Goal: Task Accomplishment & Management: Use online tool/utility

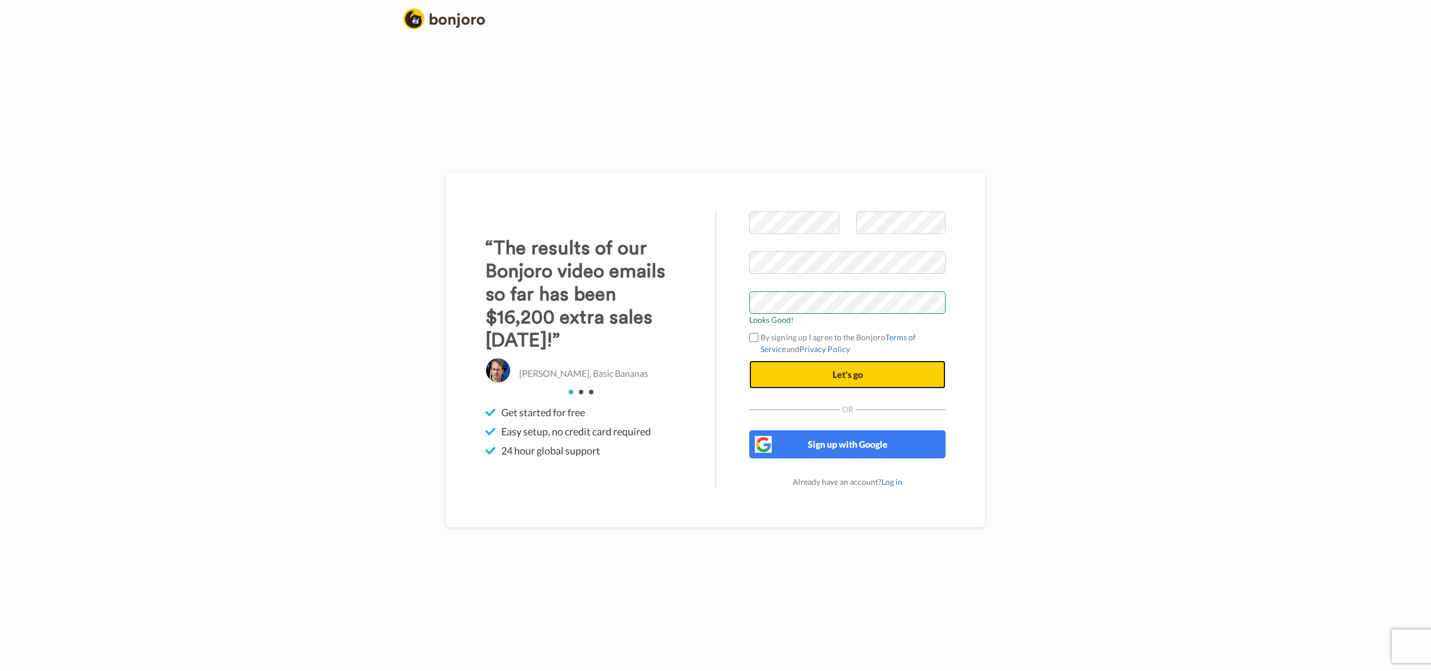
click at [842, 377] on span "Let's go" at bounding box center [848, 374] width 30 height 11
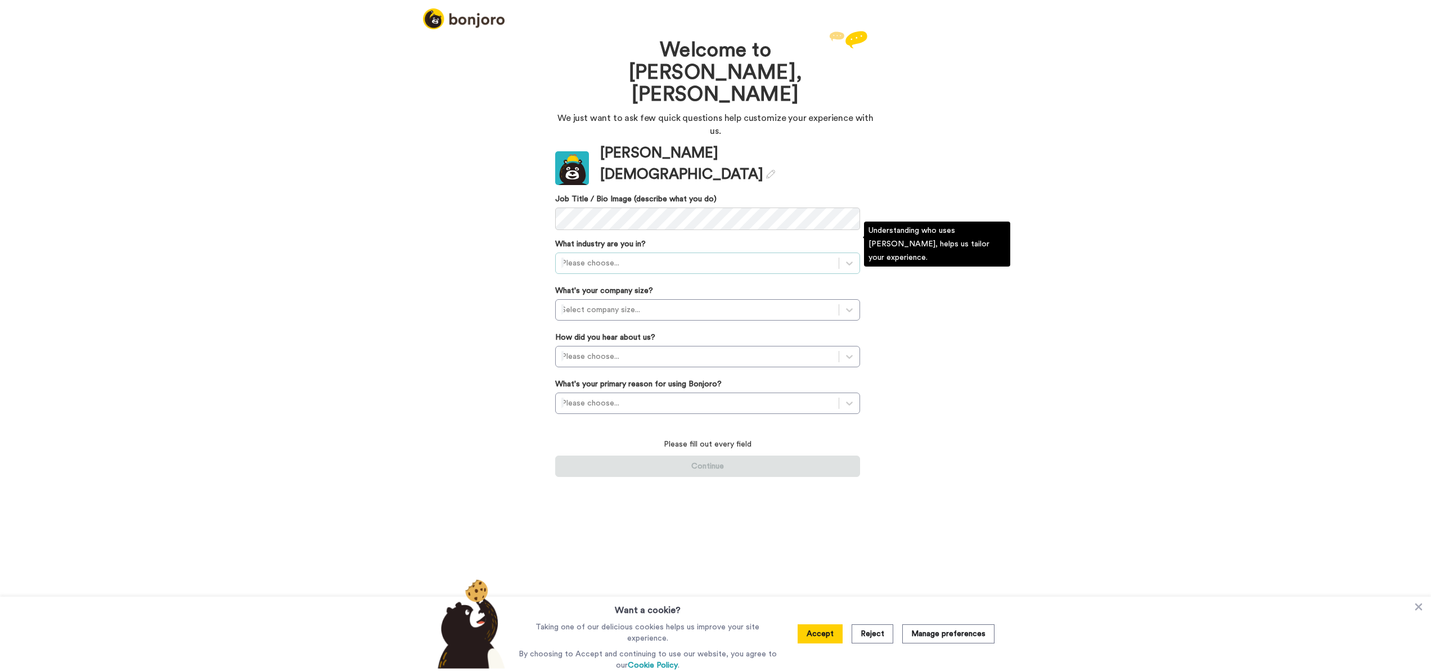
click at [632, 257] on div at bounding box center [698, 264] width 272 height 14
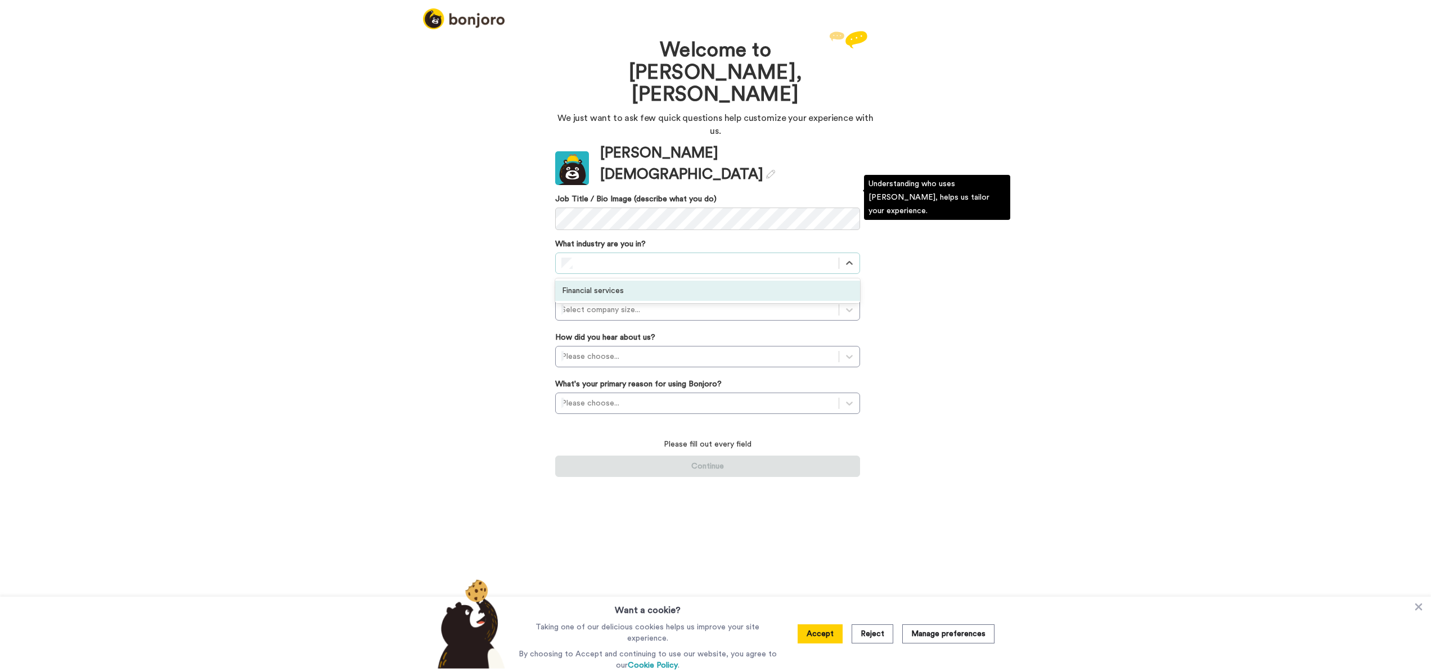
click at [620, 281] on div "Financial services" at bounding box center [707, 291] width 305 height 20
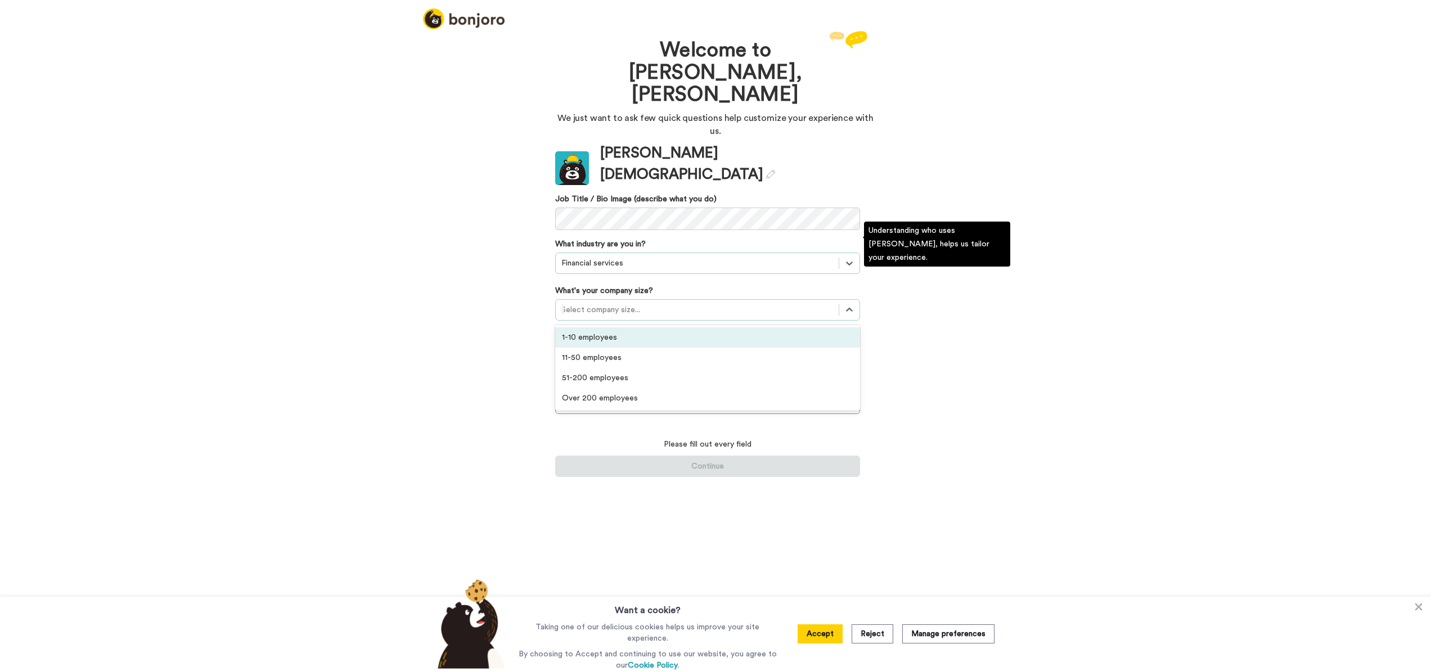
click at [603, 303] on div at bounding box center [698, 310] width 272 height 14
click at [598, 327] on div "1-10 employees" at bounding box center [707, 337] width 305 height 20
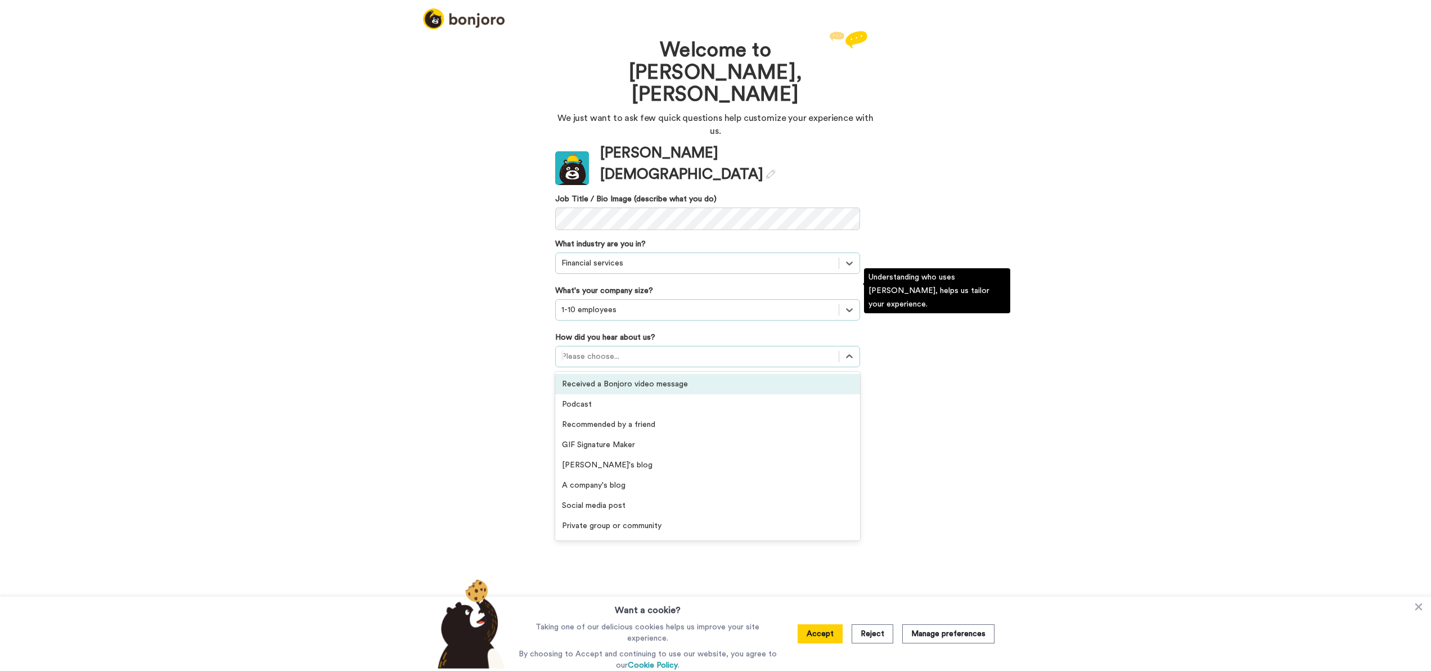
click at [583, 350] on div at bounding box center [698, 357] width 272 height 14
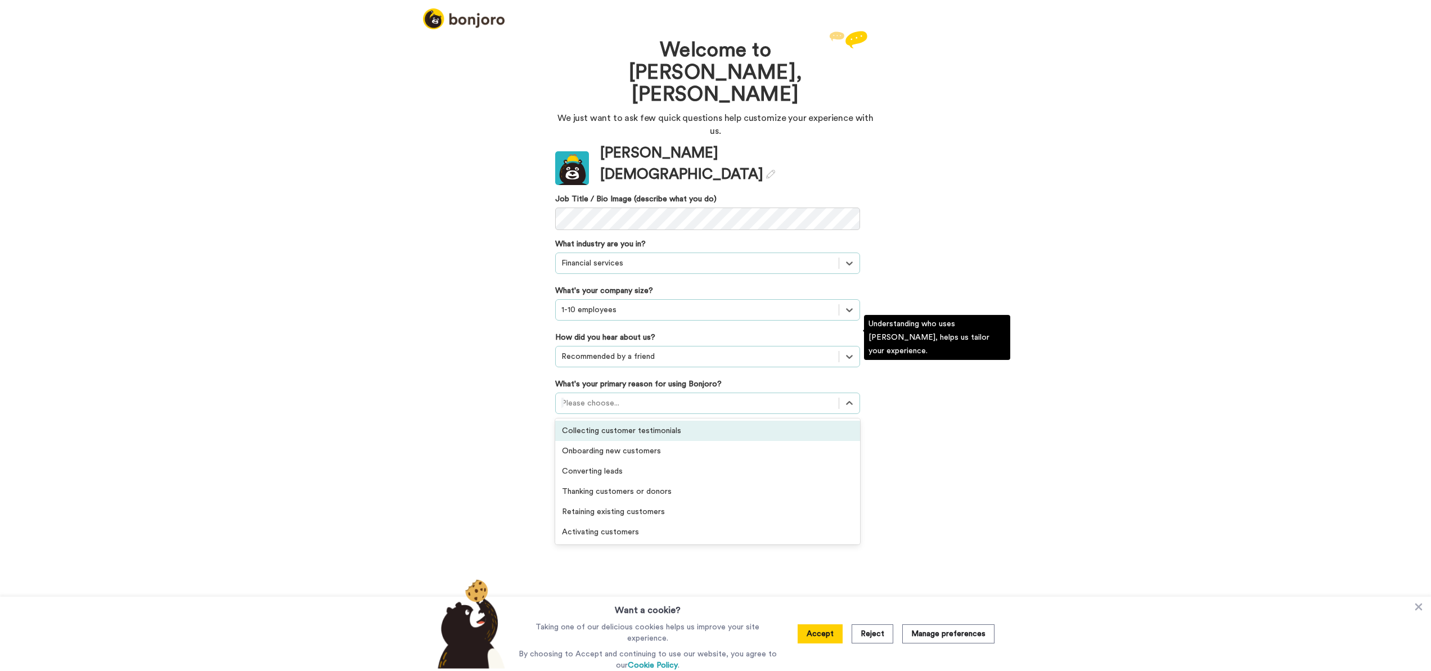
click at [715, 397] on div at bounding box center [698, 404] width 272 height 14
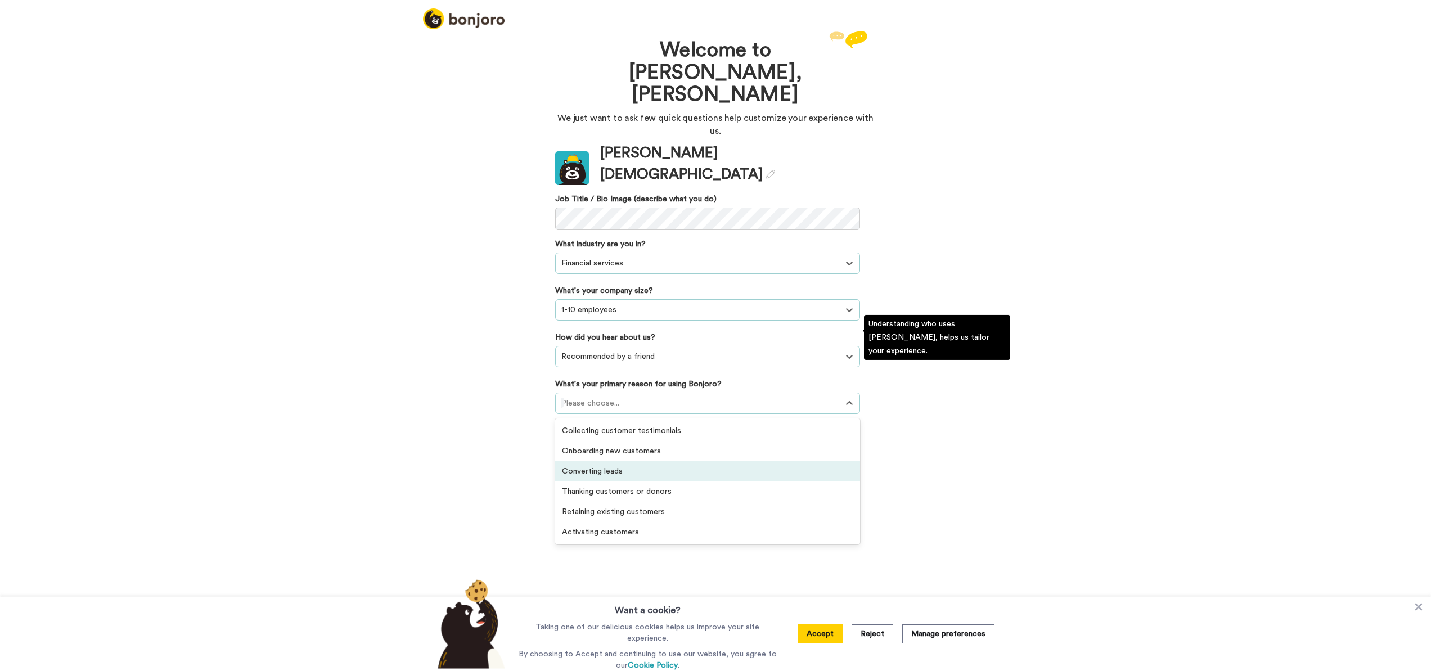
click at [631, 461] on div "Converting leads" at bounding box center [707, 471] width 305 height 20
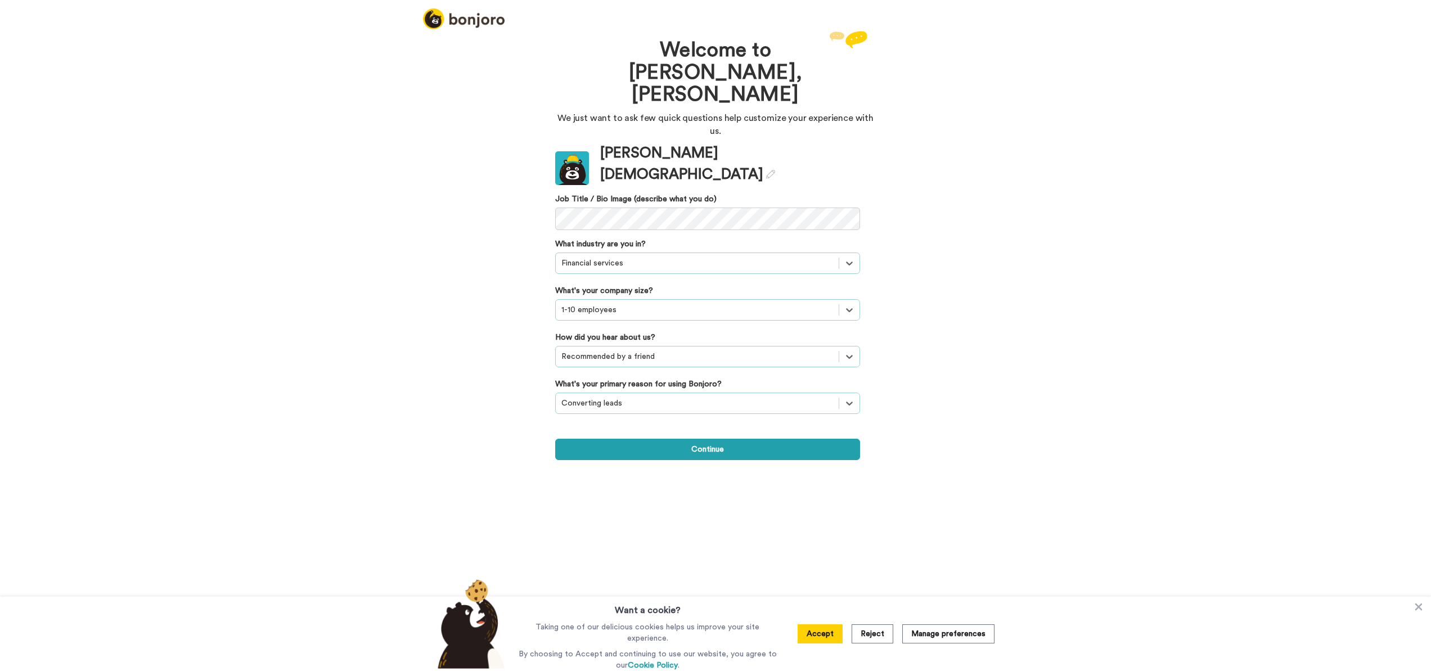
click at [475, 392] on div "Welcome to Bonjoro, Brett We just want to ask few quick questions help customiz…" at bounding box center [715, 349] width 1431 height 643
drag, startPoint x: 651, startPoint y: 392, endPoint x: 598, endPoint y: 384, distance: 54.0
click at [651, 439] on button "Continue" at bounding box center [707, 449] width 305 height 21
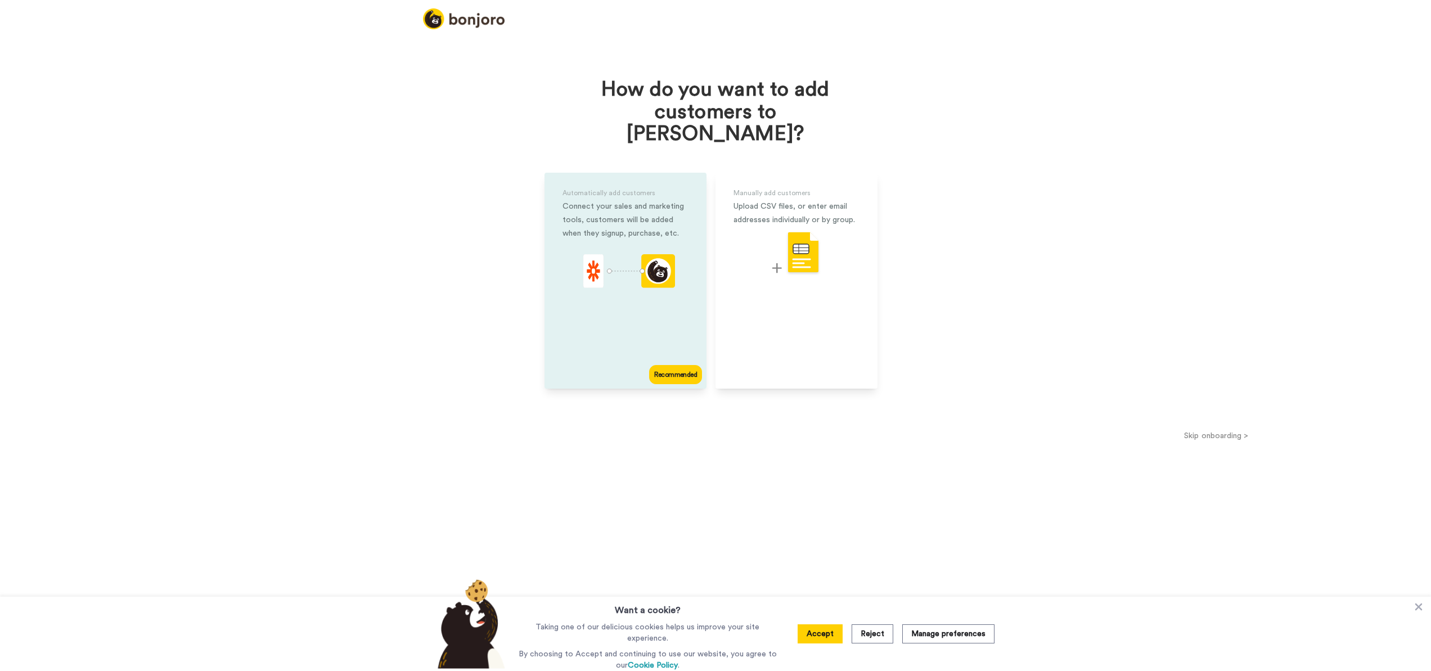
click at [675, 277] on div "Automatically add customers Connect your sales and marketing tools, customers w…" at bounding box center [626, 281] width 162 height 216
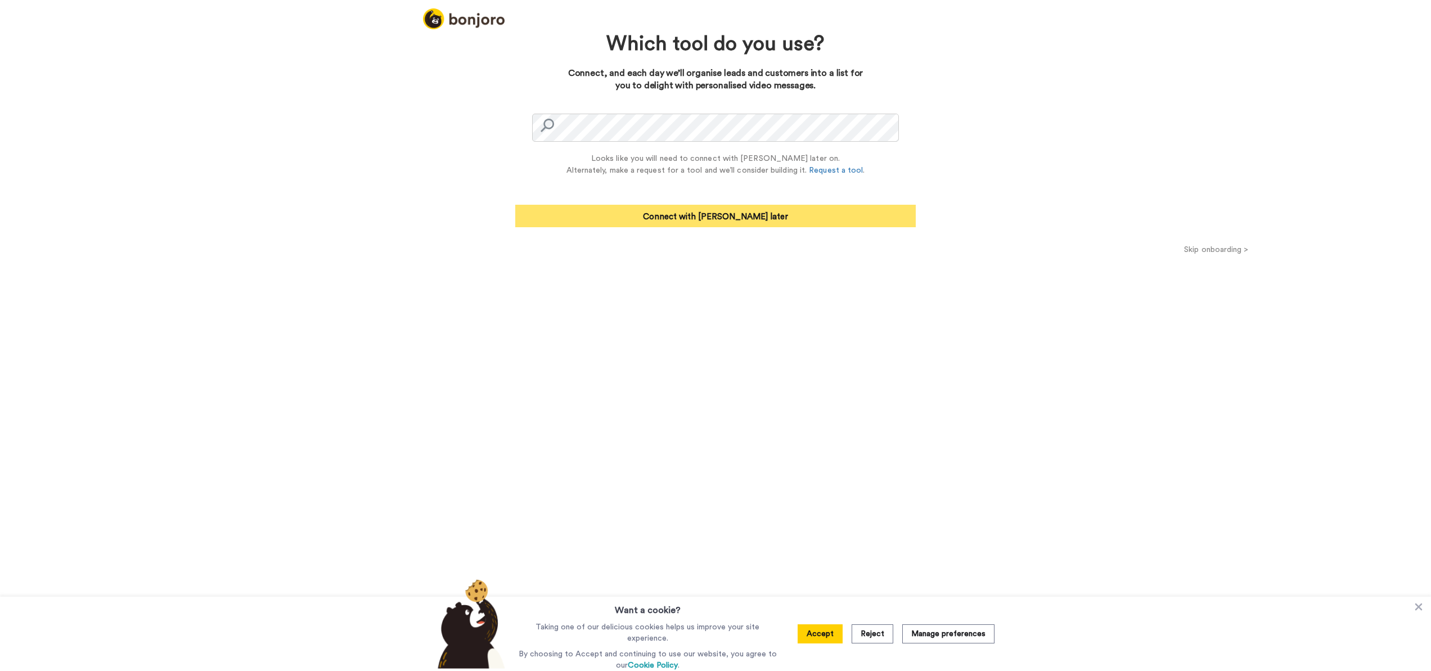
click at [739, 210] on button "Connect with Zapier later" at bounding box center [715, 216] width 401 height 23
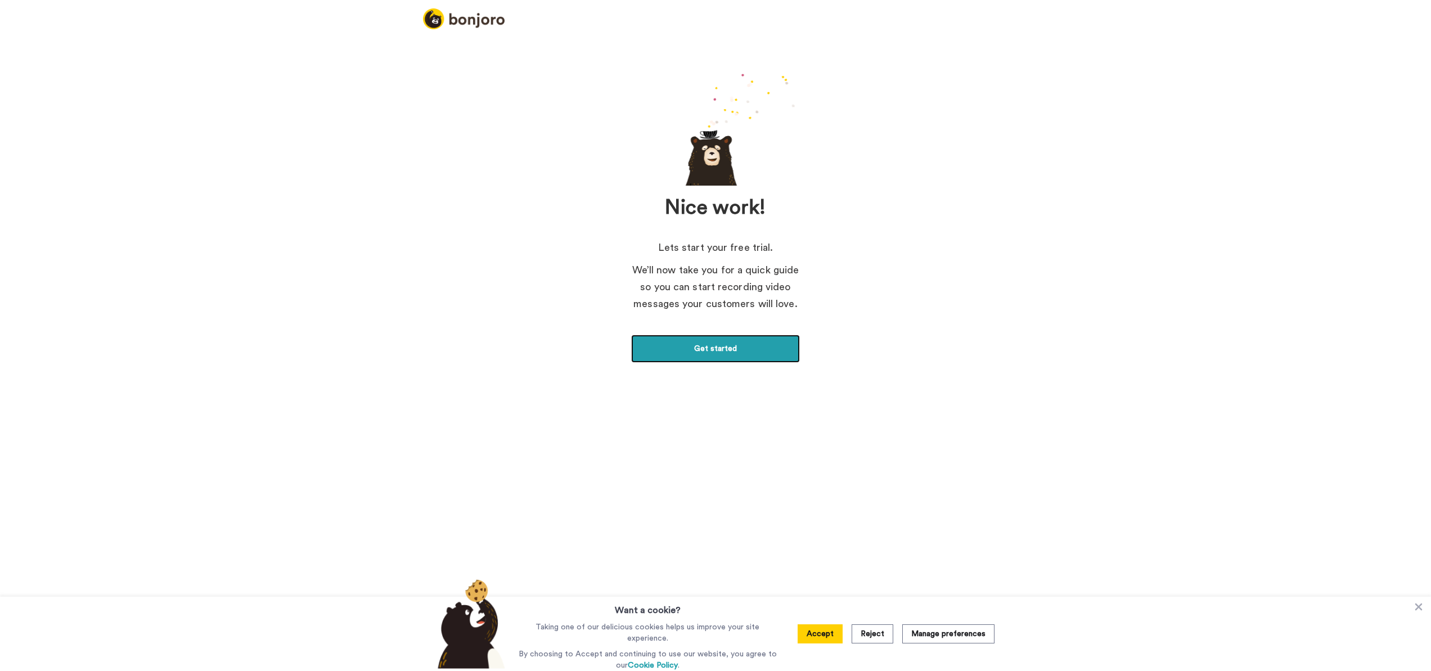
click at [726, 357] on link "Get started" at bounding box center [715, 349] width 169 height 28
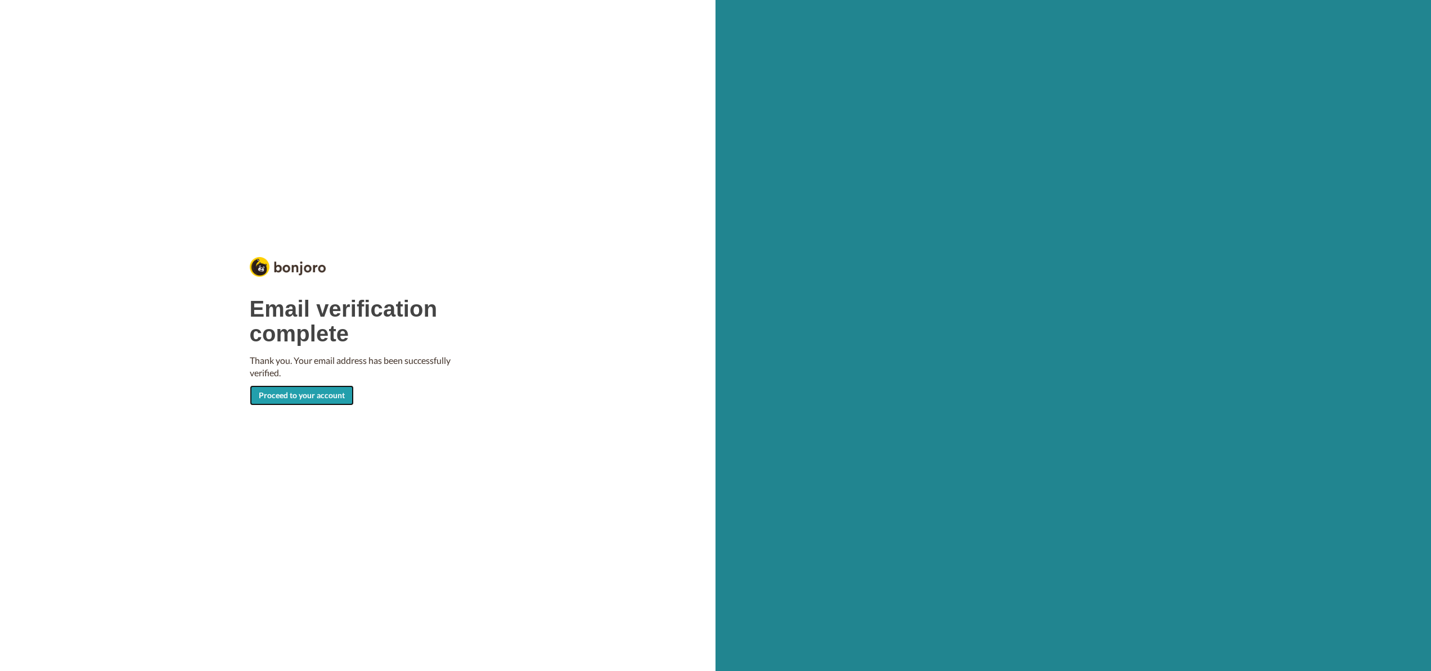
click at [302, 397] on link "Proceed to your account" at bounding box center [302, 395] width 104 height 20
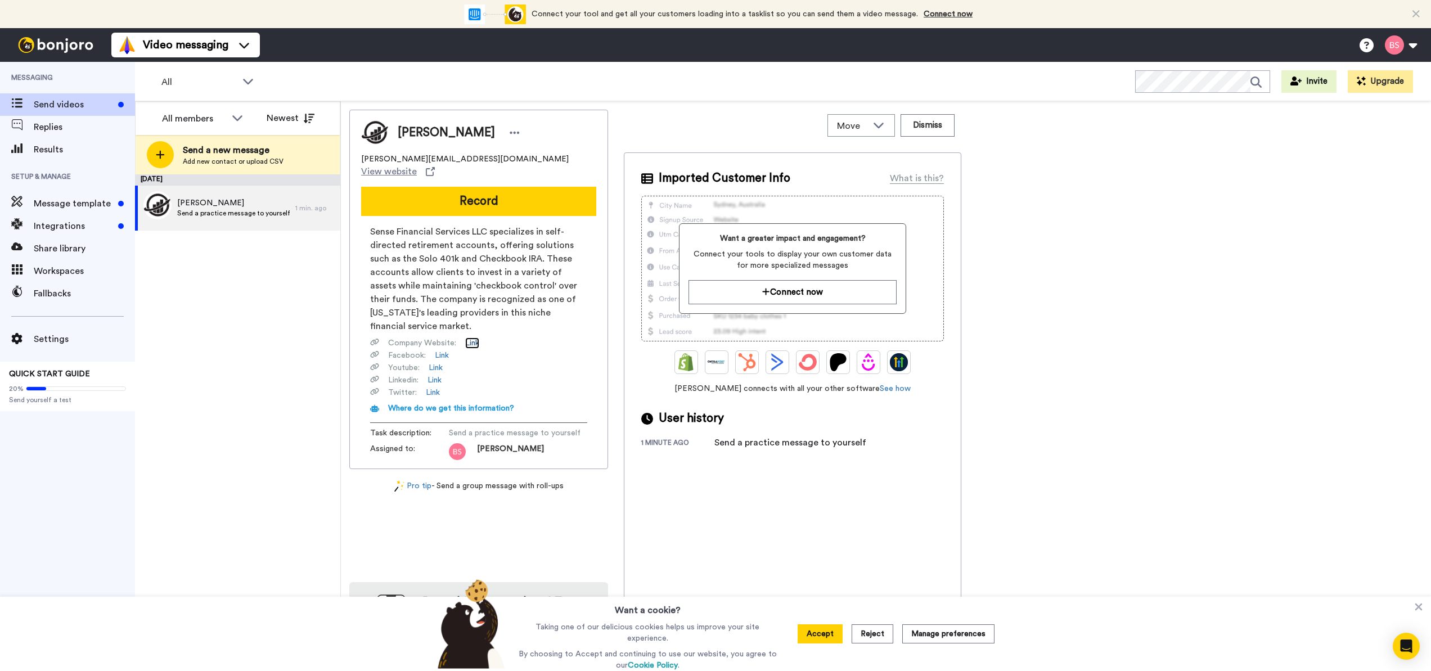
click at [475, 338] on link "Link" at bounding box center [472, 343] width 14 height 11
click at [438, 350] on link "Link" at bounding box center [442, 355] width 14 height 11
click at [436, 362] on link "Link" at bounding box center [436, 367] width 14 height 11
click at [437, 375] on link "Link" at bounding box center [435, 380] width 14 height 11
click at [510, 132] on icon at bounding box center [515, 133] width 10 height 2
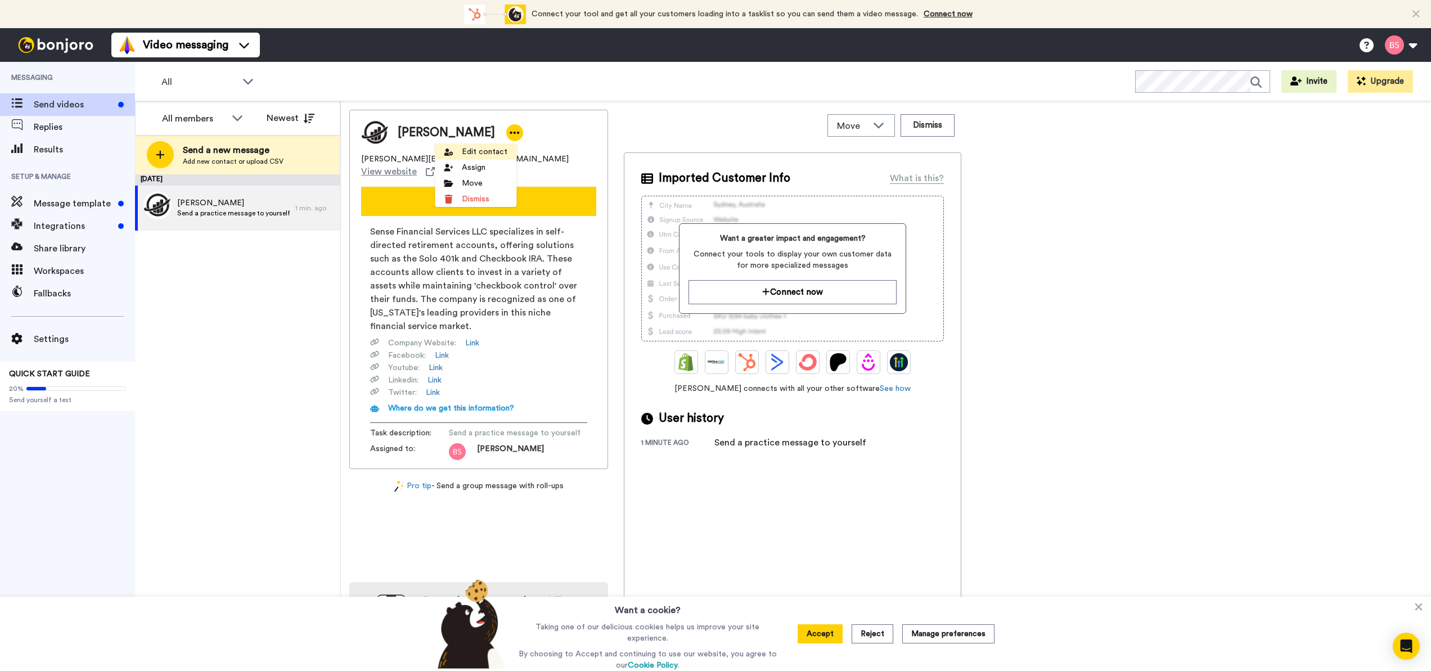
click at [475, 151] on li "Edit contact" at bounding box center [476, 152] width 82 height 16
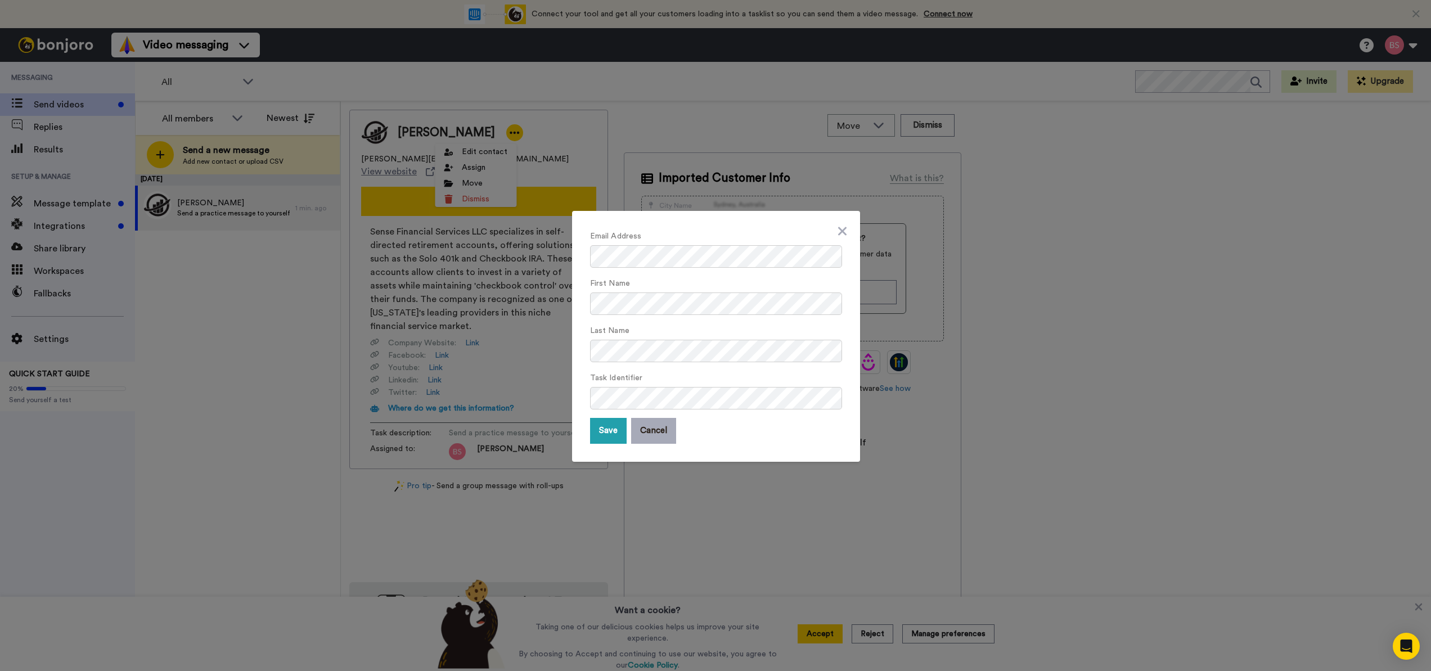
click at [645, 432] on button "Cancel" at bounding box center [653, 431] width 45 height 26
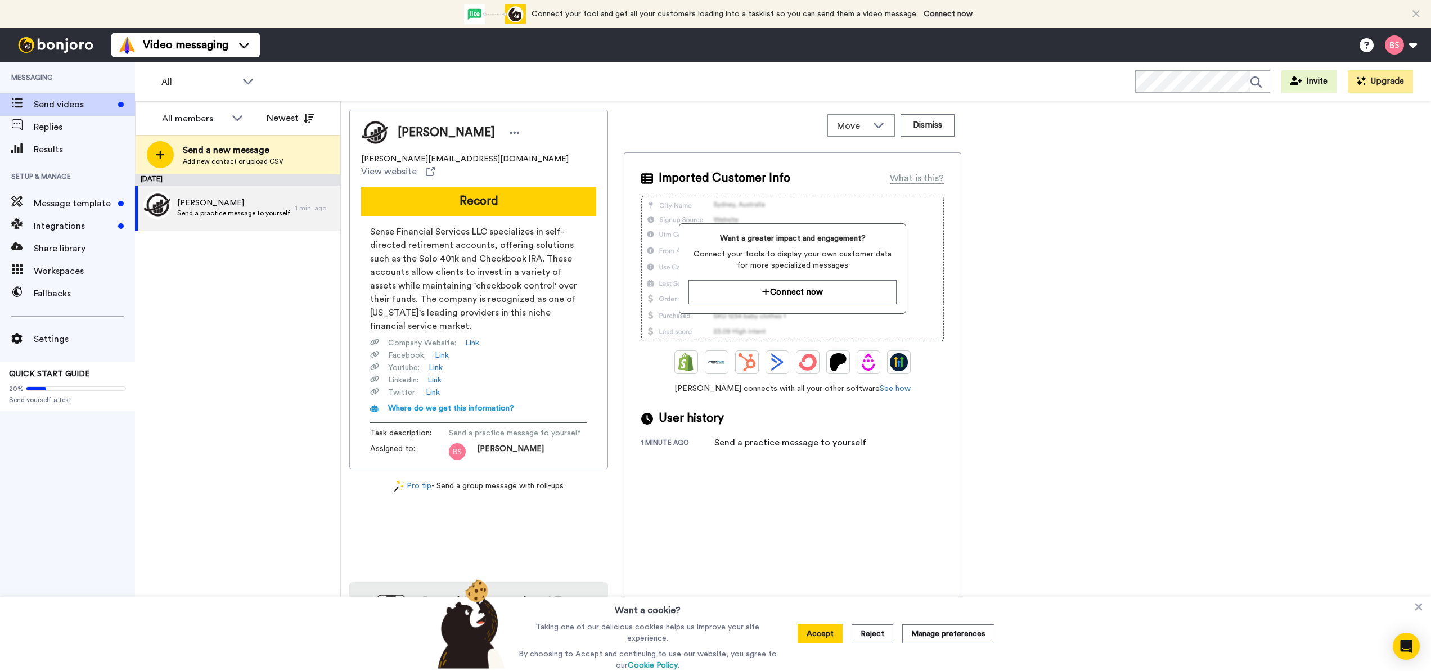
click at [459, 443] on img at bounding box center [457, 451] width 17 height 17
click at [828, 633] on button "Accept" at bounding box center [820, 634] width 45 height 19
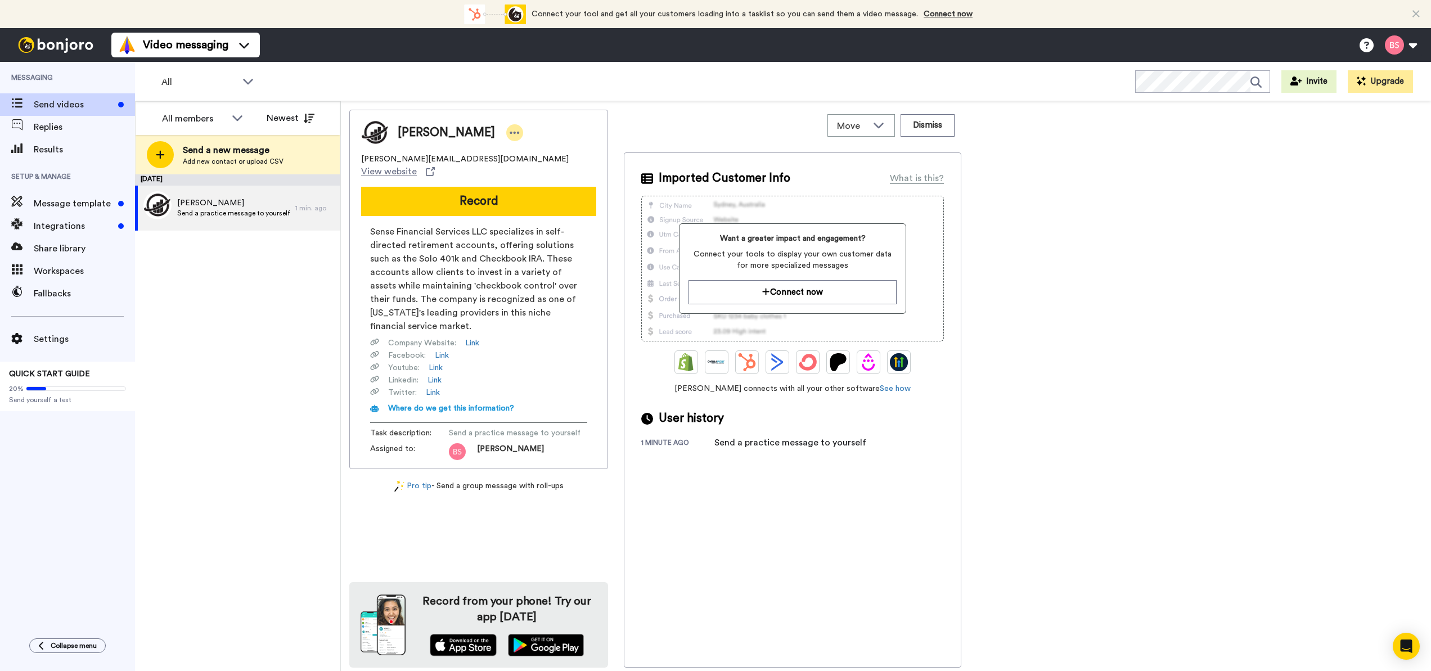
click at [510, 136] on icon at bounding box center [515, 132] width 10 height 11
click at [204, 334] on div "August 14 Brett Send a practice message to yourself 1 min. ago" at bounding box center [237, 422] width 205 height 497
click at [206, 333] on div "August 14 Brett Send a practice message to yourself 1 min. ago" at bounding box center [237, 422] width 205 height 497
click at [244, 268] on div "August 14 Brett Send a practice message to yourself 1 min. ago" at bounding box center [237, 422] width 205 height 497
click at [463, 187] on button "Record" at bounding box center [478, 201] width 235 height 29
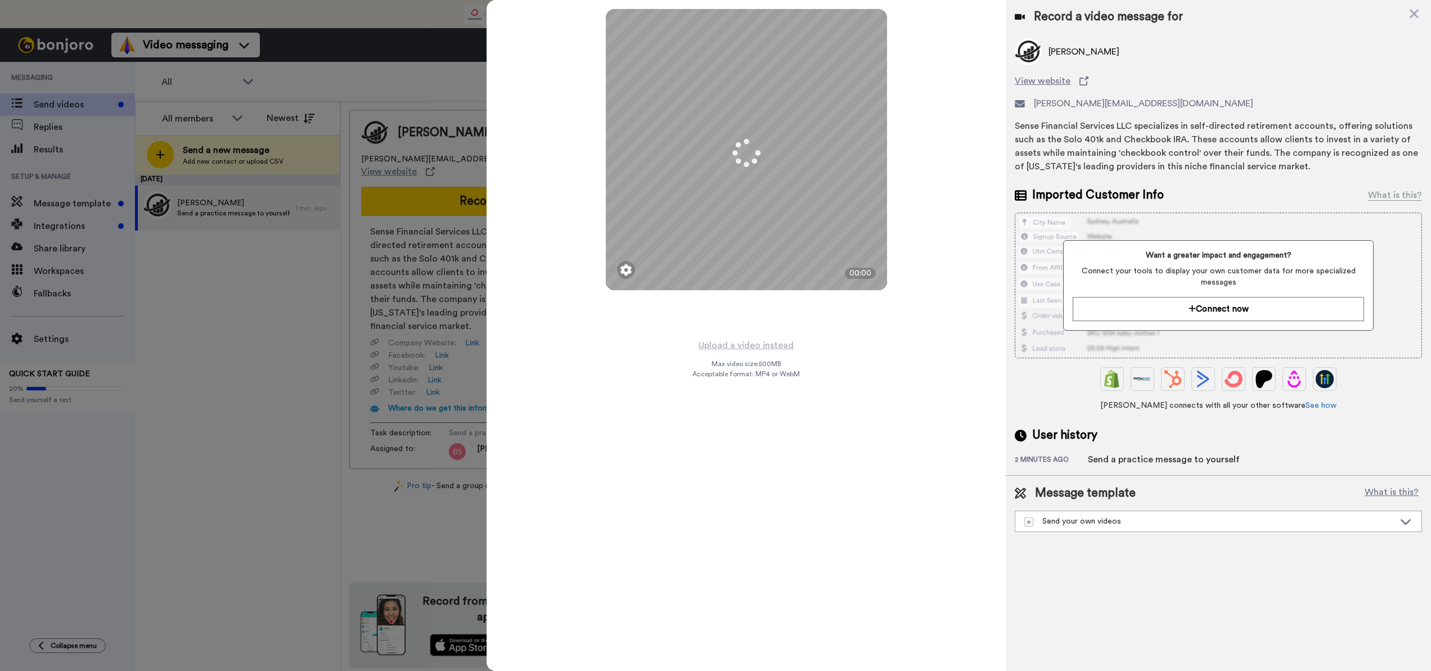
click at [630, 275] on img at bounding box center [626, 269] width 11 height 11
click at [849, 370] on div "Mirrored Redo 3 00:00 Upload a video instead Max video size: 500 MB Acceptable …" at bounding box center [746, 335] width 519 height 671
click at [818, 449] on div "Mirrored Redo 3 00:00 Upload a video instead Max video size: 500 MB Acceptable …" at bounding box center [746, 335] width 519 height 671
click at [796, 467] on div "Upload a video instead Max video size: 500 MB Acceptable format: MP4 or WebM" at bounding box center [746, 498] width 107 height 320
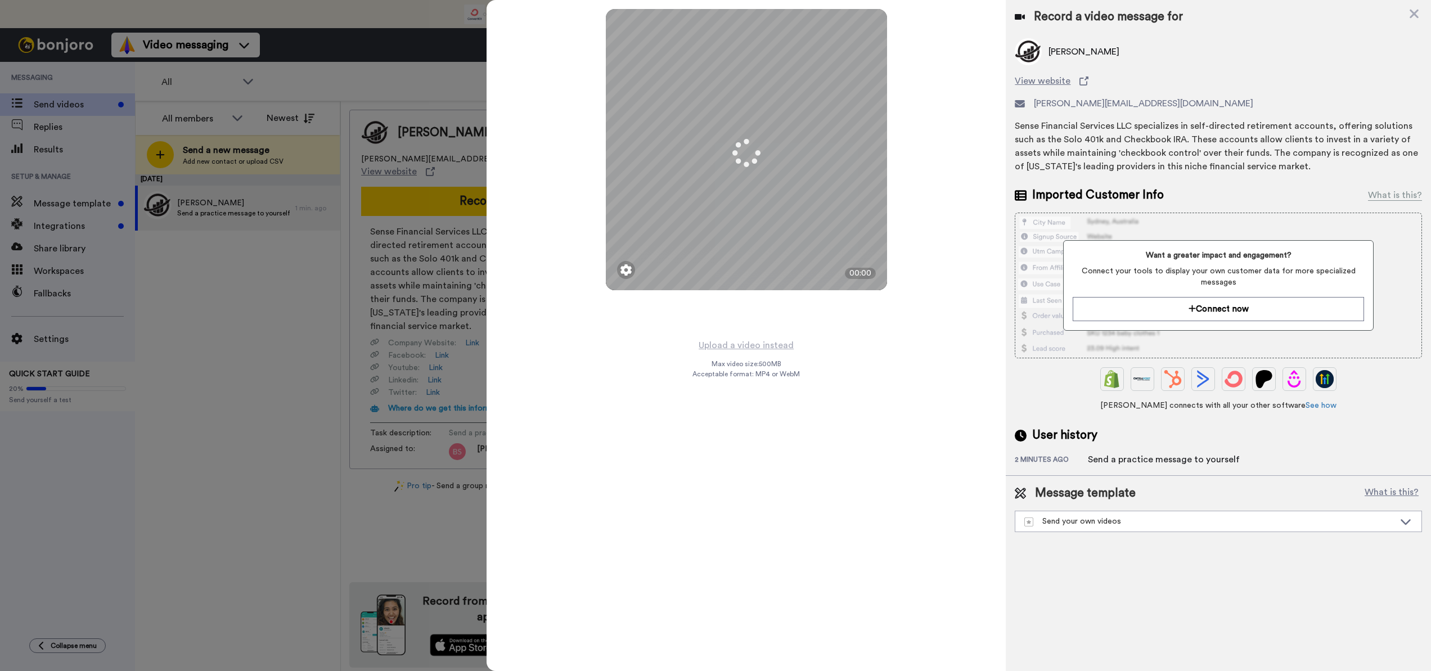
click at [796, 467] on div "Upload a video instead Max video size: 500 MB Acceptable format: MP4 or WebM" at bounding box center [746, 498] width 107 height 320
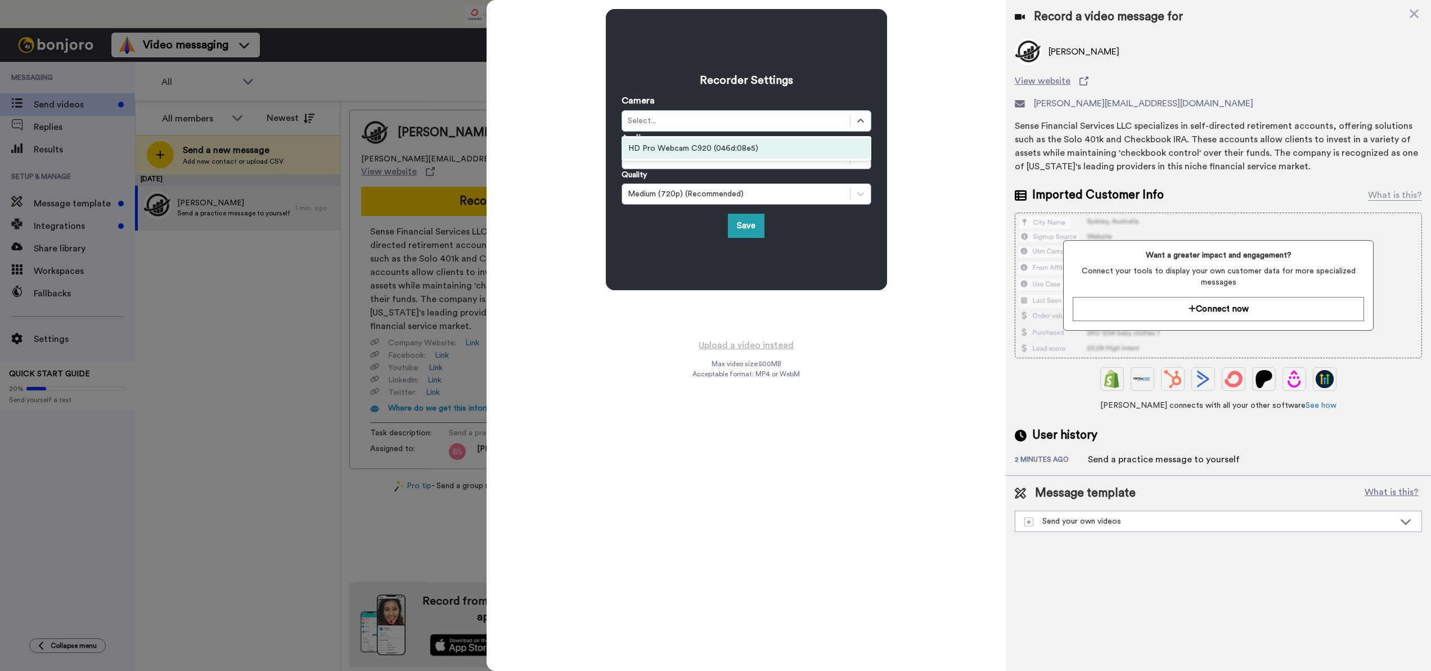
click at [673, 127] on div "Select..." at bounding box center [736, 121] width 228 height 14
click at [671, 148] on div "HD Pro Webcam C920 (046d:08e5)" at bounding box center [747, 148] width 250 height 20
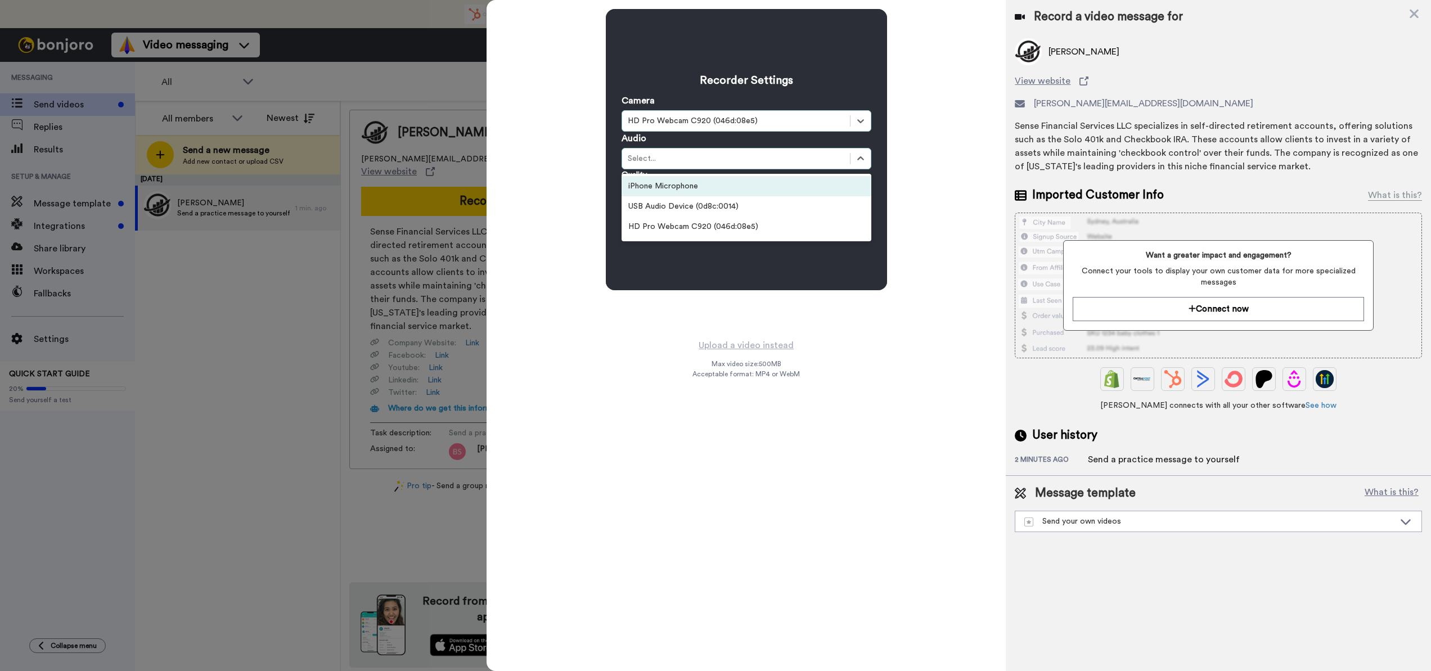
click at [671, 161] on div "Select..." at bounding box center [736, 158] width 217 height 11
click at [674, 210] on div "USB Audio Device (0d8c:0014)" at bounding box center [747, 206] width 250 height 20
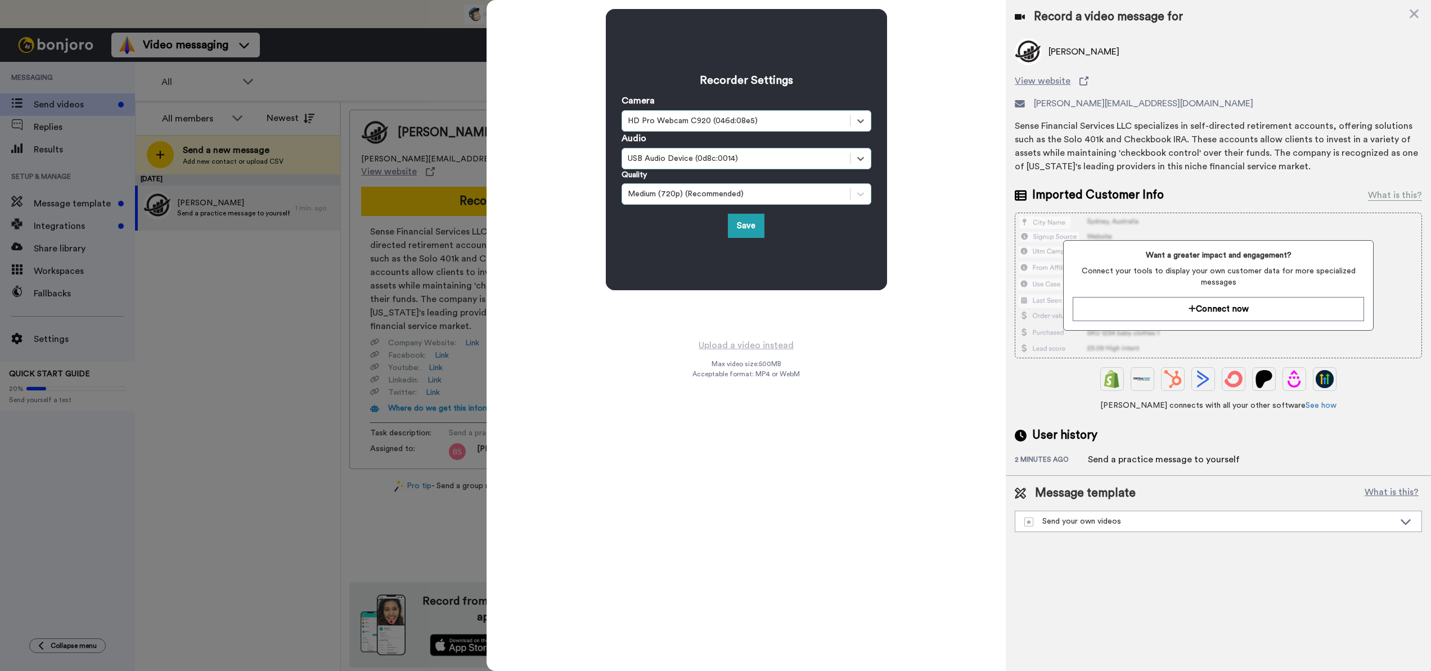
click at [684, 200] on div "Medium (720p) (Recommended)" at bounding box center [747, 193] width 250 height 21
click at [667, 277] on div "Recorder Settings Camera option HD Pro Webcam C920 (046d:08e5), selected. Selec…" at bounding box center [746, 149] width 281 height 281
click at [669, 307] on div "Recorder Settings Camera option HD Pro Webcam C920 (046d:08e5), selected. Selec…" at bounding box center [746, 169] width 519 height 338
click at [740, 222] on button "Save" at bounding box center [746, 226] width 37 height 24
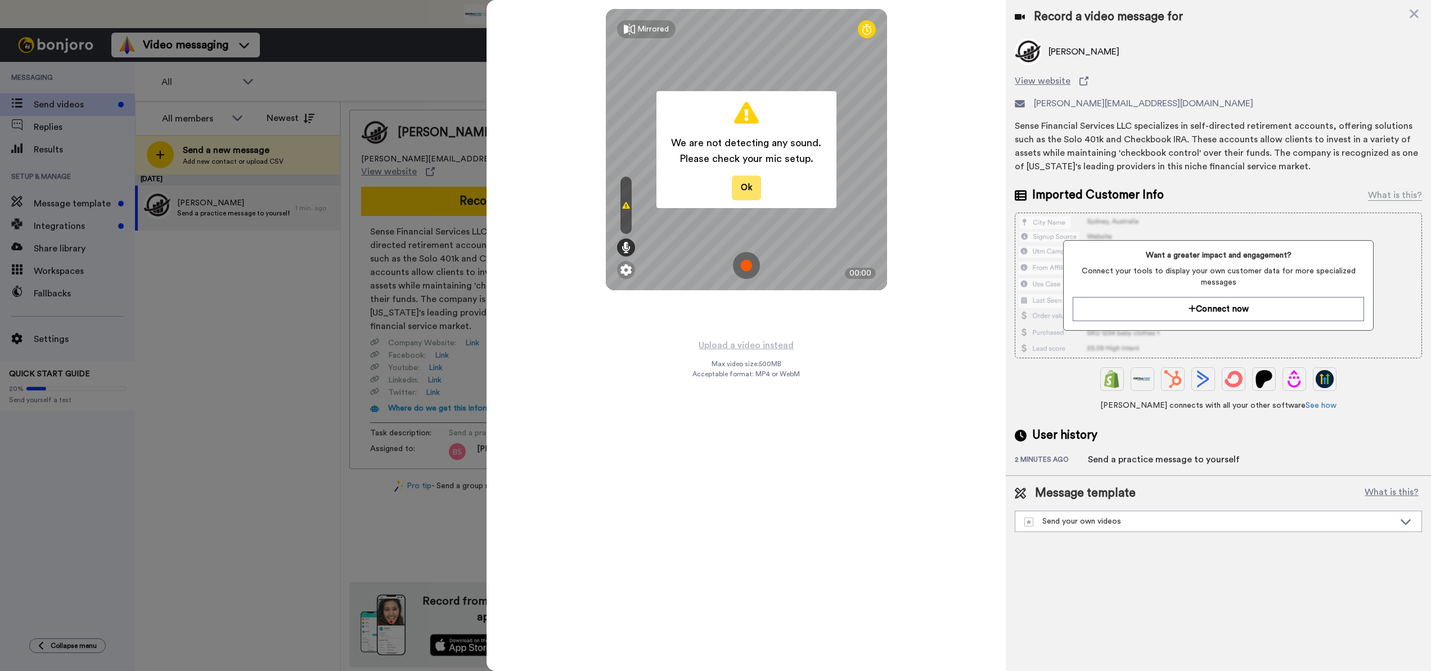
click at [740, 193] on button "Ok" at bounding box center [746, 188] width 29 height 24
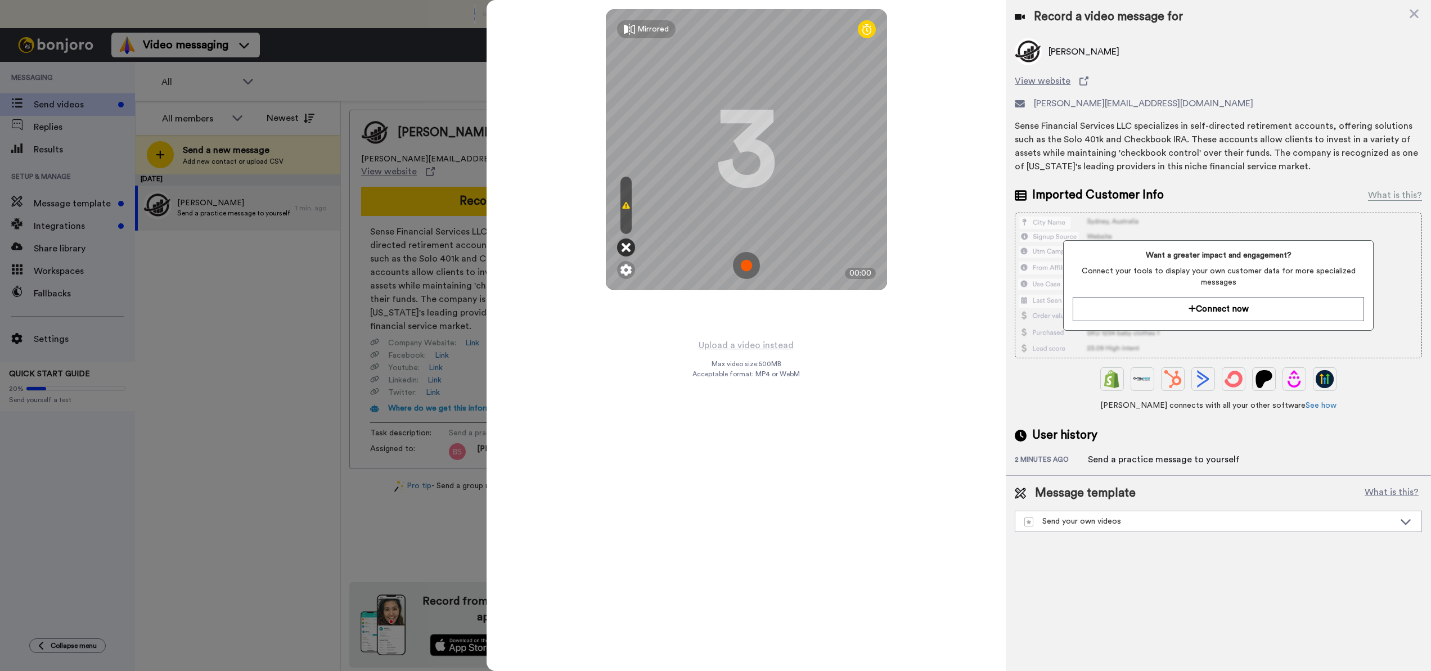
click at [626, 248] on icon at bounding box center [626, 247] width 9 height 11
click at [626, 249] on icon at bounding box center [626, 247] width 9 height 11
click at [627, 244] on icon at bounding box center [626, 247] width 9 height 11
click at [883, 351] on div "Mirrored Redo 3 00:00 Upload a video instead Max video size: 500 MB Acceptable …" at bounding box center [746, 335] width 519 height 671
click at [744, 268] on img at bounding box center [746, 265] width 27 height 27
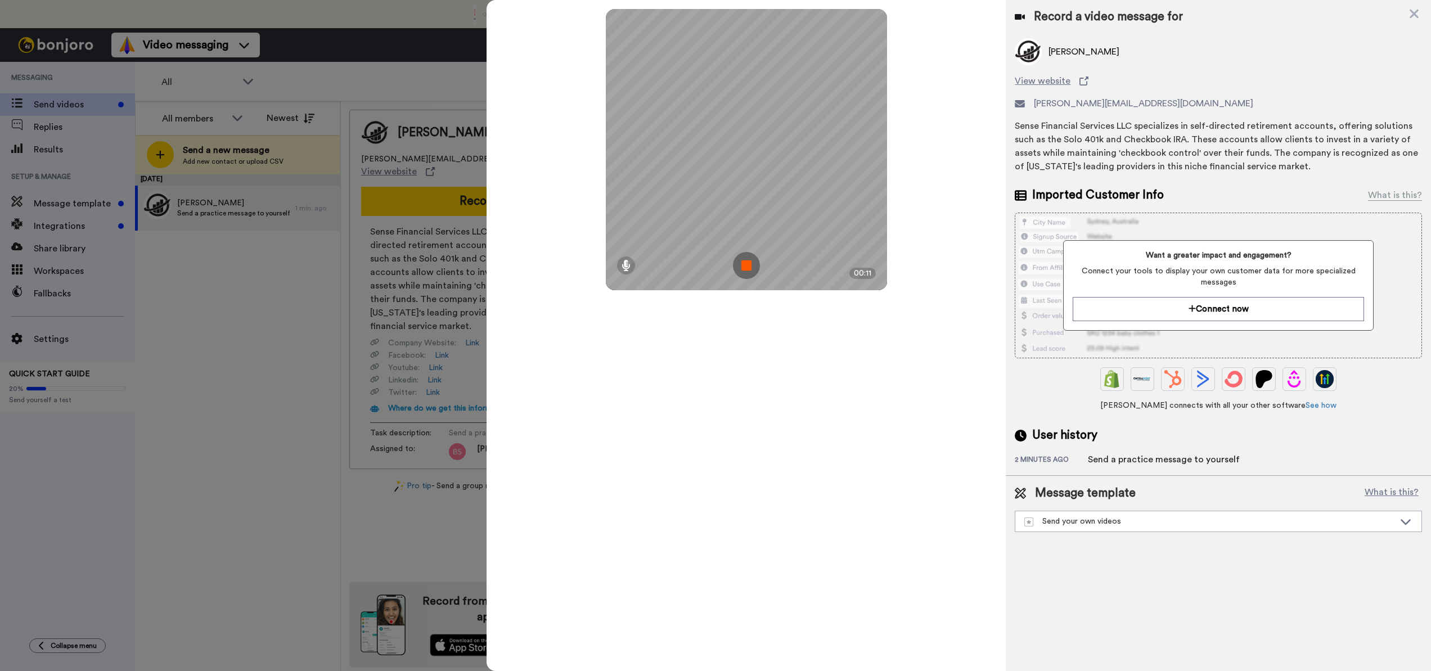
click at [750, 263] on img at bounding box center [746, 265] width 27 height 27
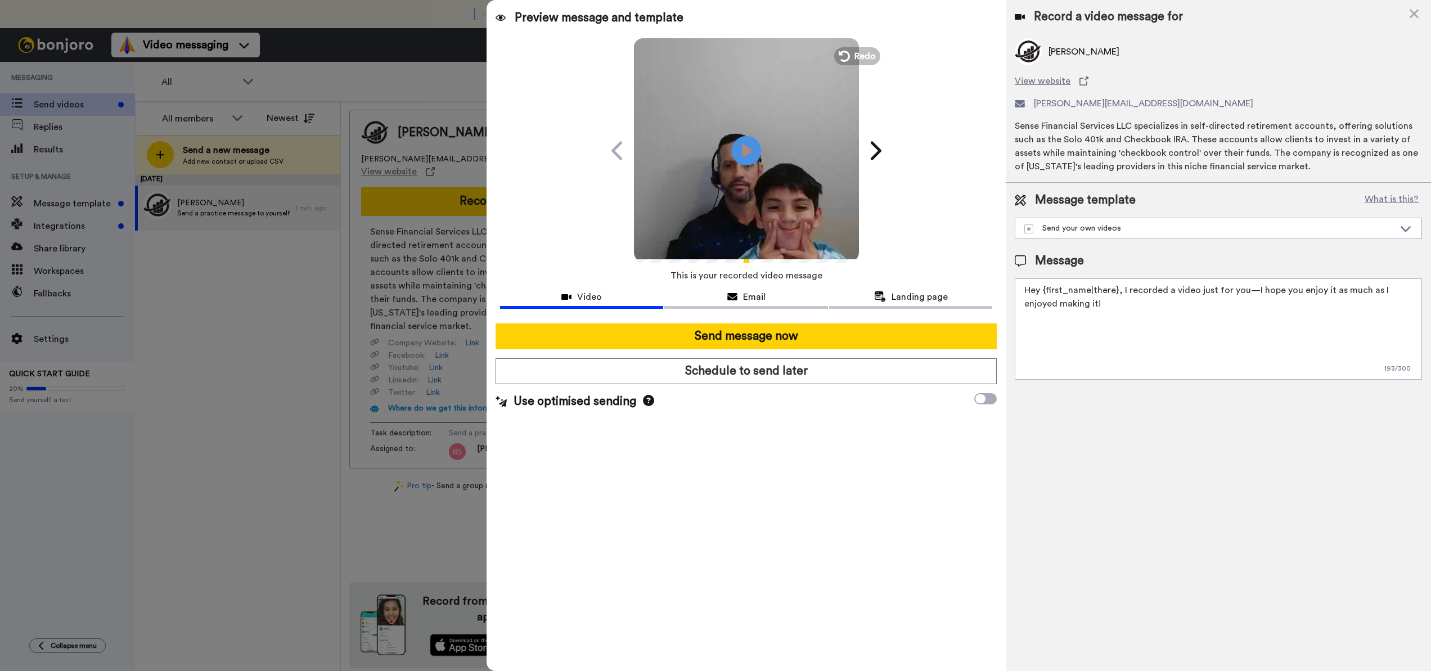
click at [747, 152] on icon "Play/Pause" at bounding box center [746, 150] width 30 height 53
click at [849, 53] on icon at bounding box center [843, 56] width 12 height 12
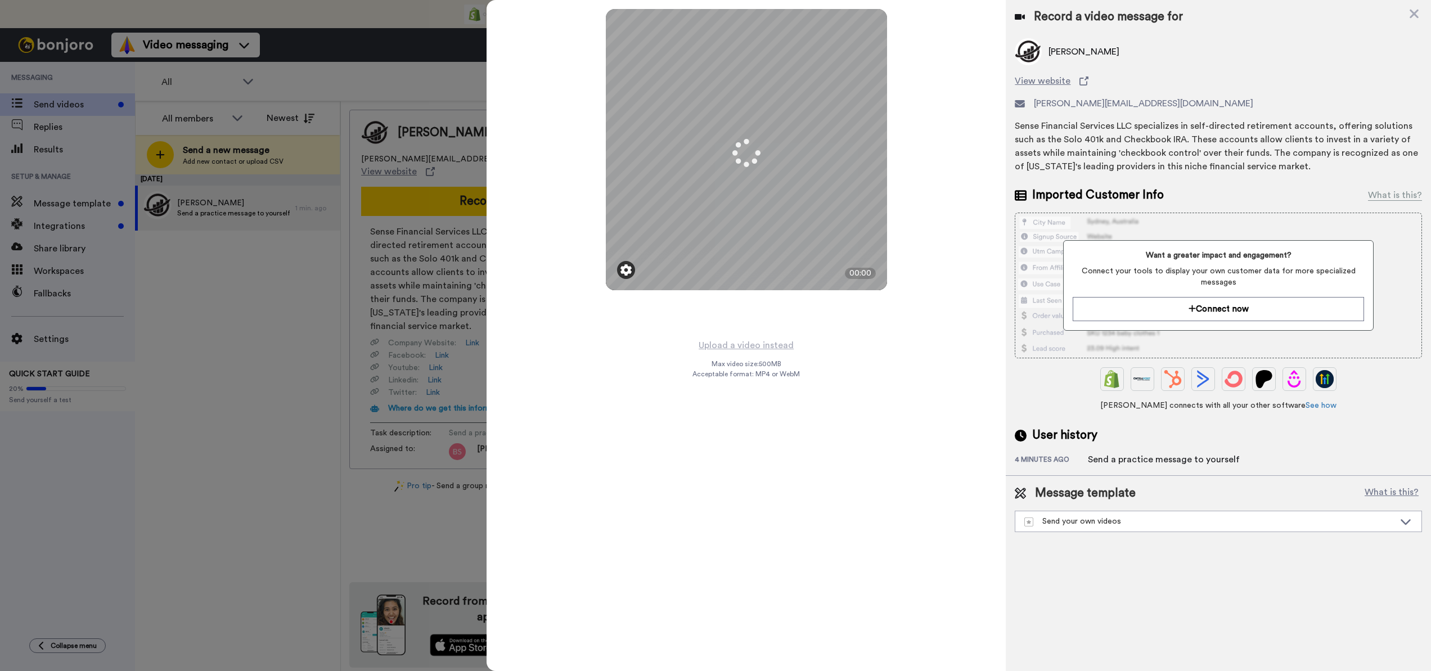
click at [624, 271] on img at bounding box center [626, 269] width 11 height 11
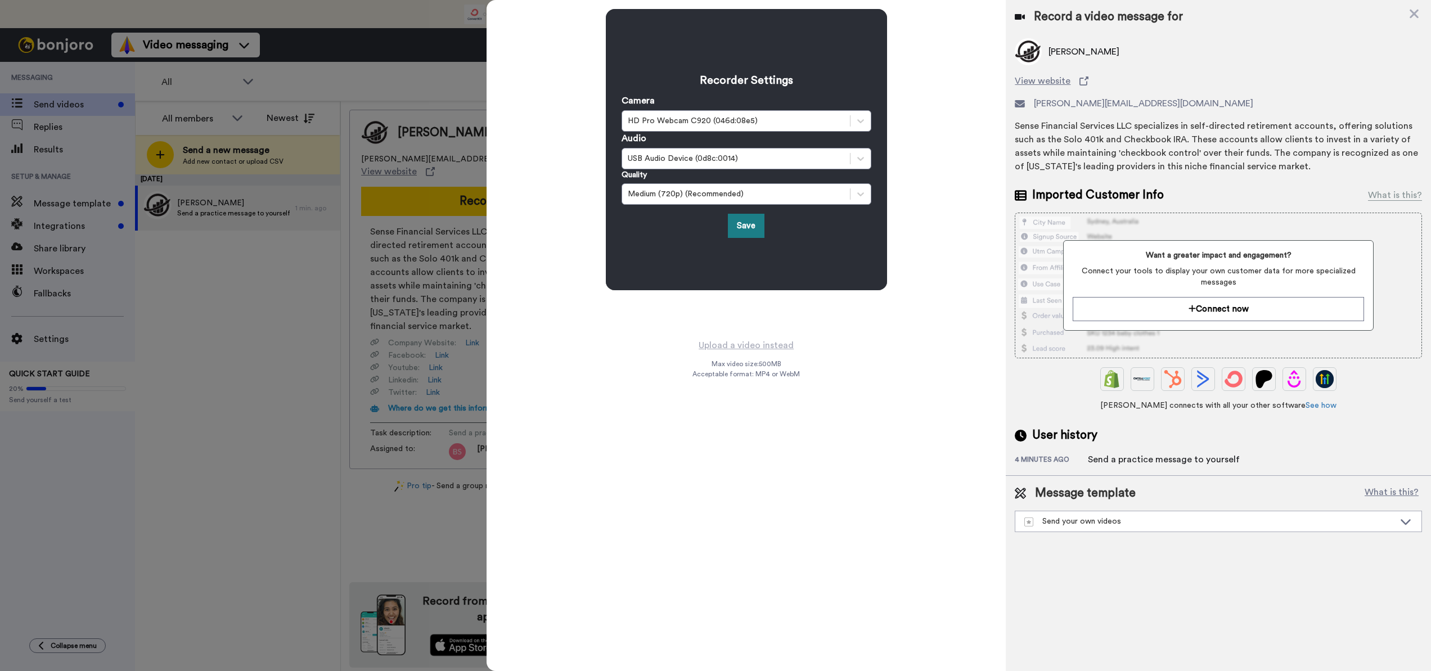
click at [748, 228] on button "Save" at bounding box center [746, 226] width 37 height 24
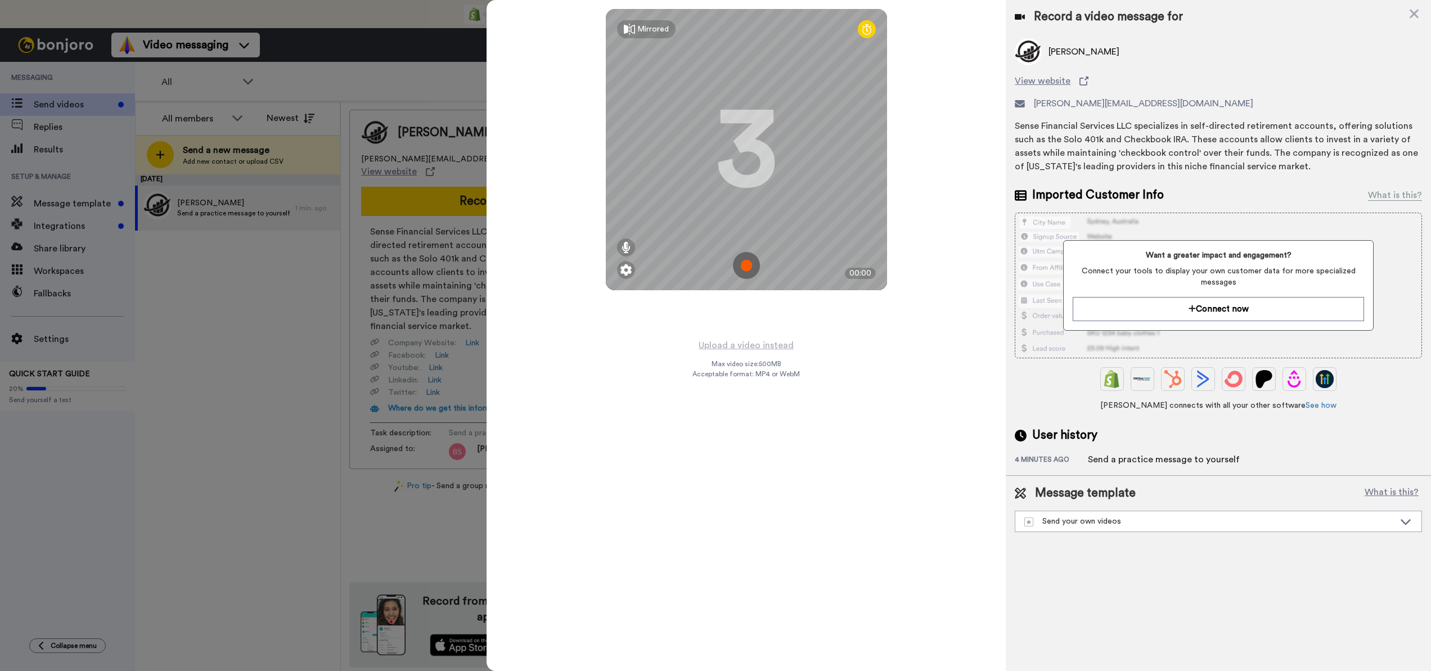
click at [867, 29] on icon at bounding box center [867, 29] width 9 height 11
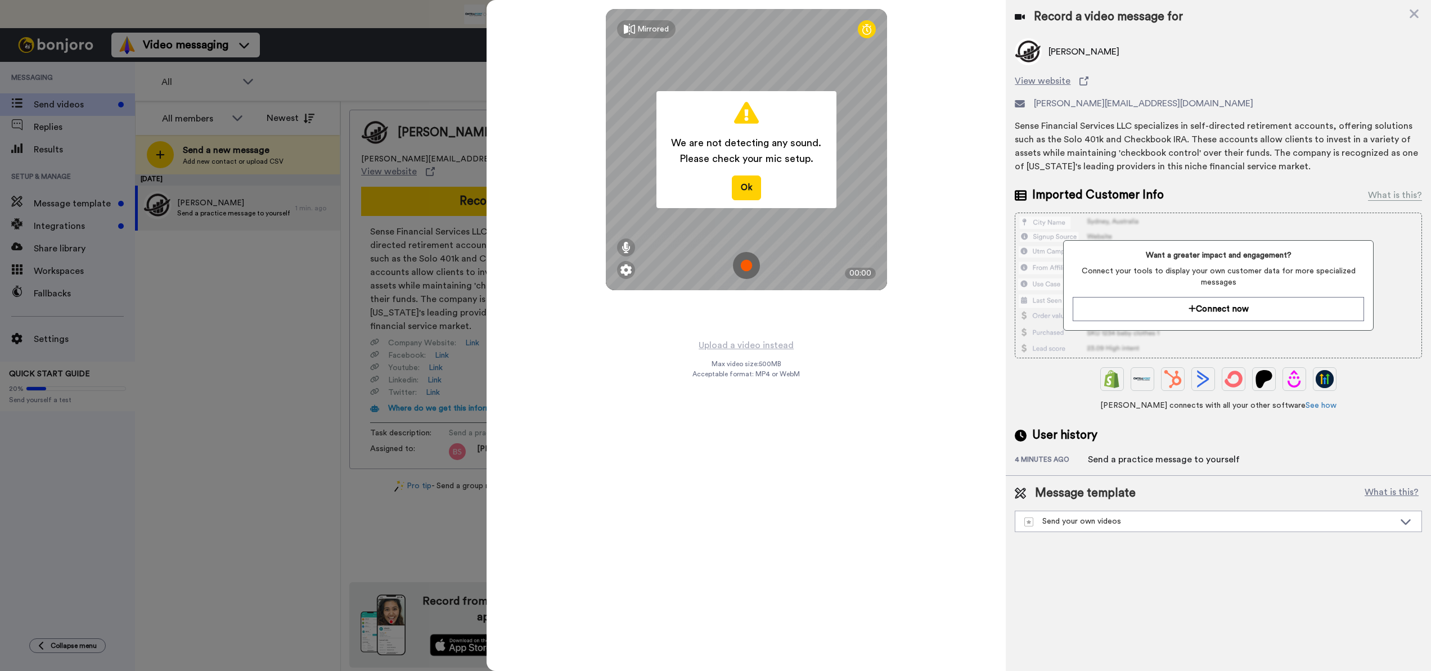
click at [741, 263] on img at bounding box center [746, 265] width 27 height 27
click at [743, 191] on button "Ok" at bounding box center [746, 188] width 29 height 24
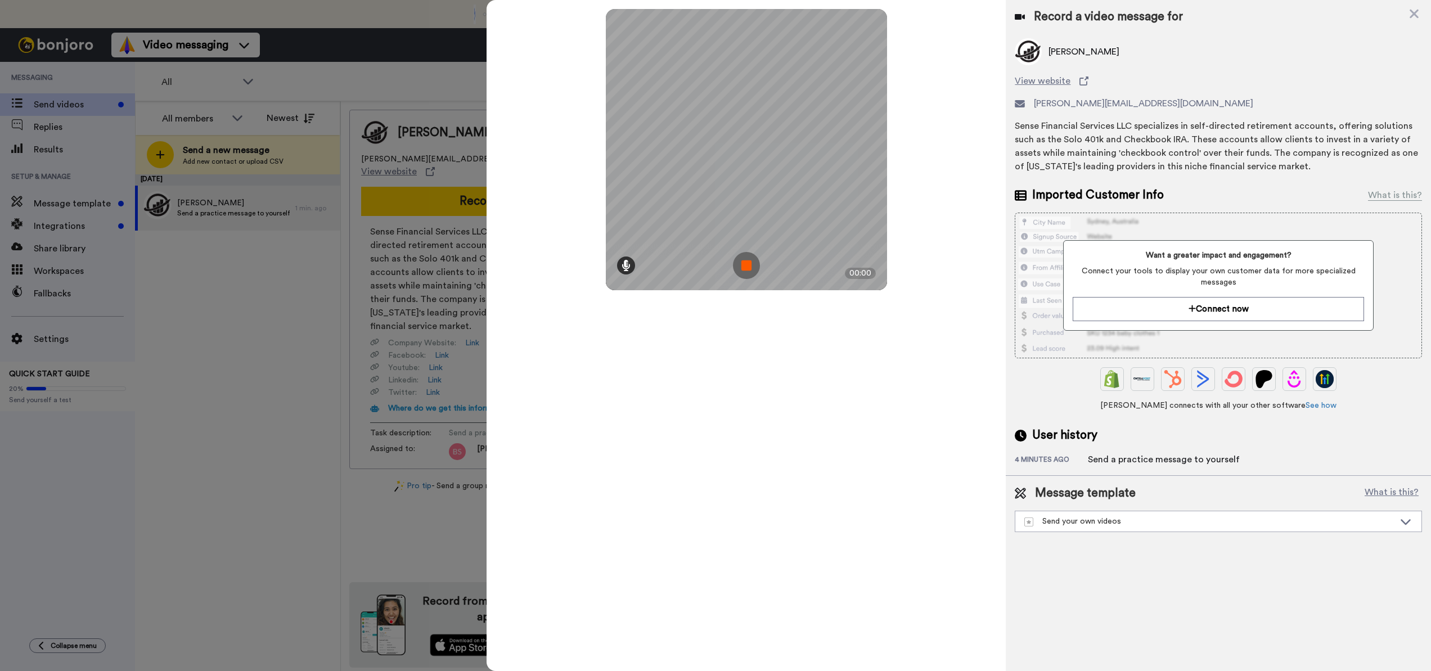
click at [629, 266] on icon at bounding box center [626, 265] width 9 height 11
click at [627, 225] on icon at bounding box center [626, 223] width 8 height 9
click at [628, 271] on icon at bounding box center [626, 265] width 9 height 11
click at [627, 261] on icon at bounding box center [626, 265] width 9 height 11
click at [744, 270] on img at bounding box center [746, 265] width 27 height 27
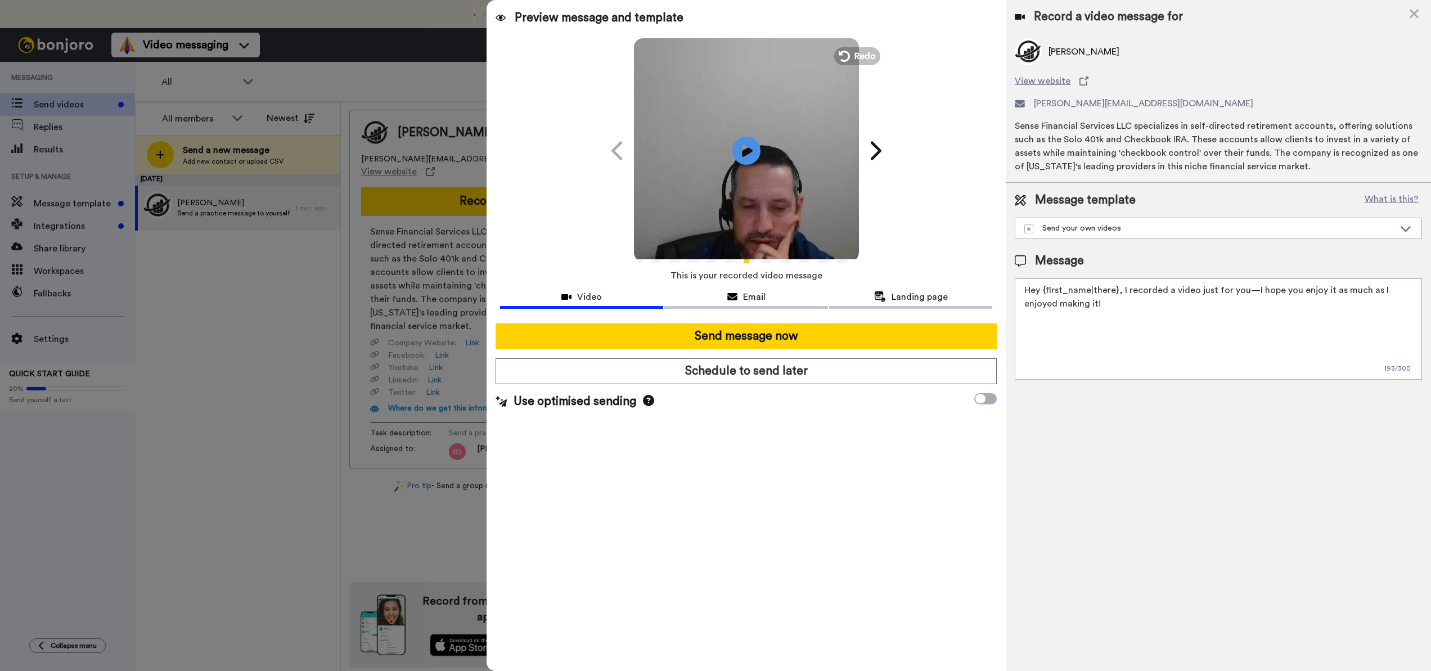
click at [697, 457] on div "Preview message and template Play/Pause You’ll want to see this, ! Brett Synick…" at bounding box center [746, 335] width 519 height 671
click at [846, 54] on icon at bounding box center [843, 56] width 12 height 12
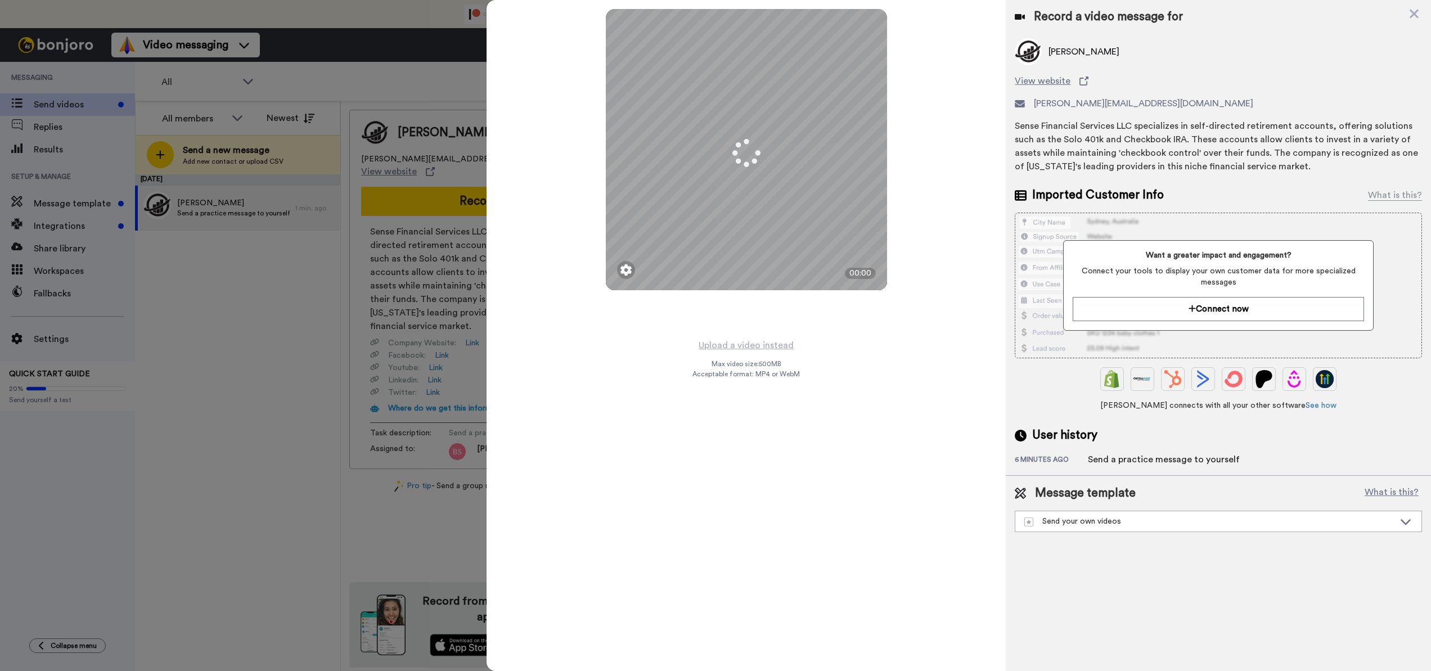
click at [614, 389] on div "Mirrored Redo 3 00:00 Upload a video instead Max video size: 500 MB Acceptable …" at bounding box center [746, 335] width 519 height 671
click at [748, 268] on img at bounding box center [746, 265] width 27 height 27
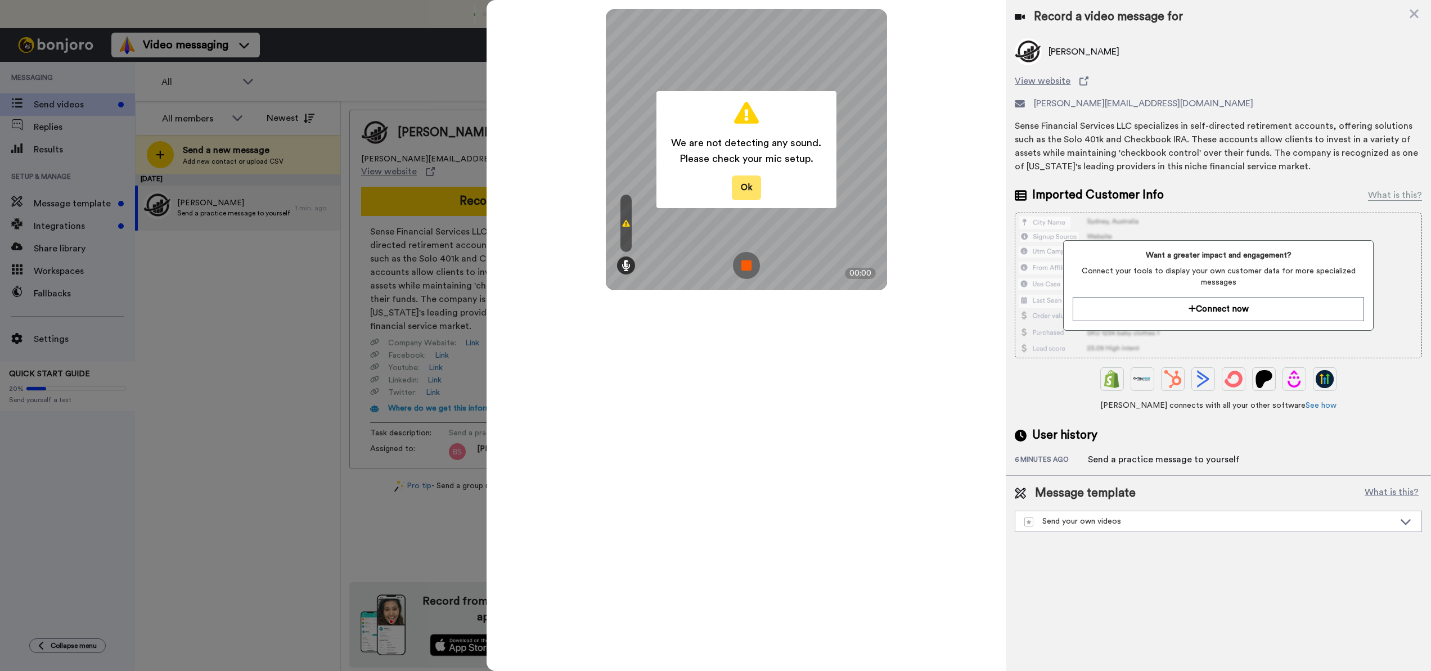
click at [743, 192] on button "Ok" at bounding box center [746, 188] width 29 height 24
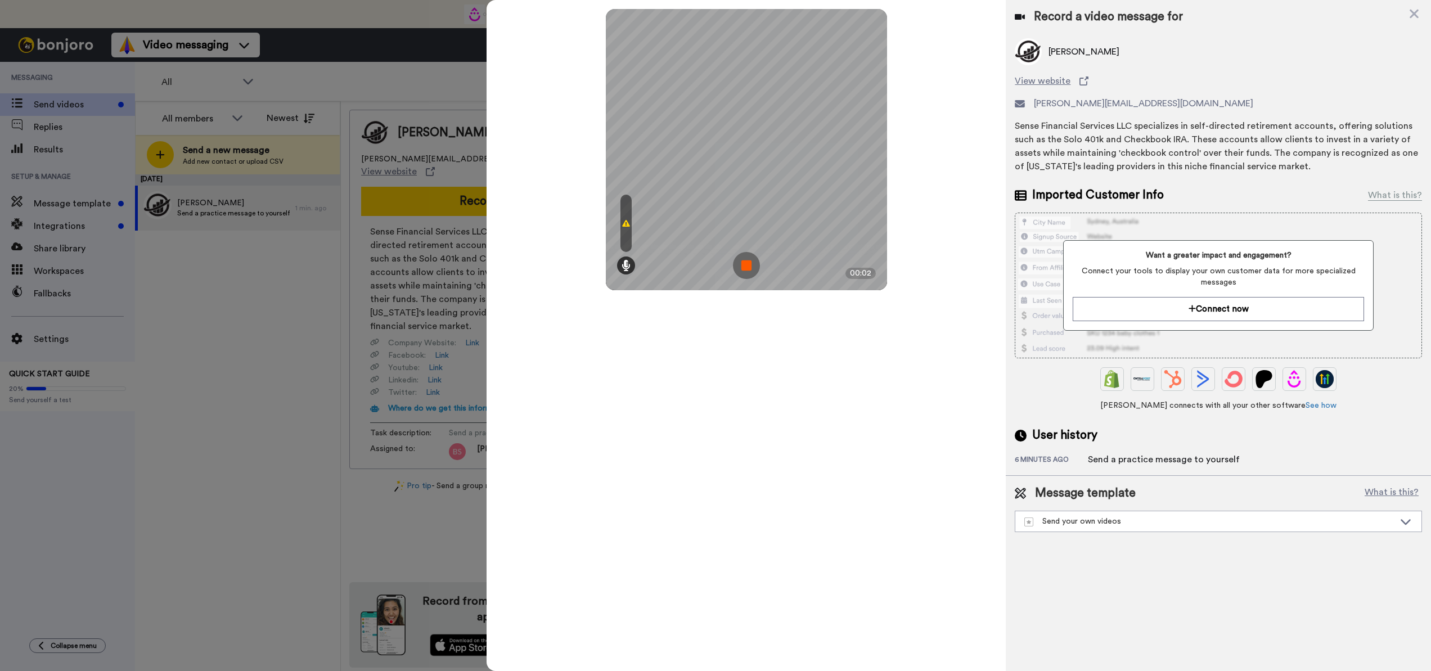
click at [743, 268] on img at bounding box center [746, 265] width 27 height 27
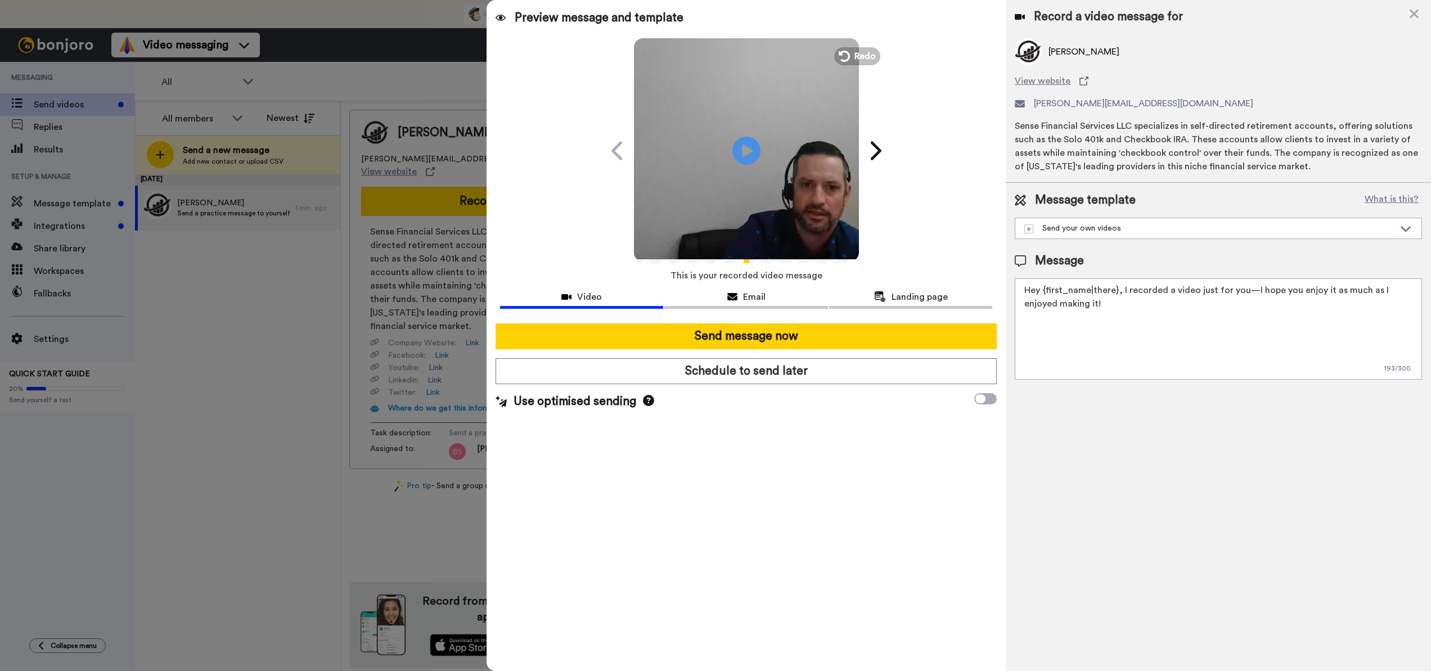
click at [727, 154] on video at bounding box center [746, 149] width 225 height 225
click at [740, 150] on icon at bounding box center [746, 151] width 30 height 30
click at [719, 159] on video at bounding box center [746, 149] width 225 height 225
drag, startPoint x: 742, startPoint y: 157, endPoint x: 739, endPoint y: 206, distance: 49.0
click at [742, 157] on icon at bounding box center [747, 151] width 28 height 28
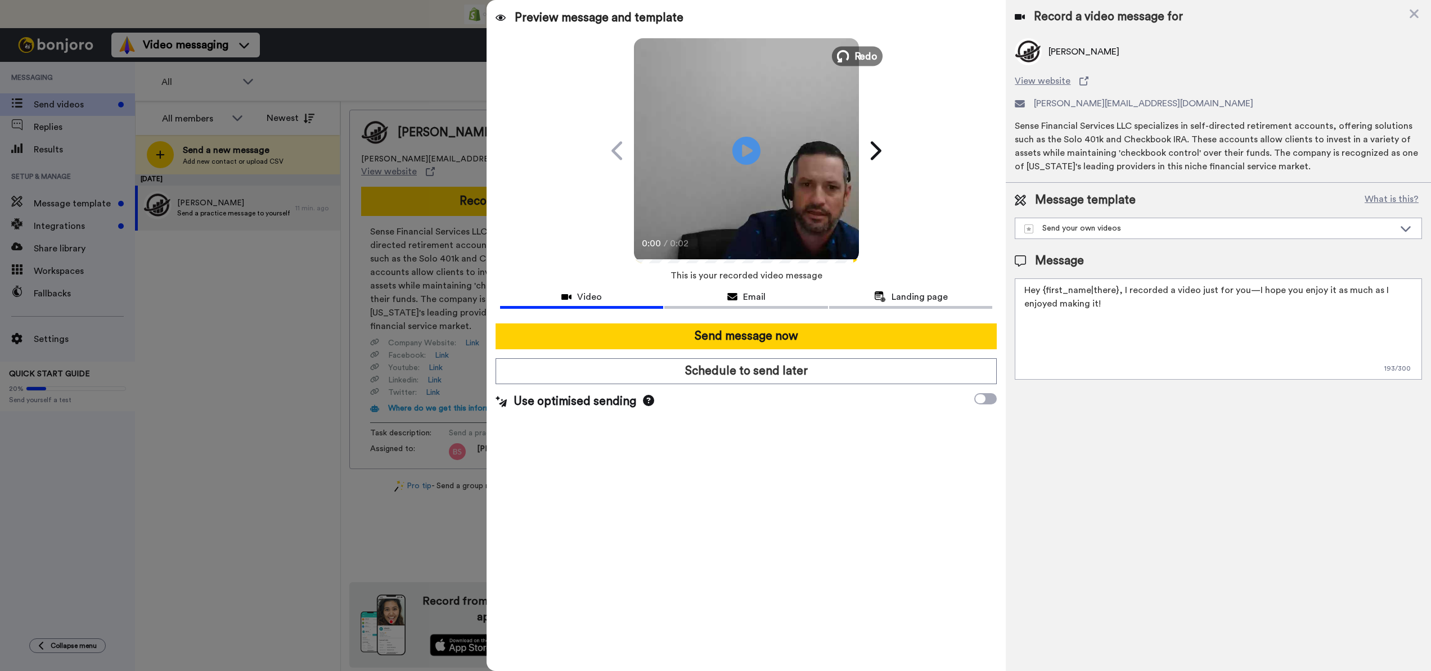
click at [865, 56] on span "Redo" at bounding box center [866, 55] width 24 height 15
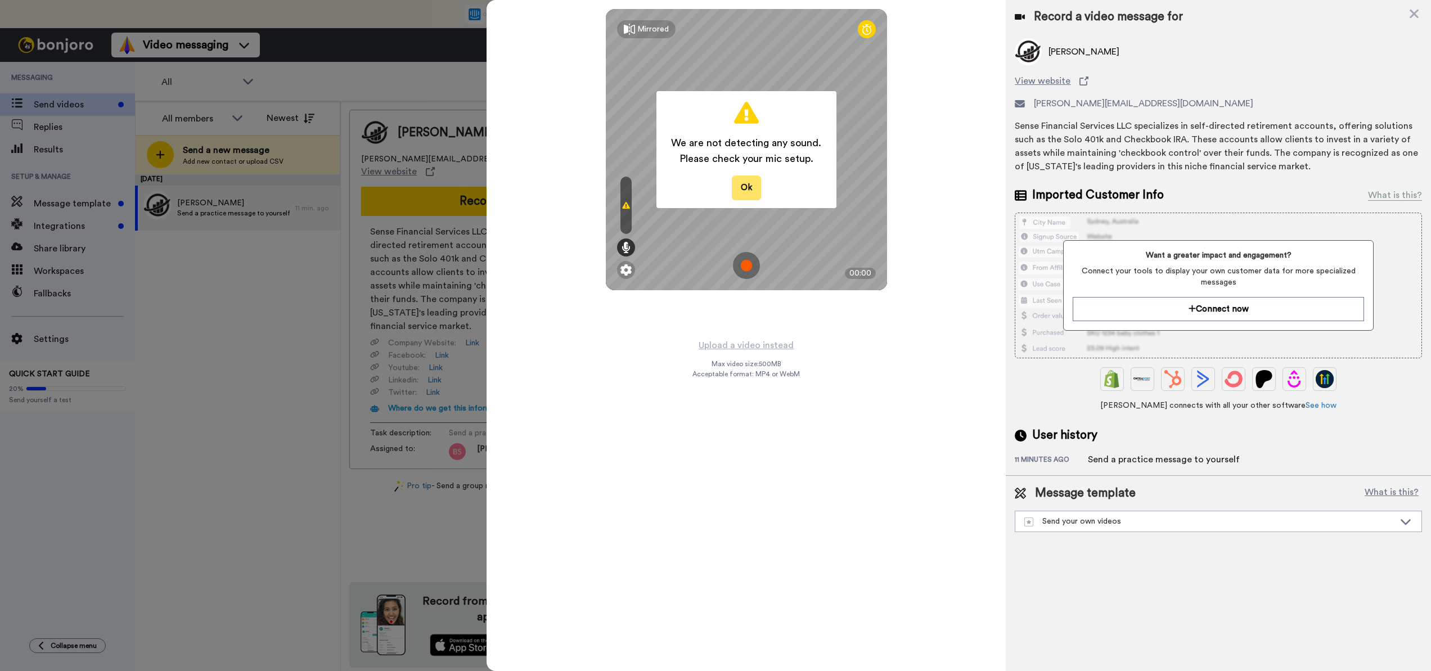
click at [733, 195] on button "Ok" at bounding box center [746, 188] width 29 height 24
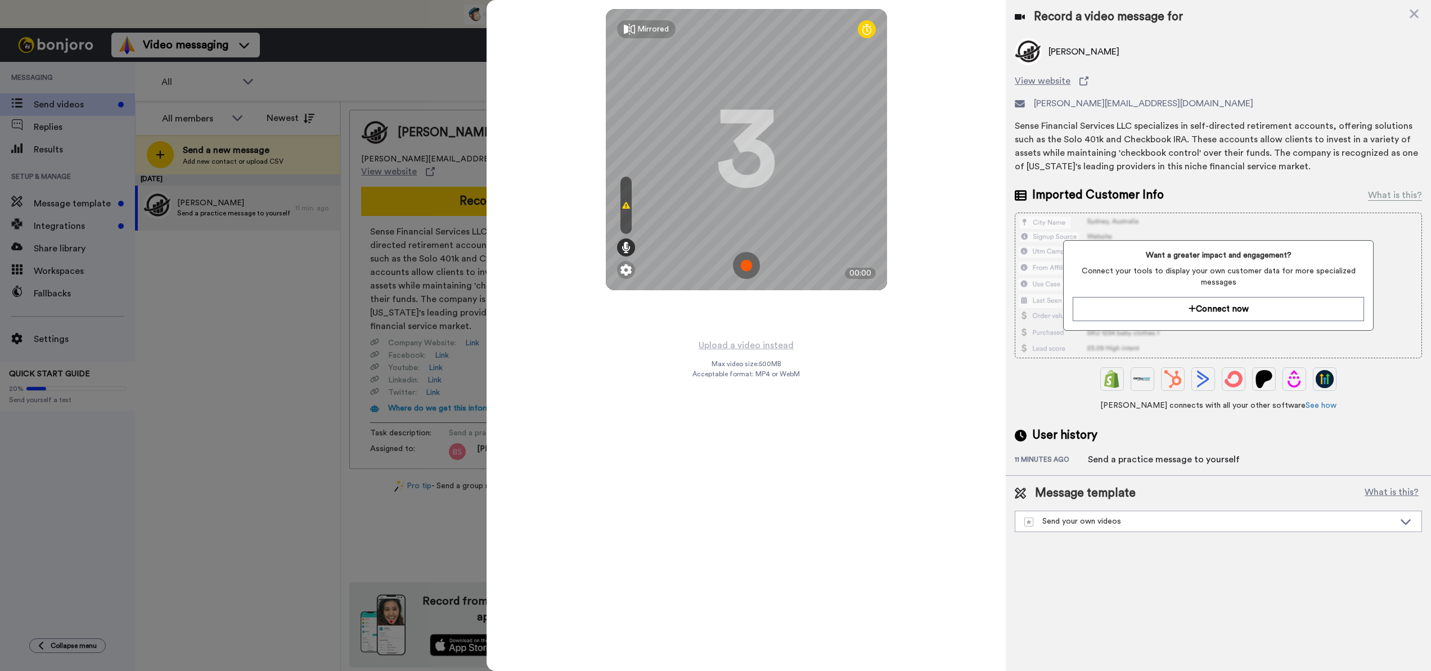
click at [613, 392] on div "Mirrored Redo 3 00:00 Upload a video instead Max video size: 500 MB Acceptable …" at bounding box center [746, 335] width 519 height 671
click at [745, 274] on img at bounding box center [746, 265] width 27 height 27
click at [626, 223] on icon at bounding box center [626, 223] width 8 height 9
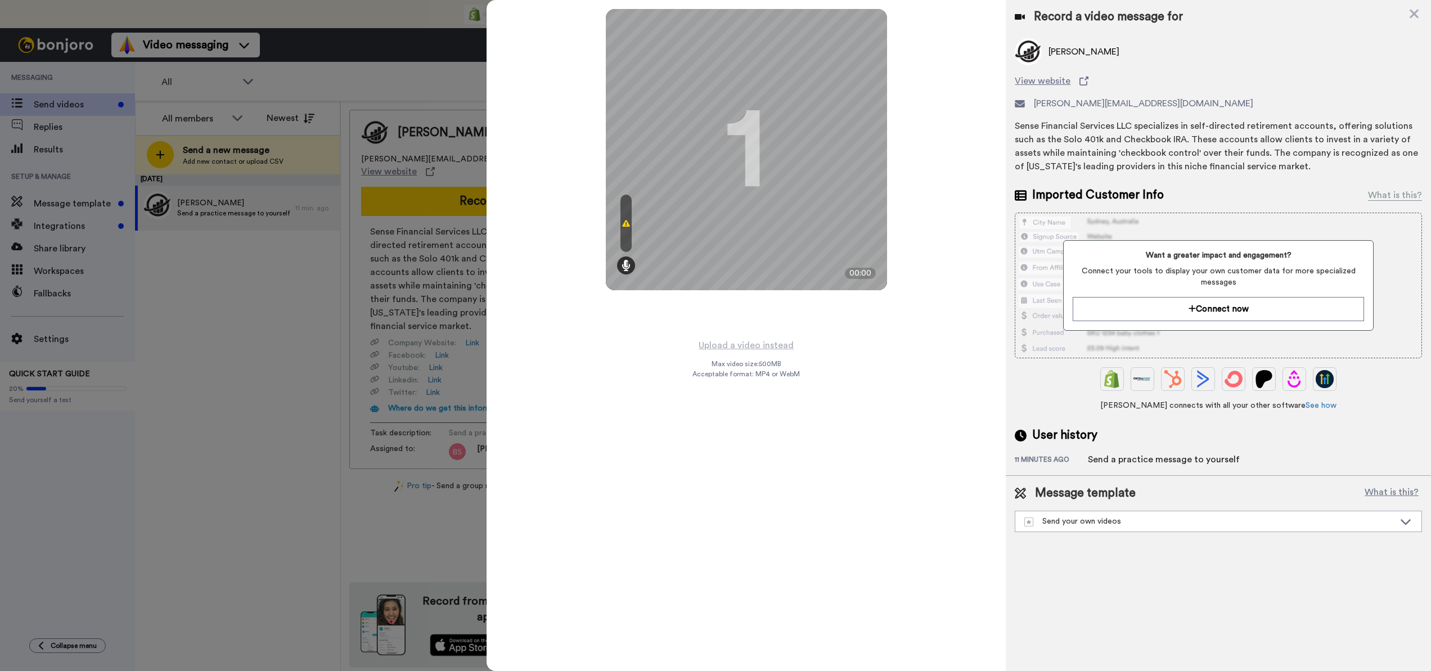
click at [626, 223] on icon at bounding box center [626, 223] width 8 height 9
click at [747, 268] on img at bounding box center [746, 265] width 27 height 27
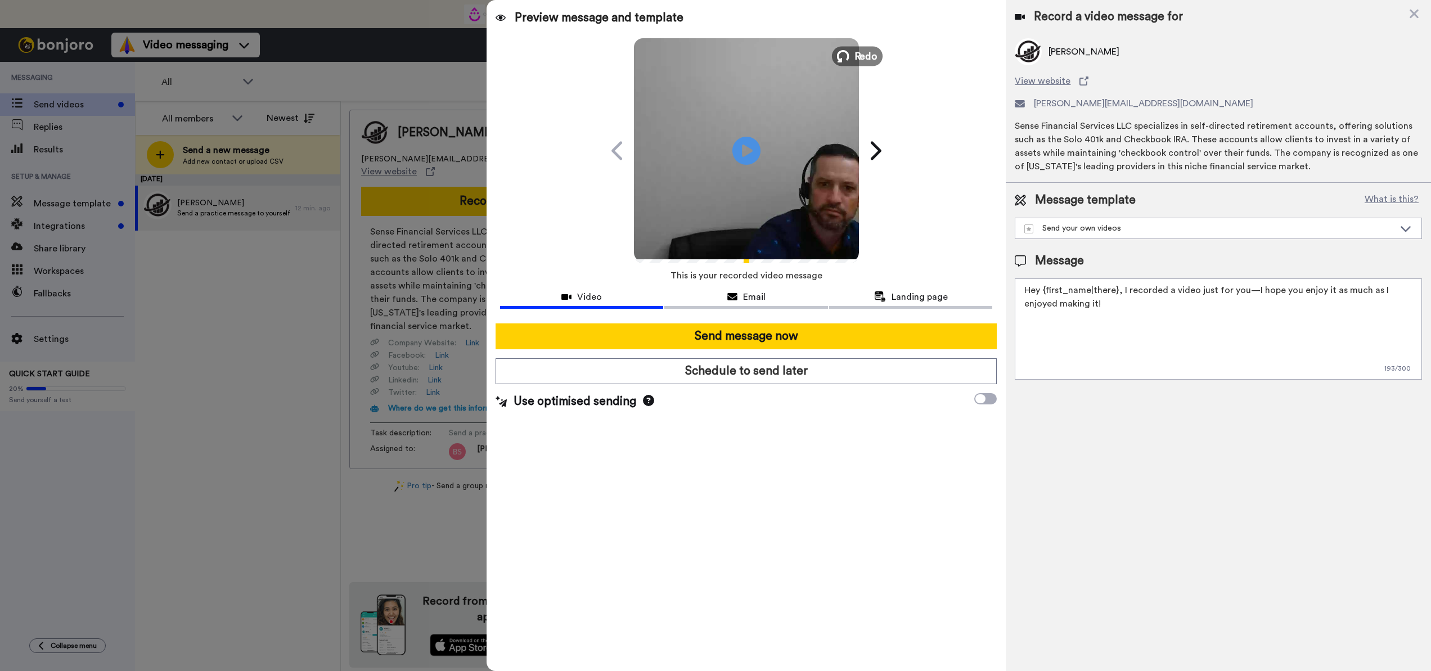
click at [855, 54] on span "Redo" at bounding box center [866, 55] width 24 height 15
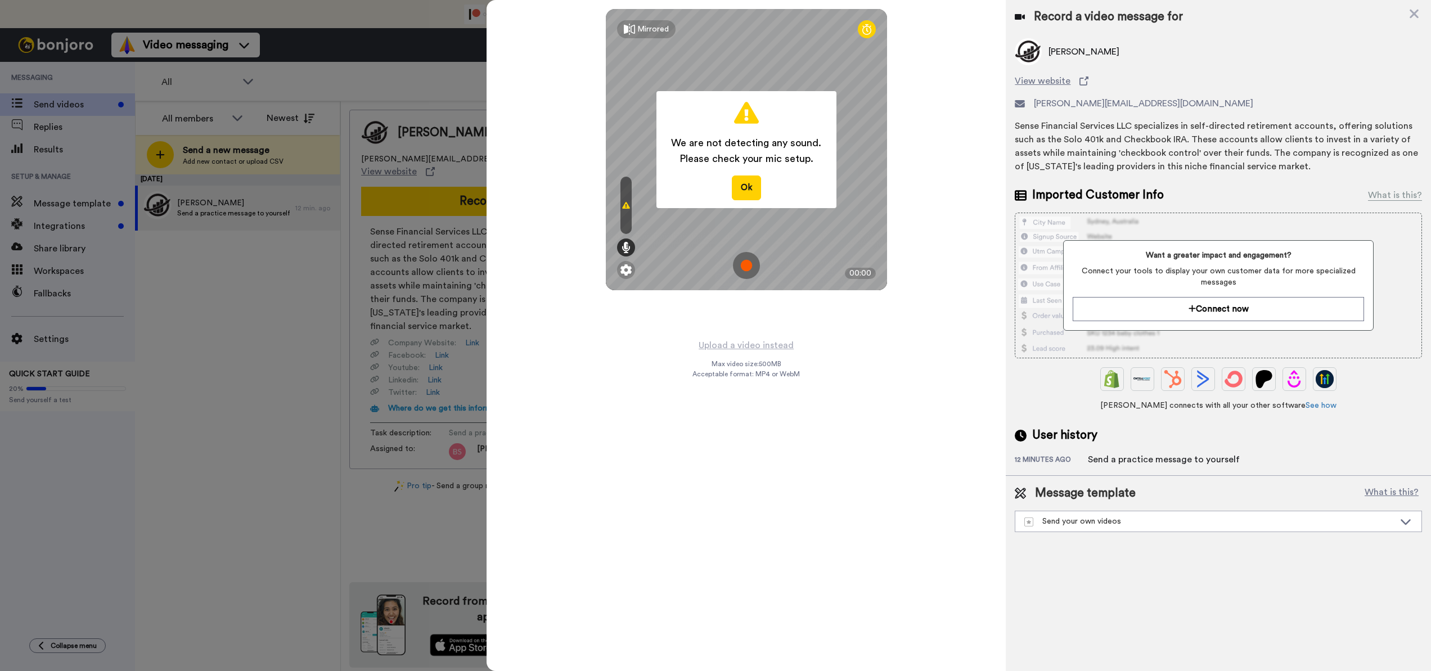
click at [746, 200] on div "We are not detecting any sound. Please check your mic setup. Ok" at bounding box center [747, 149] width 180 height 117
click at [747, 194] on button "Ok" at bounding box center [746, 188] width 29 height 24
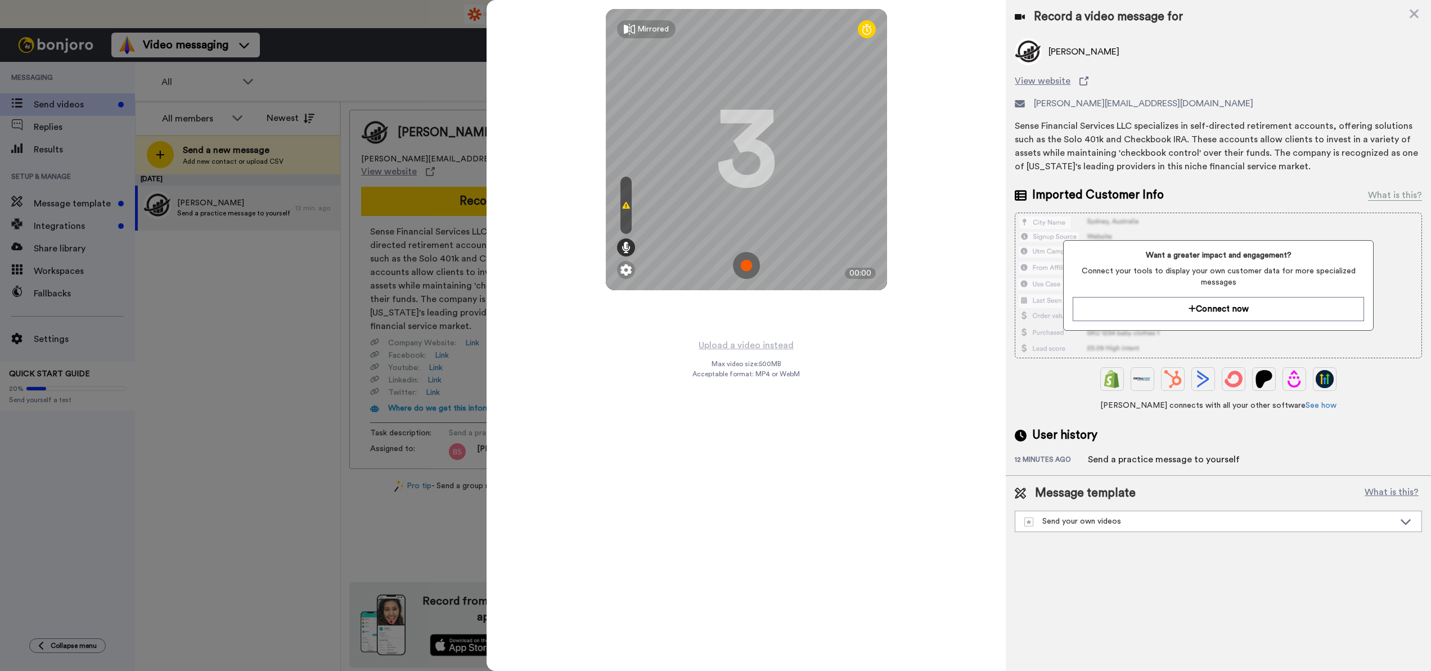
click at [751, 270] on img at bounding box center [746, 265] width 27 height 27
click at [755, 268] on img at bounding box center [746, 265] width 27 height 27
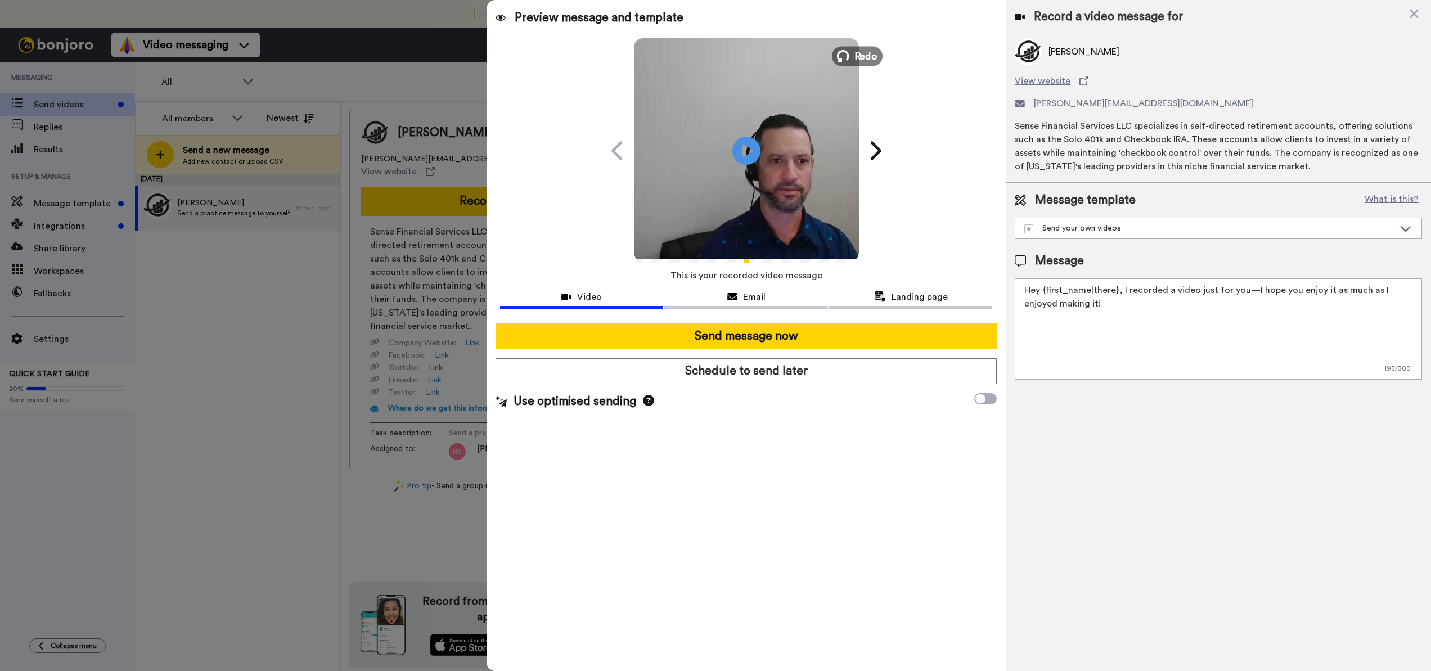
click at [853, 56] on button "Redo" at bounding box center [857, 56] width 51 height 20
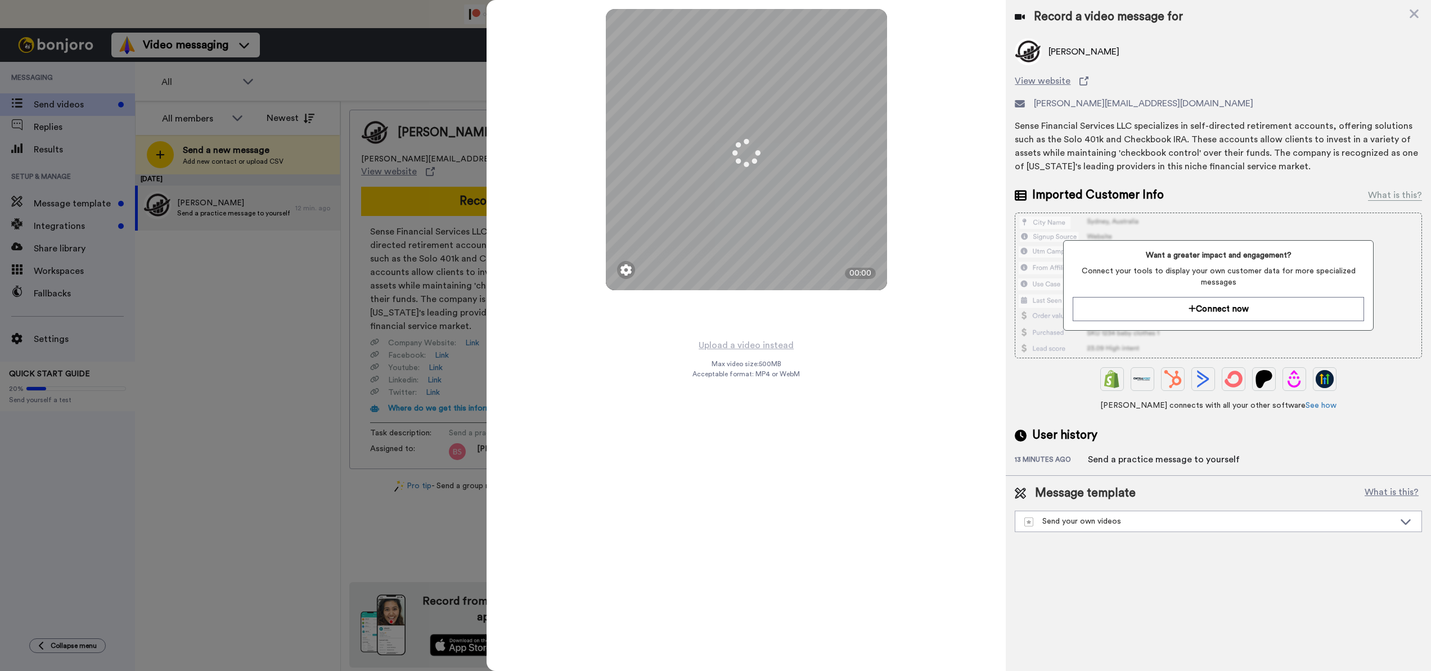
click at [777, 321] on div "Mirrored Redo 3 00:00" at bounding box center [746, 169] width 519 height 338
click at [778, 363] on span "Max video size: 500 MB" at bounding box center [747, 364] width 70 height 9
click at [581, 382] on div "Mirrored Redo 3 00:00 Upload a video instead Max video size: 500 MB Acceptable …" at bounding box center [746, 335] width 519 height 671
click at [581, 380] on div "Mirrored Redo 3 00:00 Upload a video instead Max video size: 500 MB Acceptable …" at bounding box center [746, 335] width 519 height 671
click at [639, 357] on div "Mirrored Redo 3 00:00 Upload a video instead Max video size: 500 MB Acceptable …" at bounding box center [746, 335] width 519 height 671
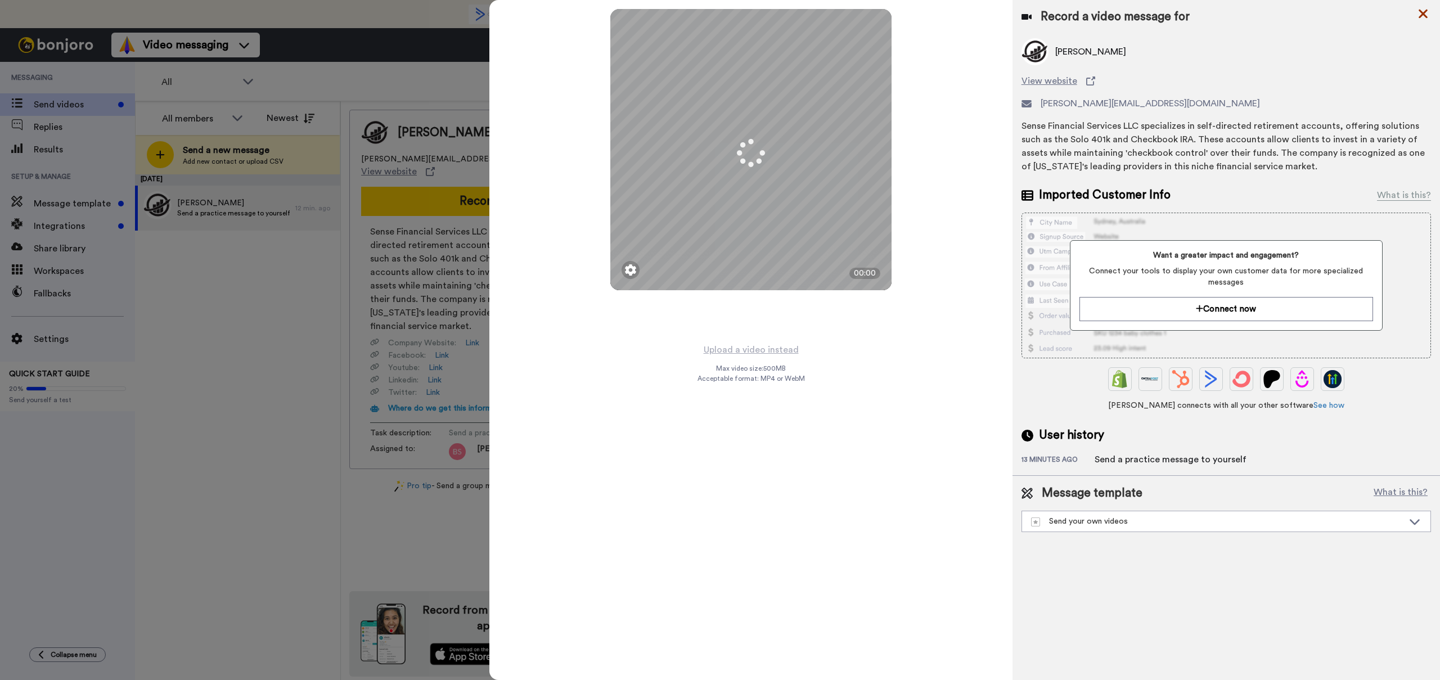
click at [740, 141] on div at bounding box center [751, 150] width 28 height 28
click at [753, 151] on icon at bounding box center [751, 153] width 31 height 31
click at [634, 490] on div "Mirrored Redo 3 00:00 Upload a video instead Max video size: 500 MB Acceptable …" at bounding box center [751, 340] width 523 height 680
click at [1427, 19] on icon at bounding box center [1423, 14] width 11 height 14
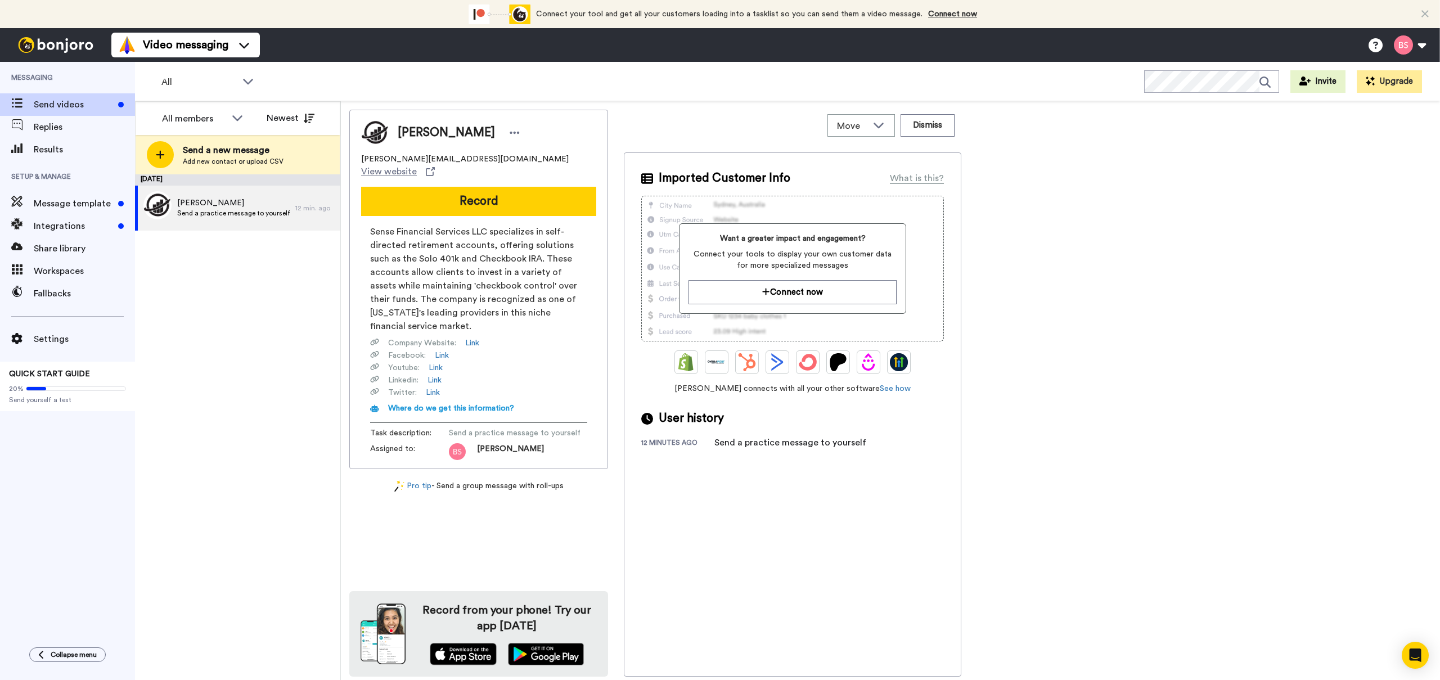
click at [1157, 271] on div "Brett brett@sensefinancial.com View website Record Sense Financial Services LLC…" at bounding box center [890, 393] width 1083 height 567
click at [1417, 658] on icon "Open Intercom Messenger" at bounding box center [1415, 655] width 13 height 15
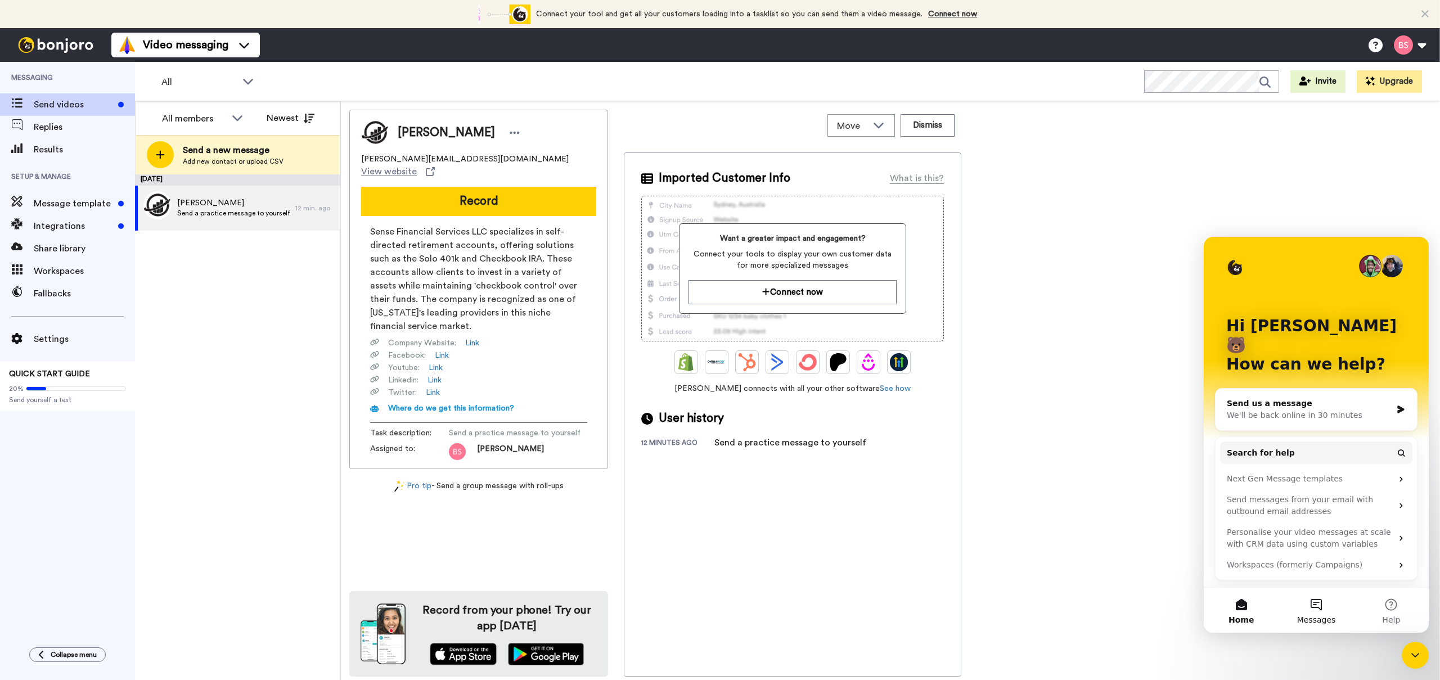
click at [1320, 613] on button "Messages" at bounding box center [1316, 610] width 75 height 45
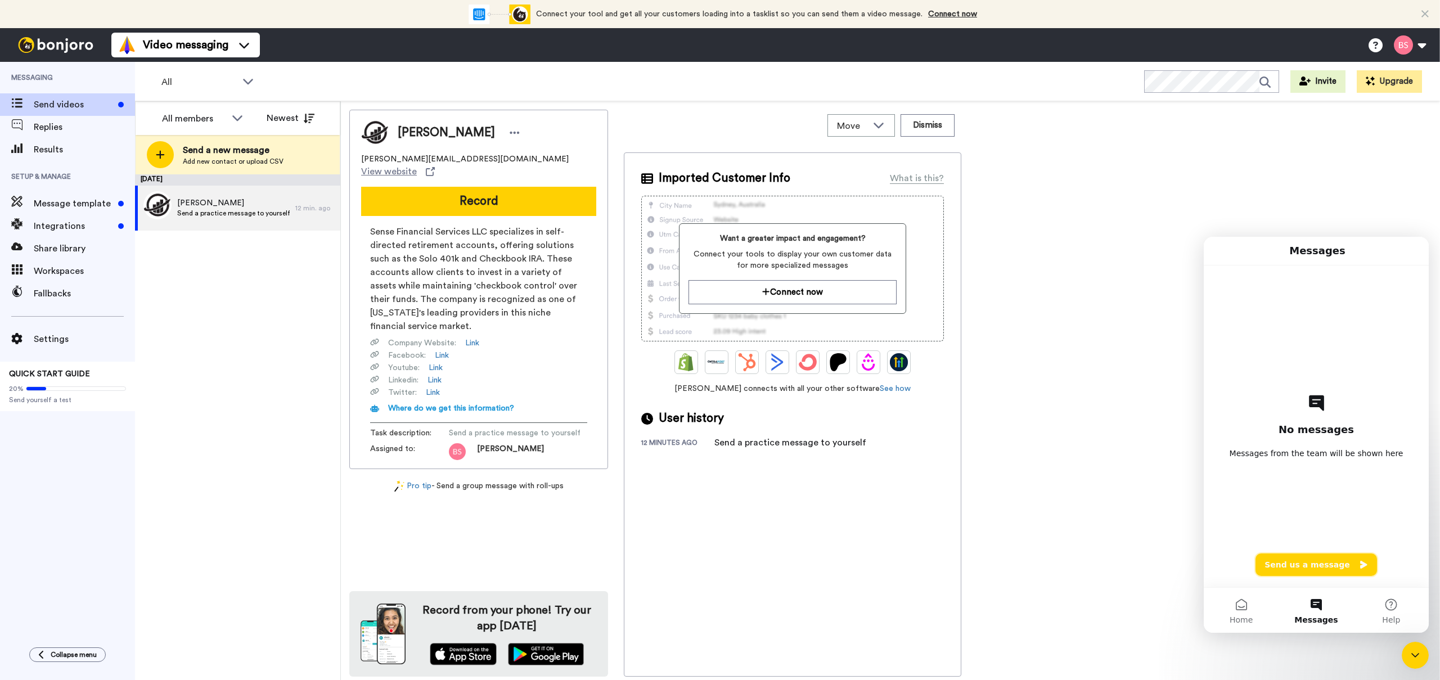
click at [1303, 568] on button "Send us a message" at bounding box center [1317, 565] width 122 height 23
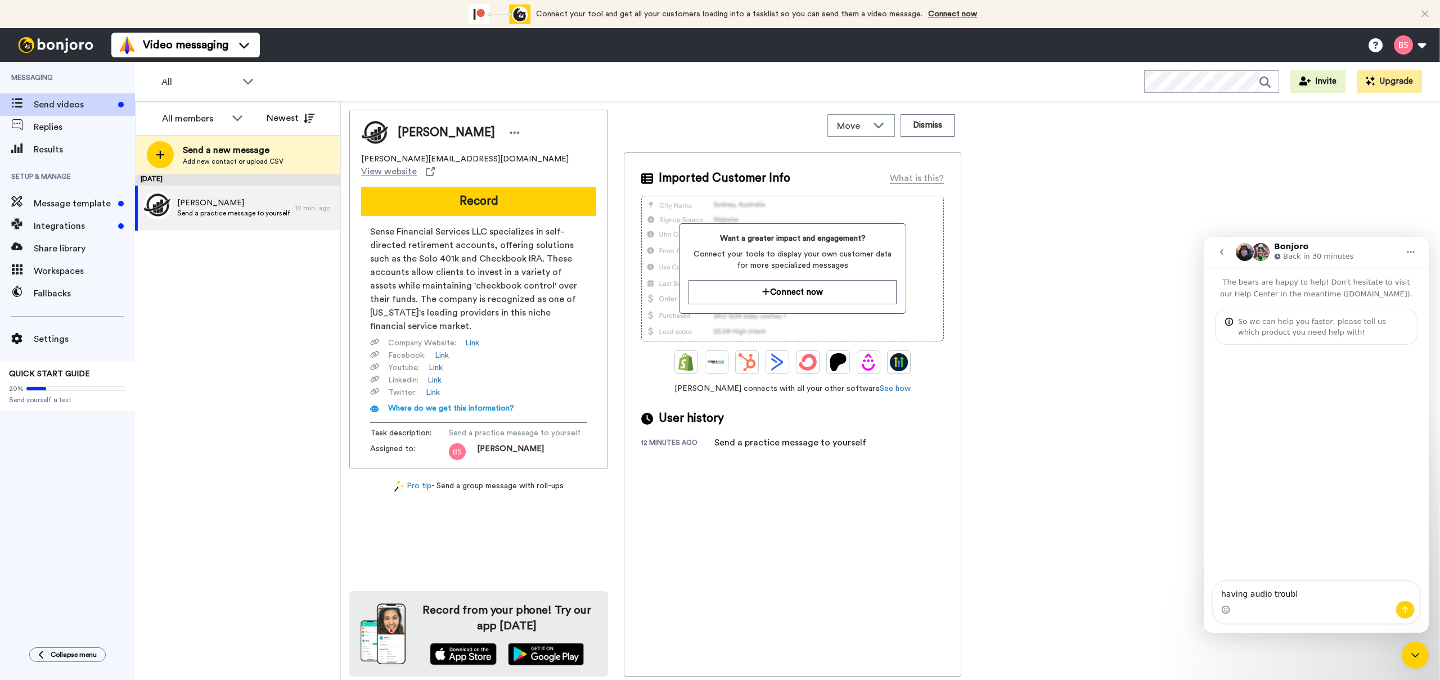
type textarea "having audio trouble"
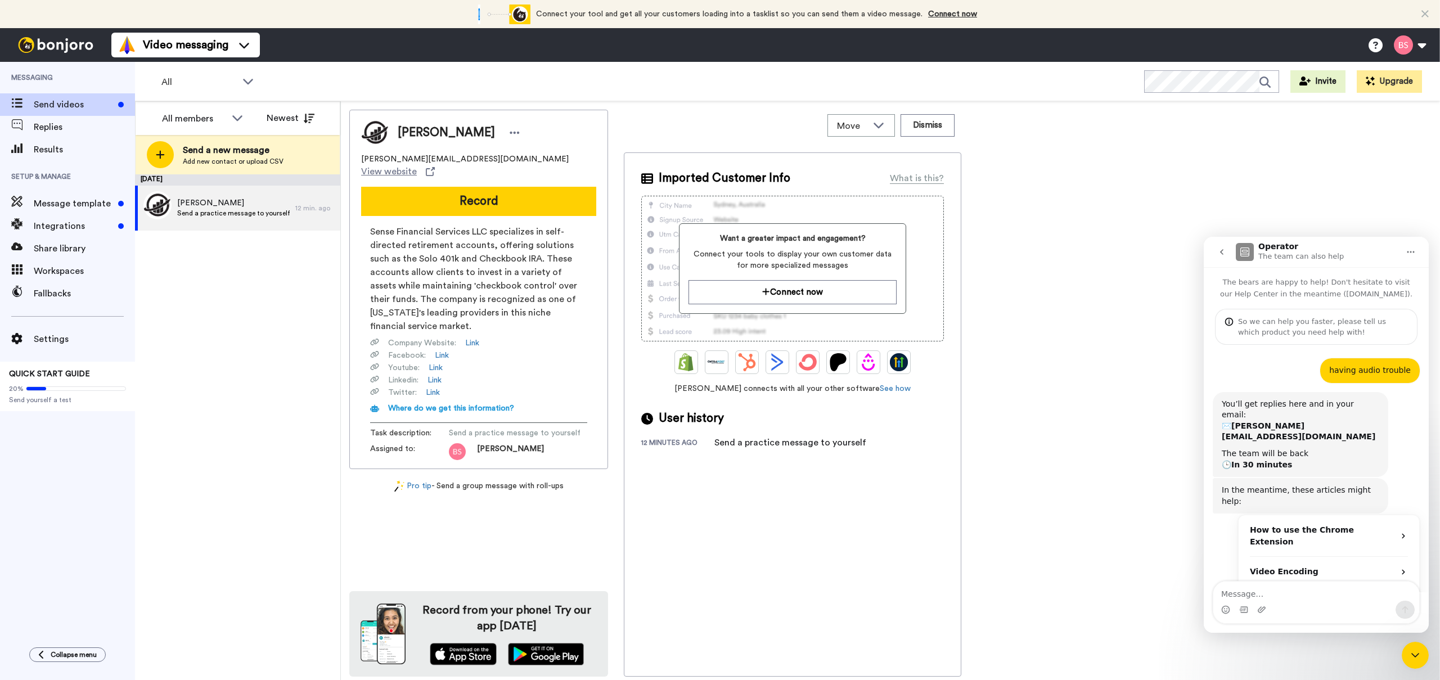
scroll to position [42, 0]
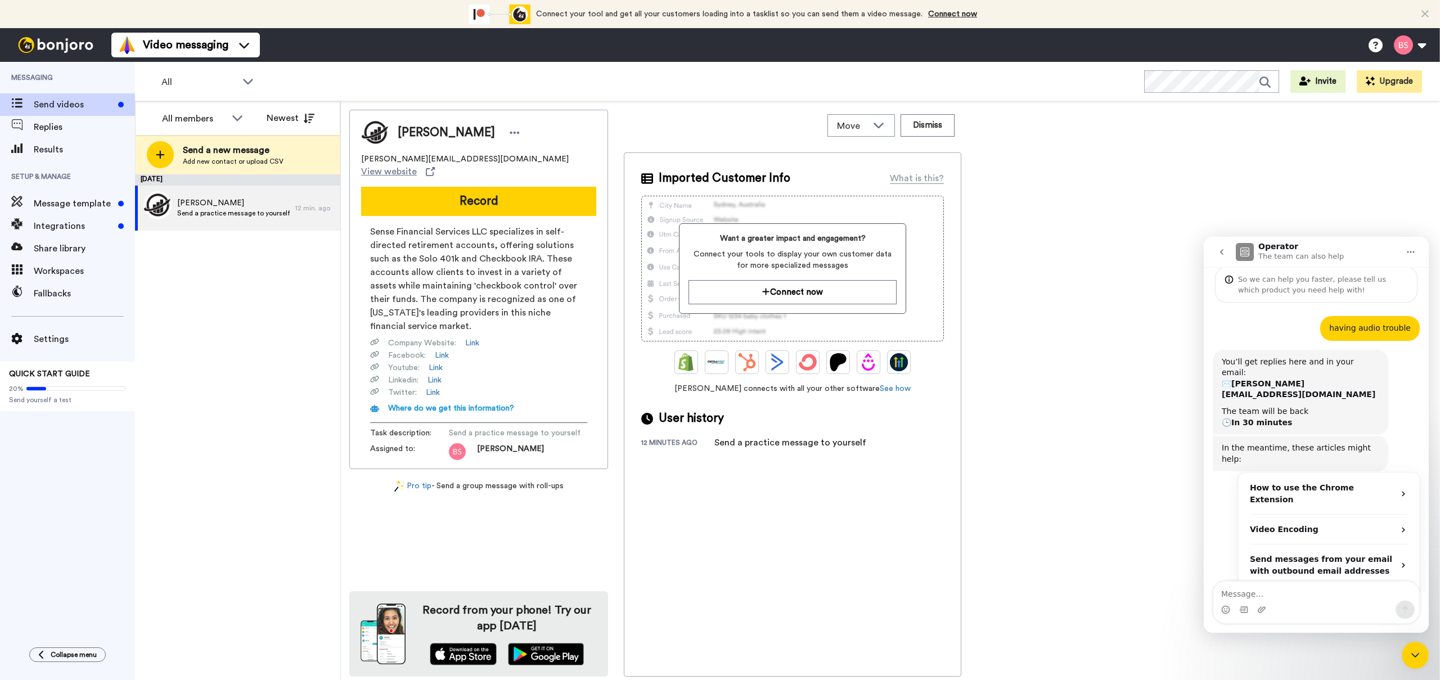
click at [207, 388] on div "August 14 Brett Send a practice message to yourself 12 min. ago" at bounding box center [237, 427] width 205 height 506
click at [480, 198] on button "Record" at bounding box center [478, 201] width 235 height 29
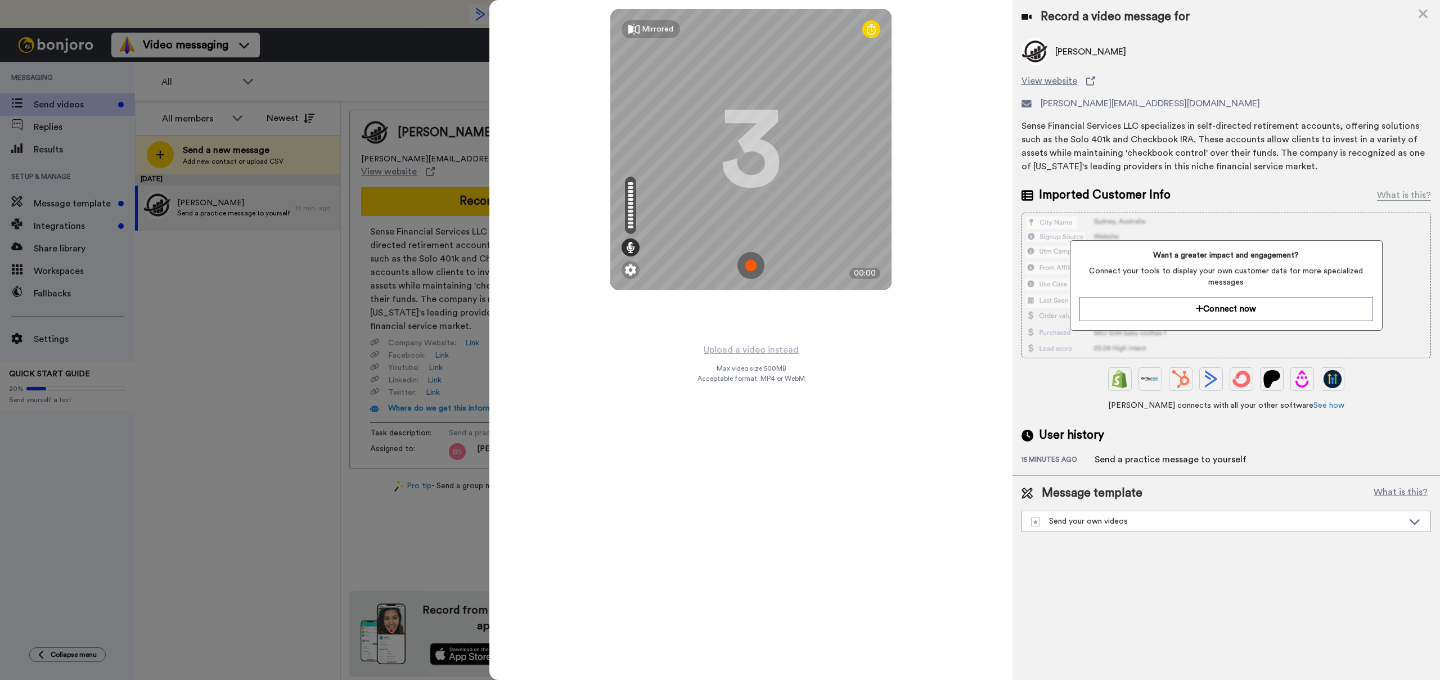
click at [633, 475] on div "Mirrored Redo 3 00:00 Upload a video instead Max video size: 500 MB Acceptable …" at bounding box center [751, 340] width 523 height 680
click at [748, 264] on img at bounding box center [751, 265] width 27 height 27
click at [751, 264] on img at bounding box center [751, 265] width 27 height 27
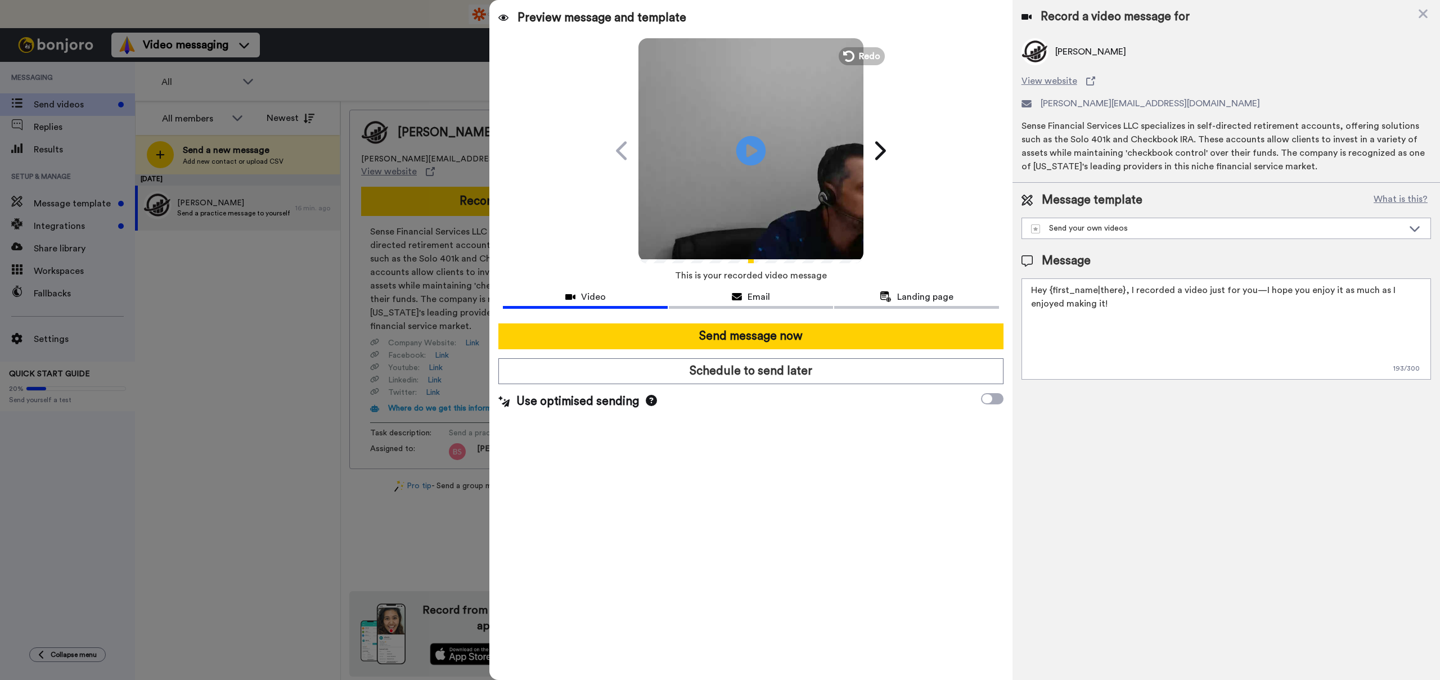
click at [755, 154] on icon at bounding box center [752, 151] width 30 height 30
click at [859, 59] on button "Redo" at bounding box center [862, 56] width 51 height 20
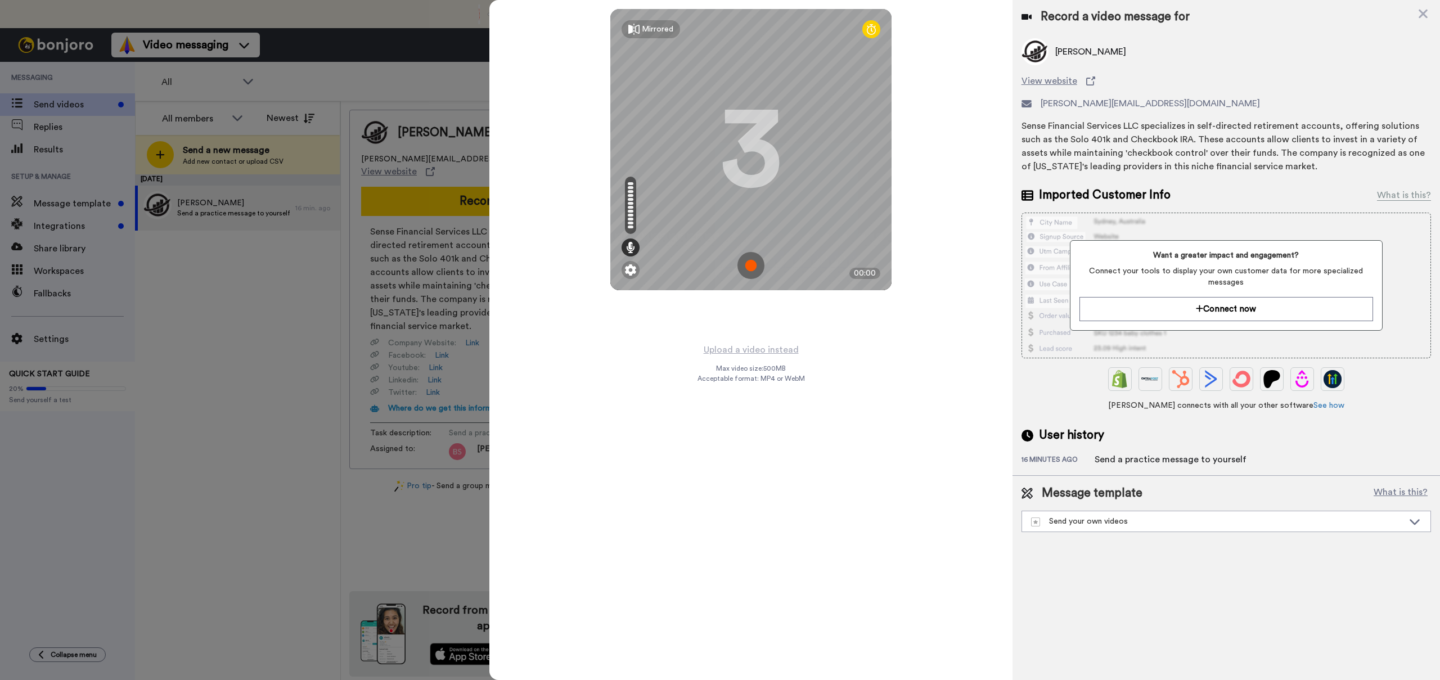
click at [745, 266] on img at bounding box center [751, 265] width 27 height 27
click at [748, 262] on img at bounding box center [751, 265] width 27 height 27
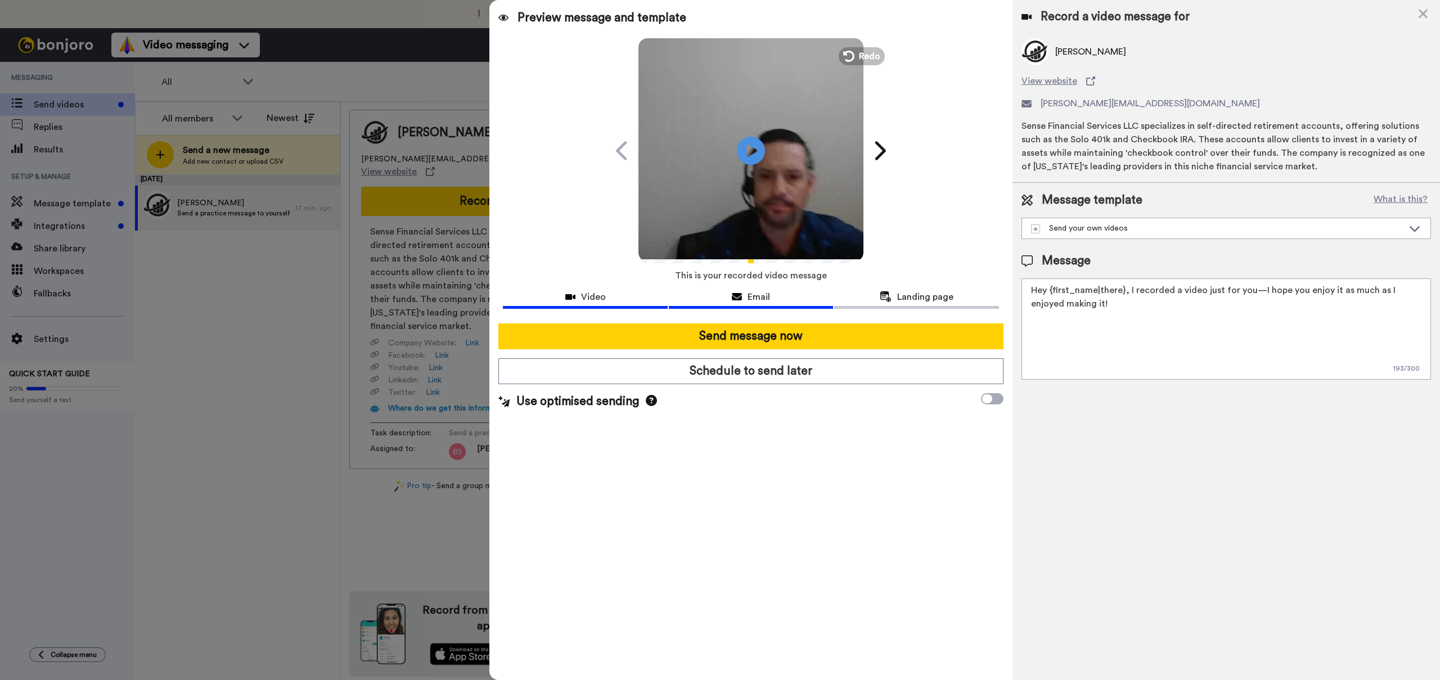
click at [751, 300] on span "Email" at bounding box center [759, 297] width 23 height 14
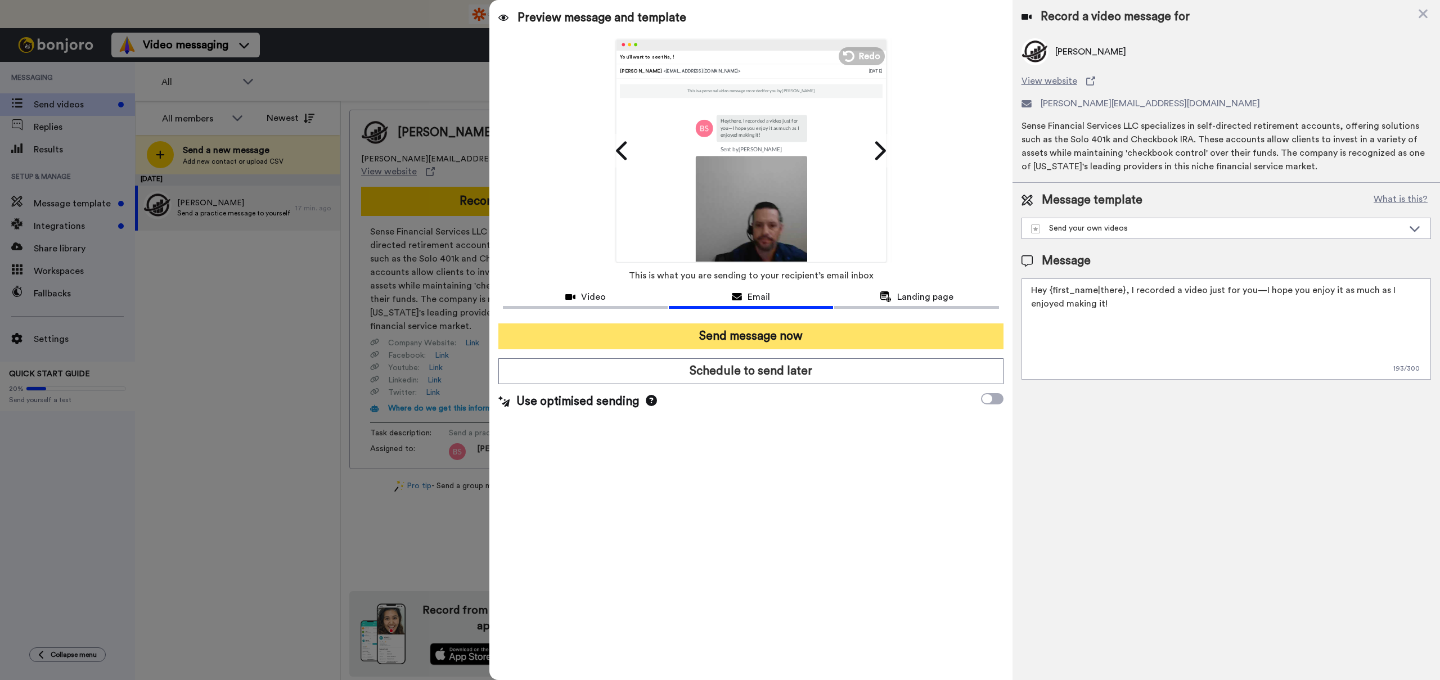
click at [753, 342] on button "Send message now" at bounding box center [751, 337] width 505 height 26
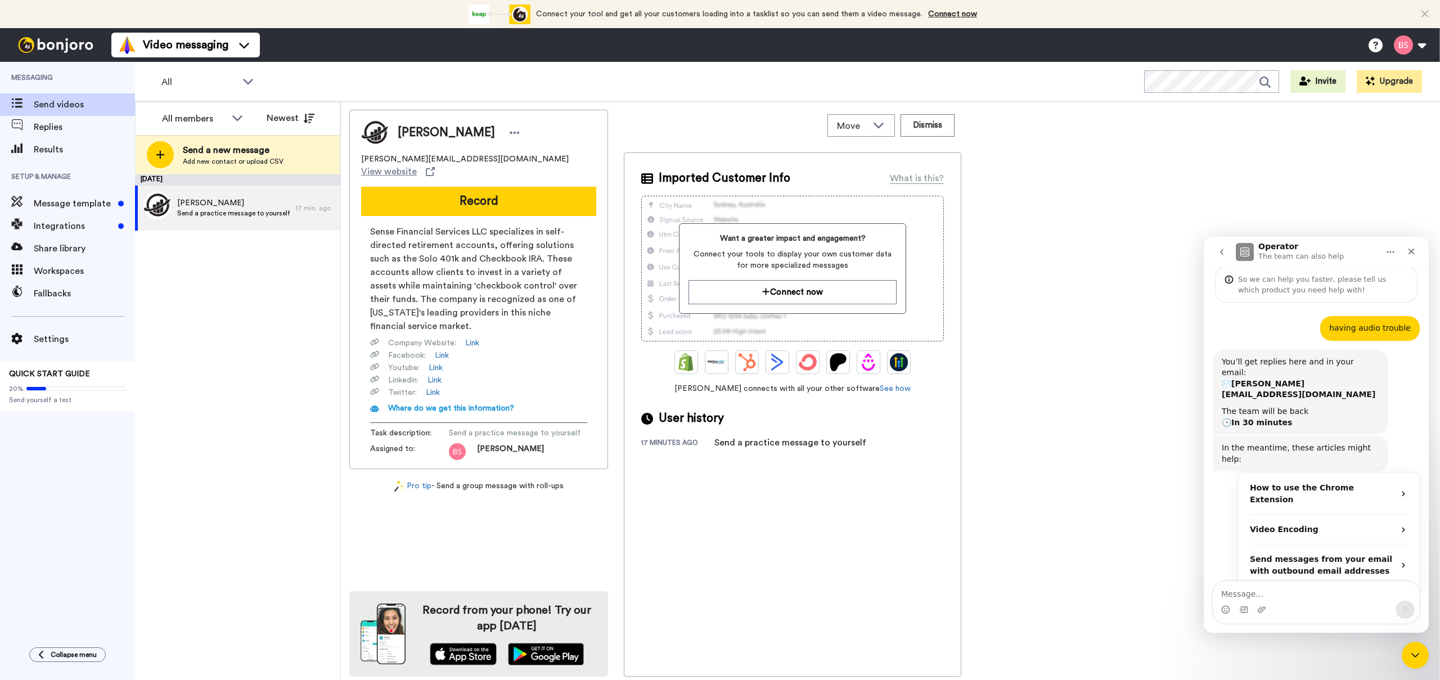
scroll to position [0, 0]
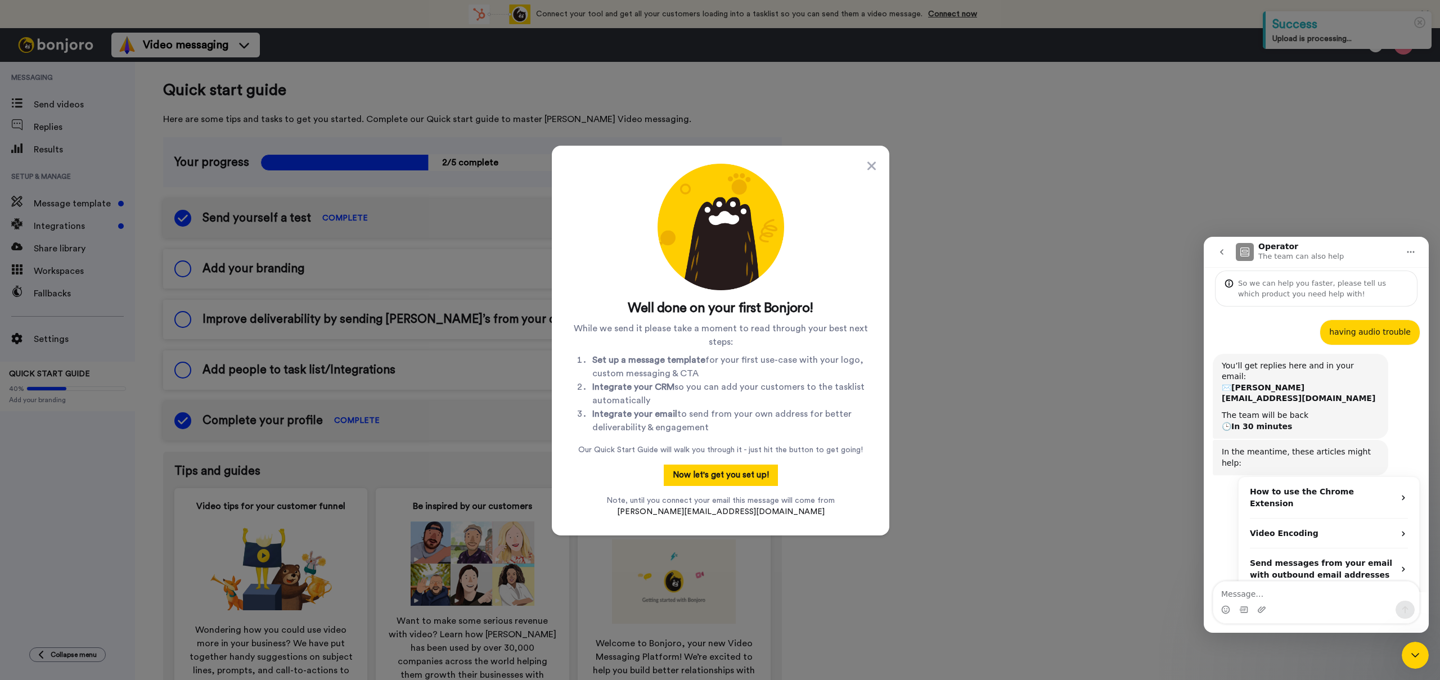
scroll to position [42, 0]
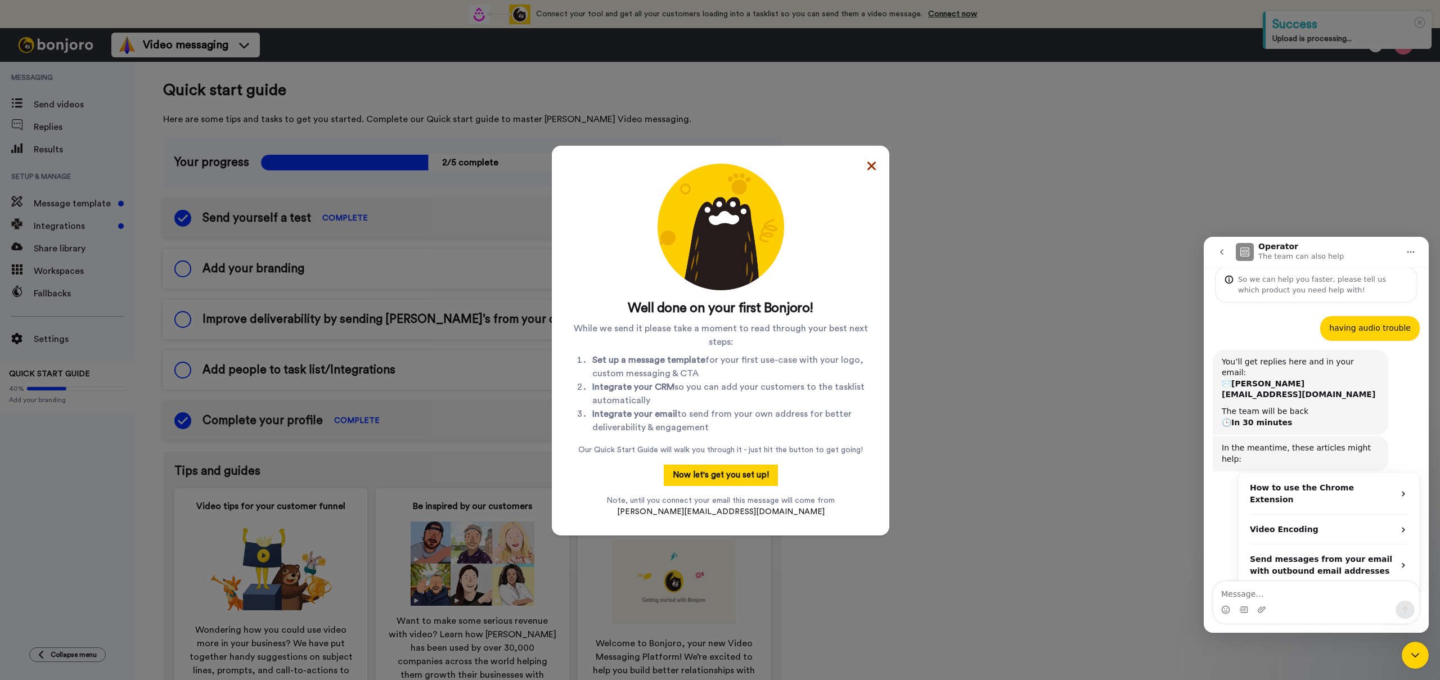
click at [868, 166] on icon at bounding box center [872, 166] width 8 height 14
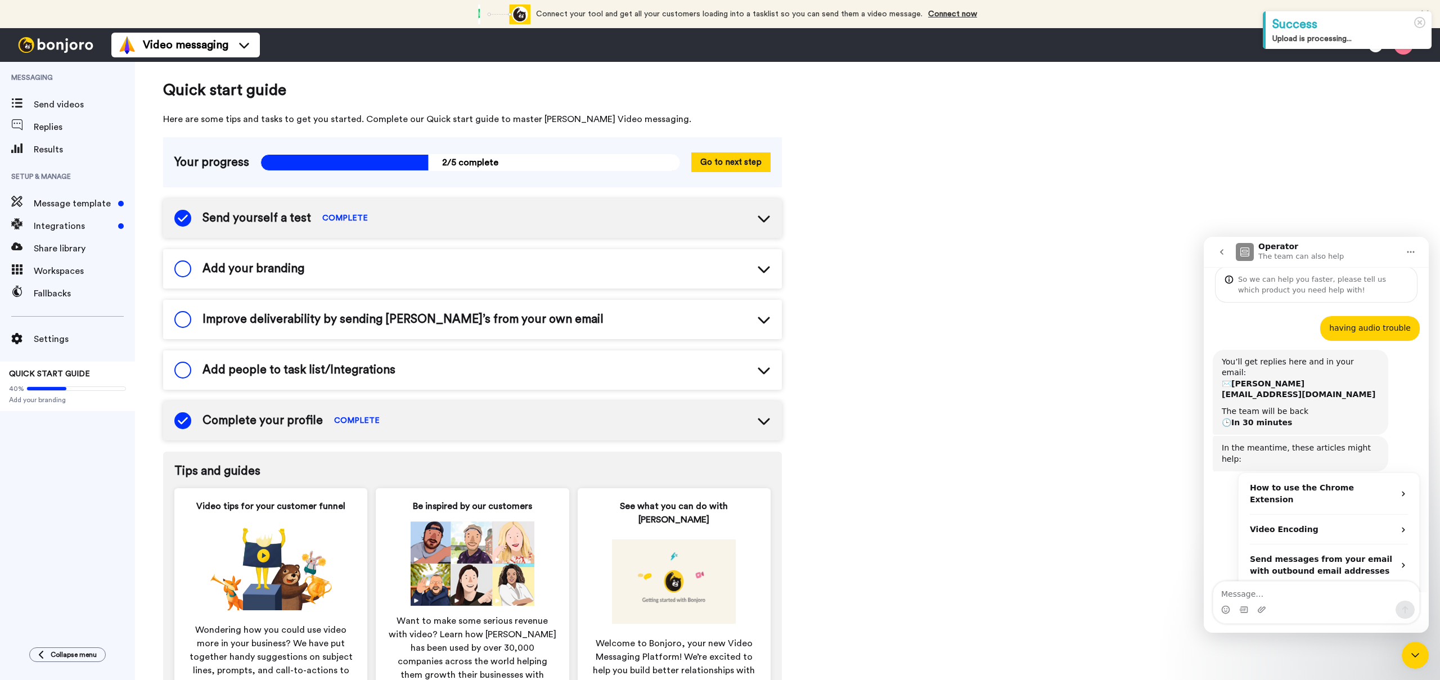
click at [1410, 658] on icon "Close Intercom Messenger" at bounding box center [1416, 656] width 14 height 14
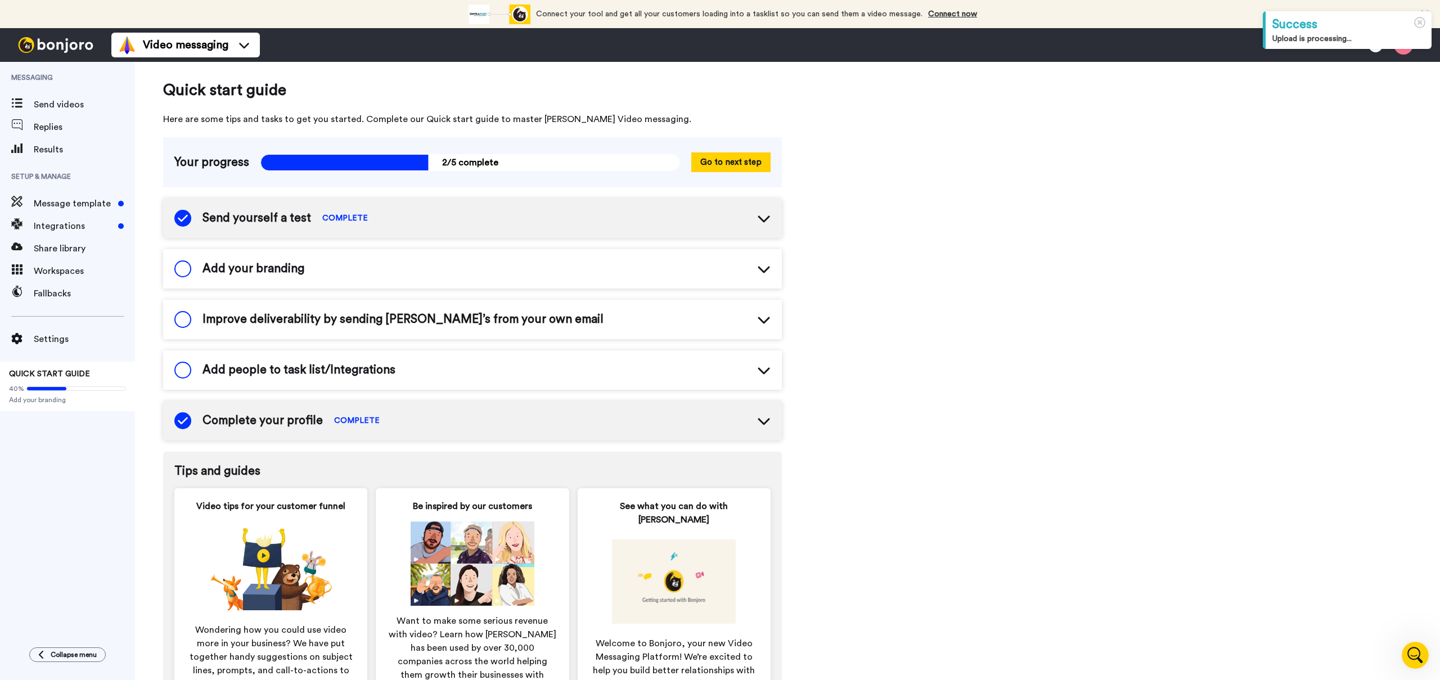
click at [237, 272] on span "Add your branding" at bounding box center [254, 269] width 102 height 17
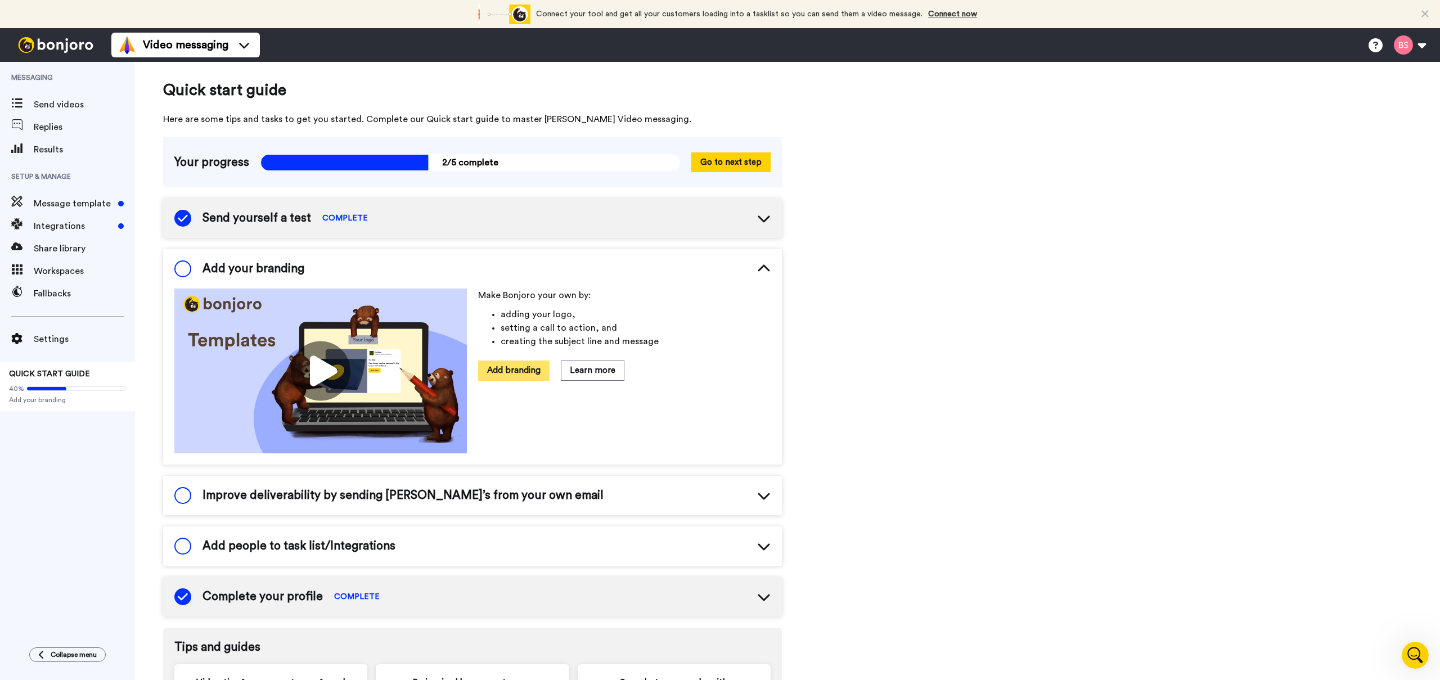
click at [498, 371] on button "Add branding" at bounding box center [513, 371] width 71 height 20
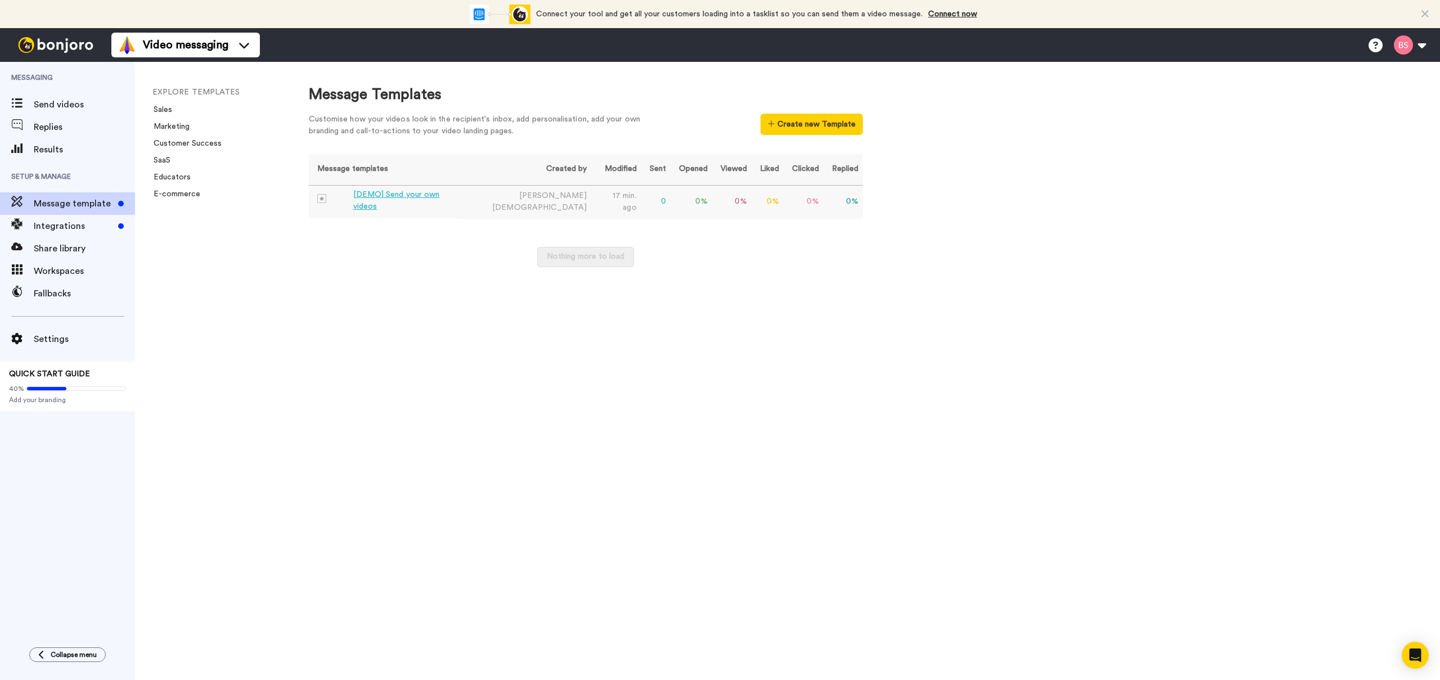
click at [384, 199] on div "[DEMO] Send your own videos" at bounding box center [402, 201] width 99 height 24
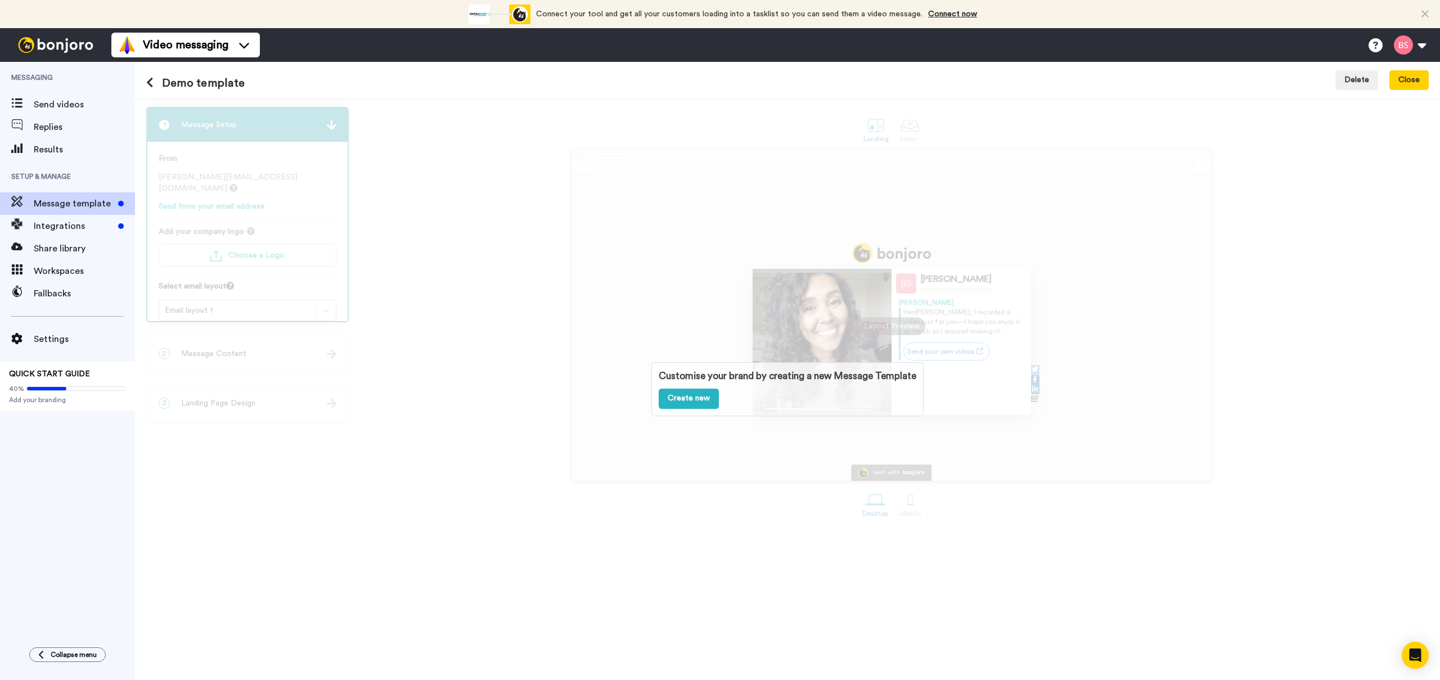
click at [431, 179] on div "Customise your brand by creating a new Message Template Create new" at bounding box center [787, 389] width 1305 height 582
click at [60, 221] on span "Integrations" at bounding box center [74, 226] width 80 height 14
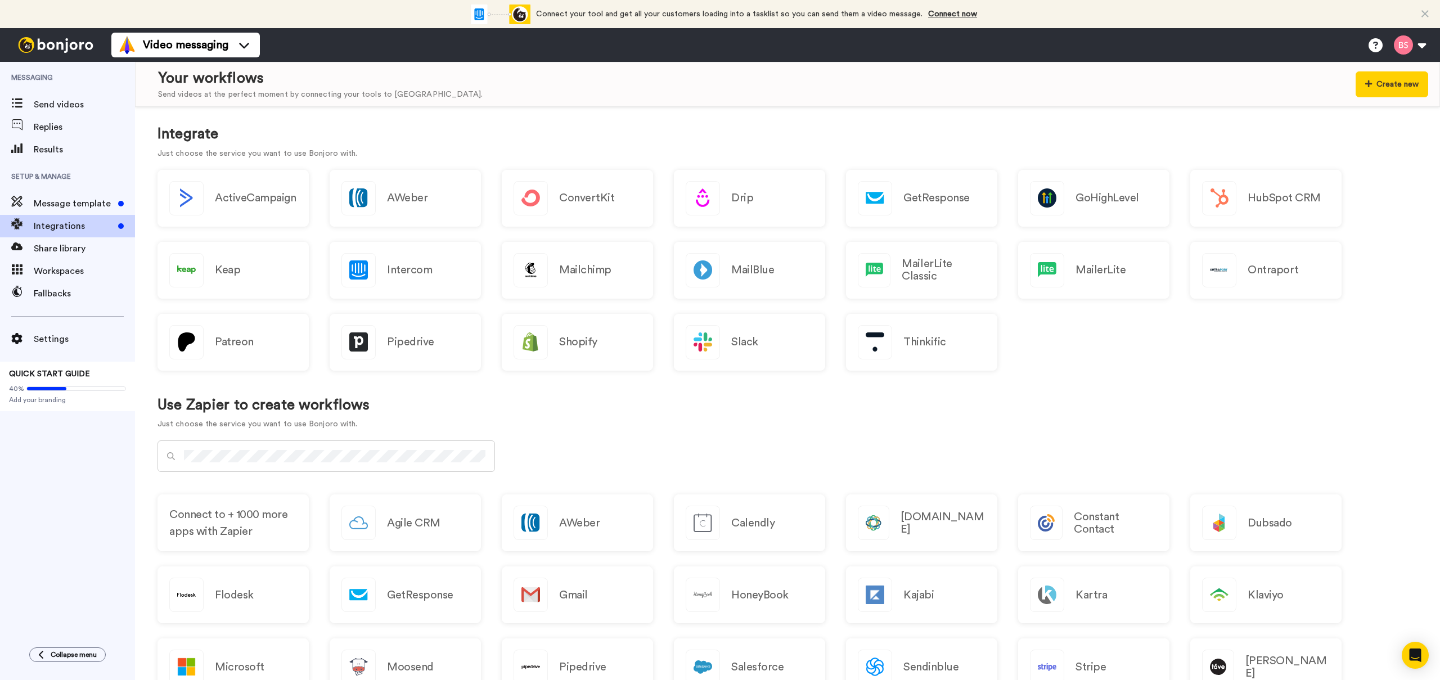
scroll to position [40, 0]
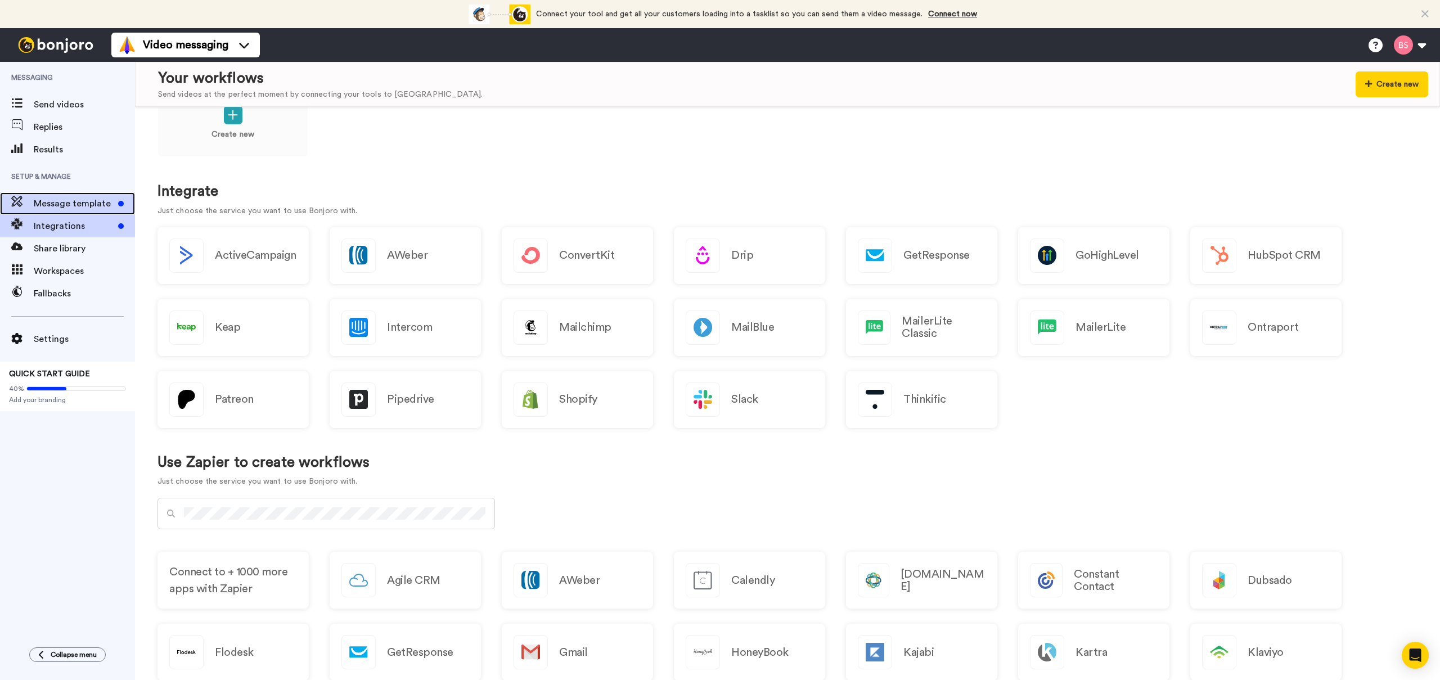
click at [68, 207] on span "Message template" at bounding box center [74, 204] width 80 height 14
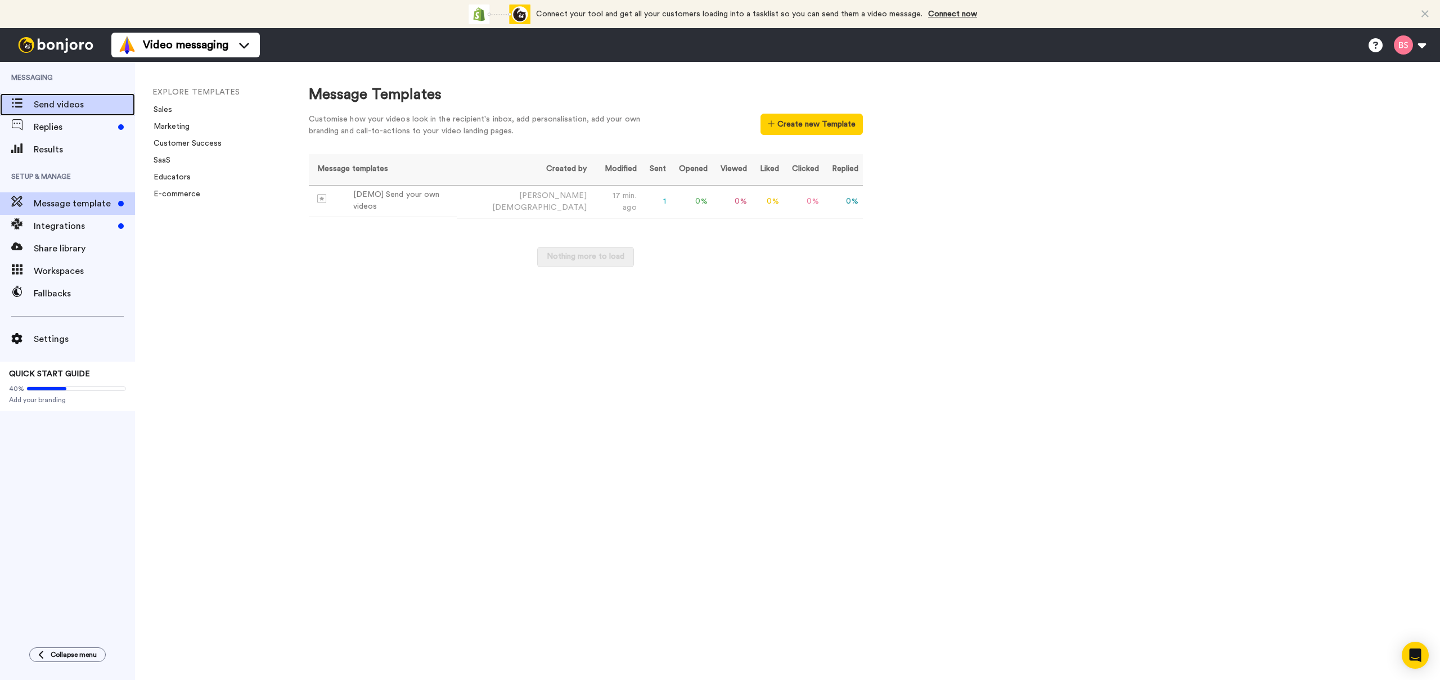
click at [59, 106] on span "Send videos" at bounding box center [84, 105] width 101 height 14
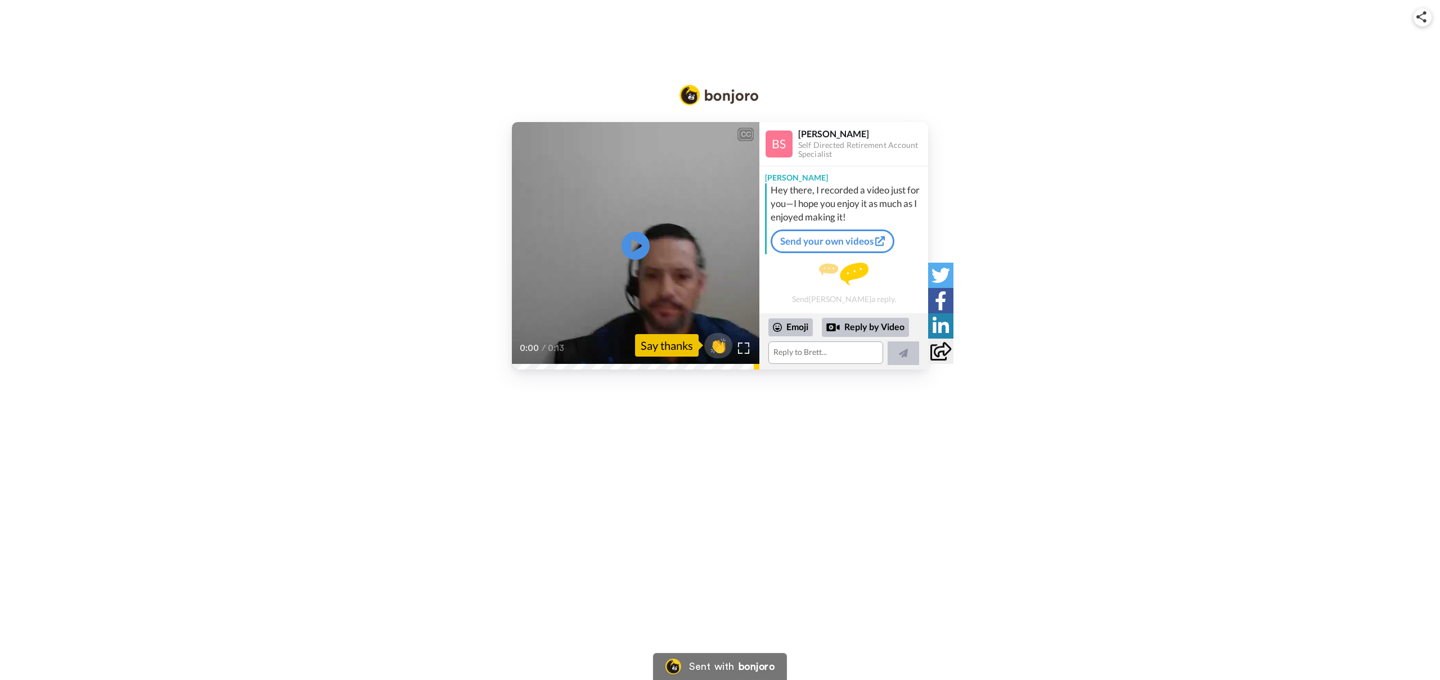
click at [610, 249] on video at bounding box center [636, 246] width 248 height 248
click at [711, 347] on span "👏" at bounding box center [718, 345] width 35 height 23
click at [896, 358] on button at bounding box center [904, 354] width 32 height 24
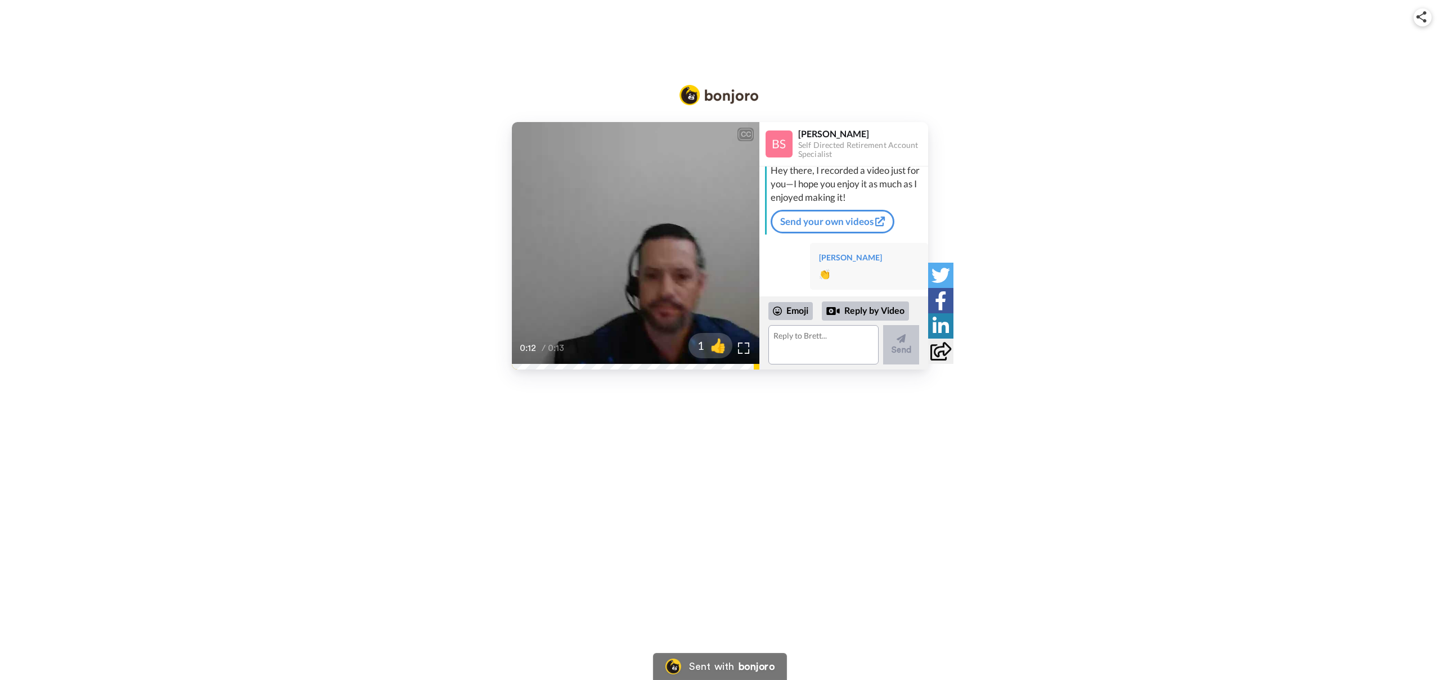
scroll to position [30, 0]
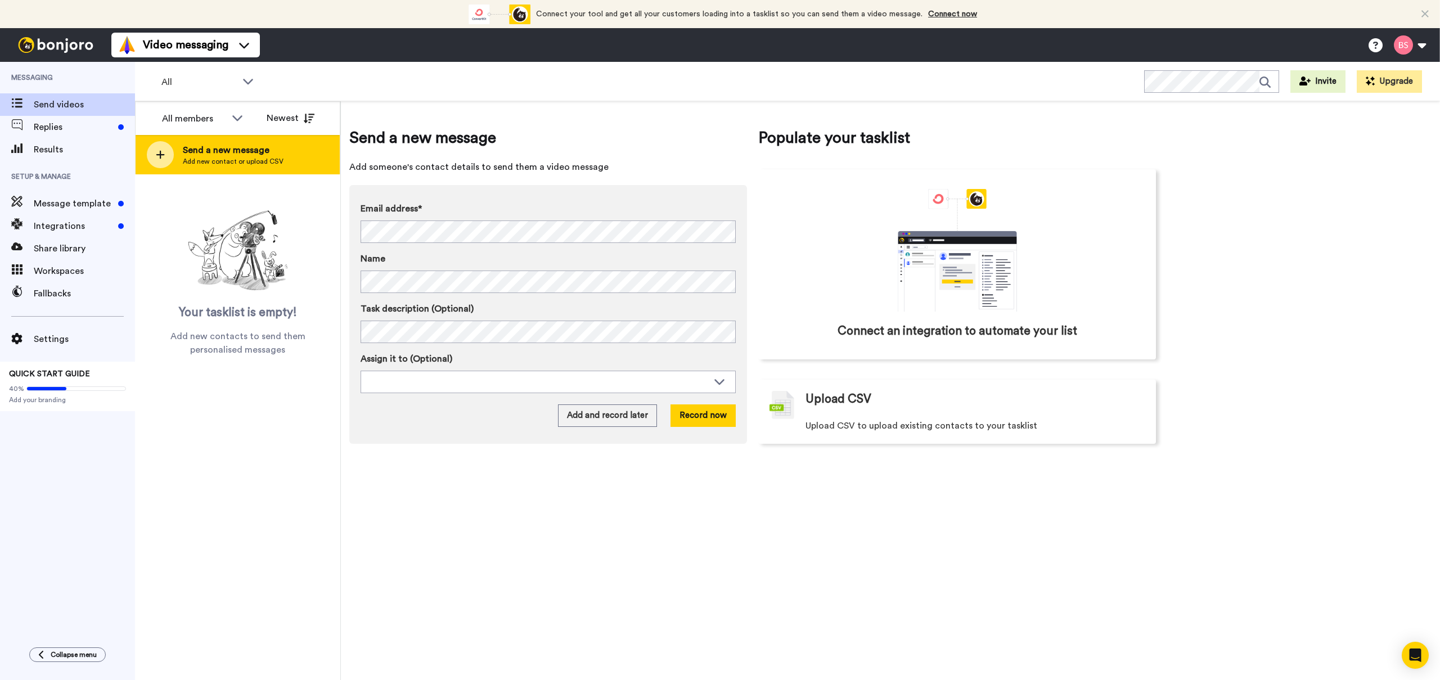
click at [209, 158] on span "Add new contact or upload CSV" at bounding box center [233, 161] width 101 height 9
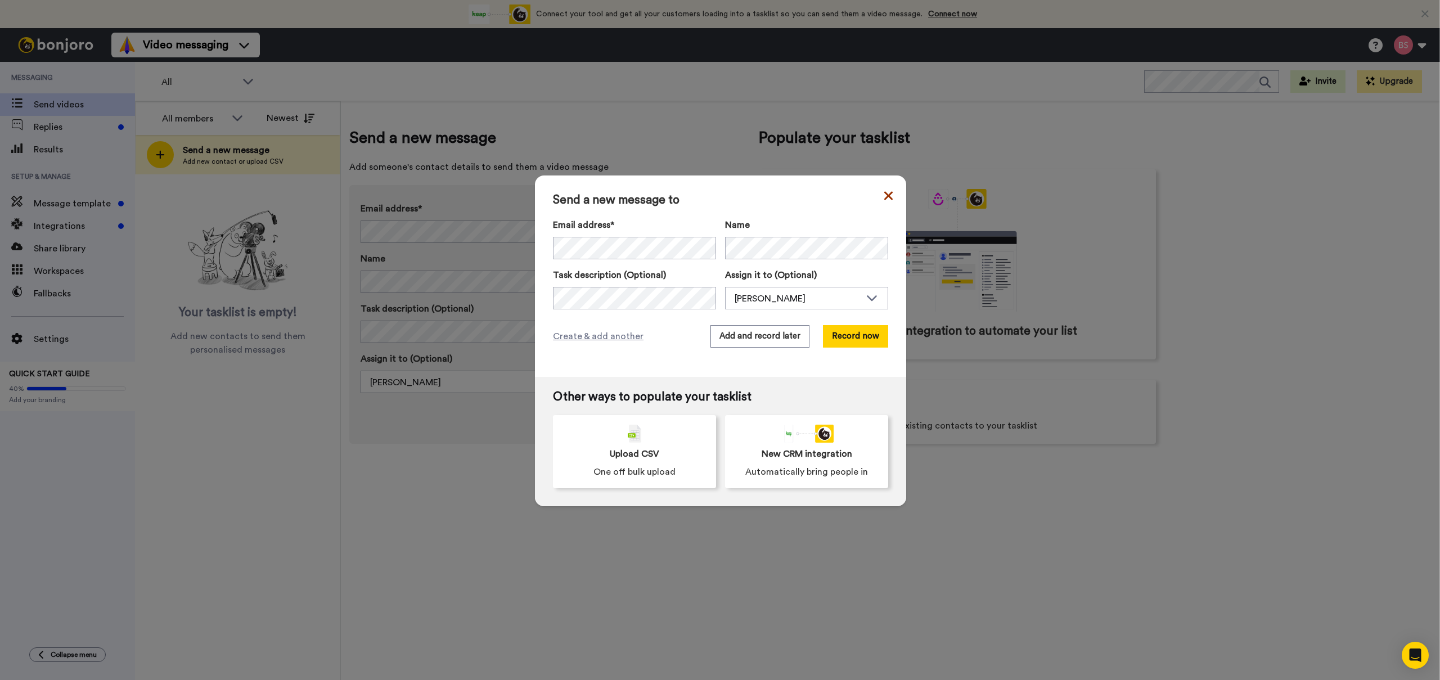
click at [885, 198] on icon at bounding box center [889, 196] width 8 height 14
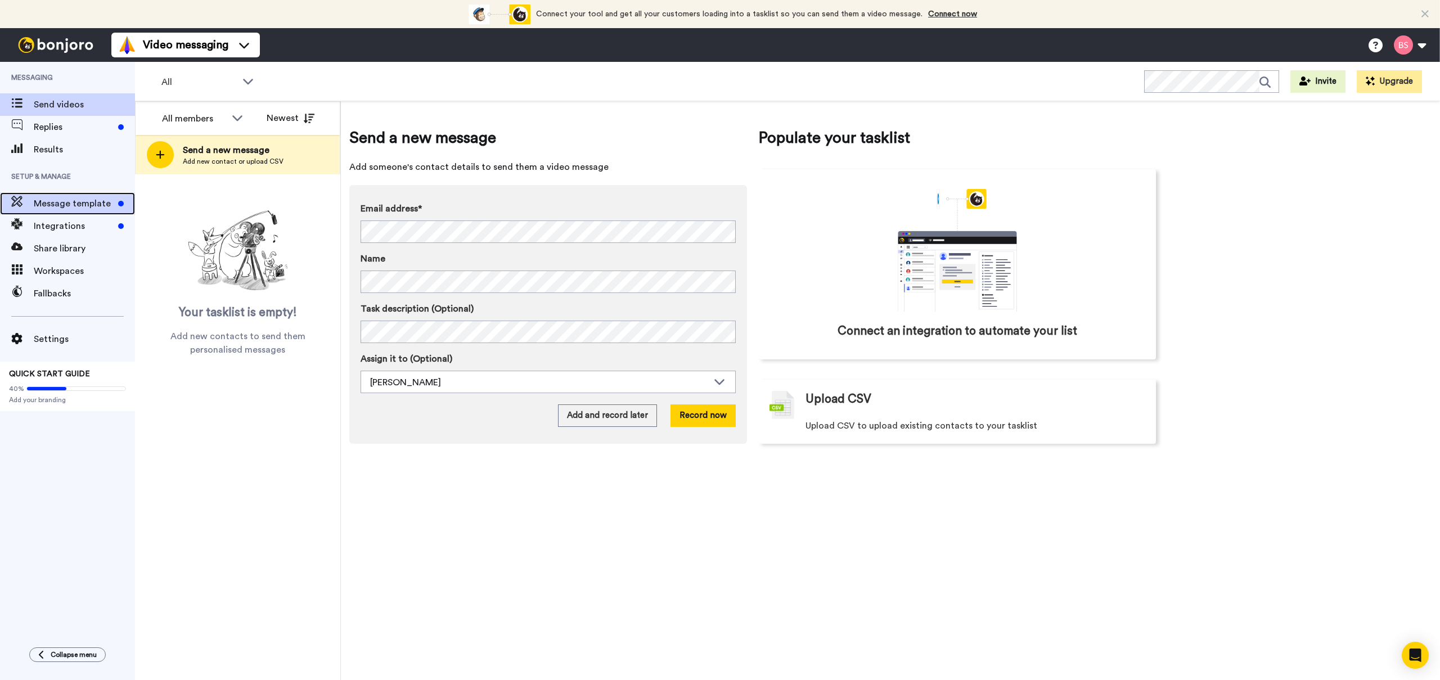
click at [61, 206] on span "Message template" at bounding box center [74, 204] width 80 height 14
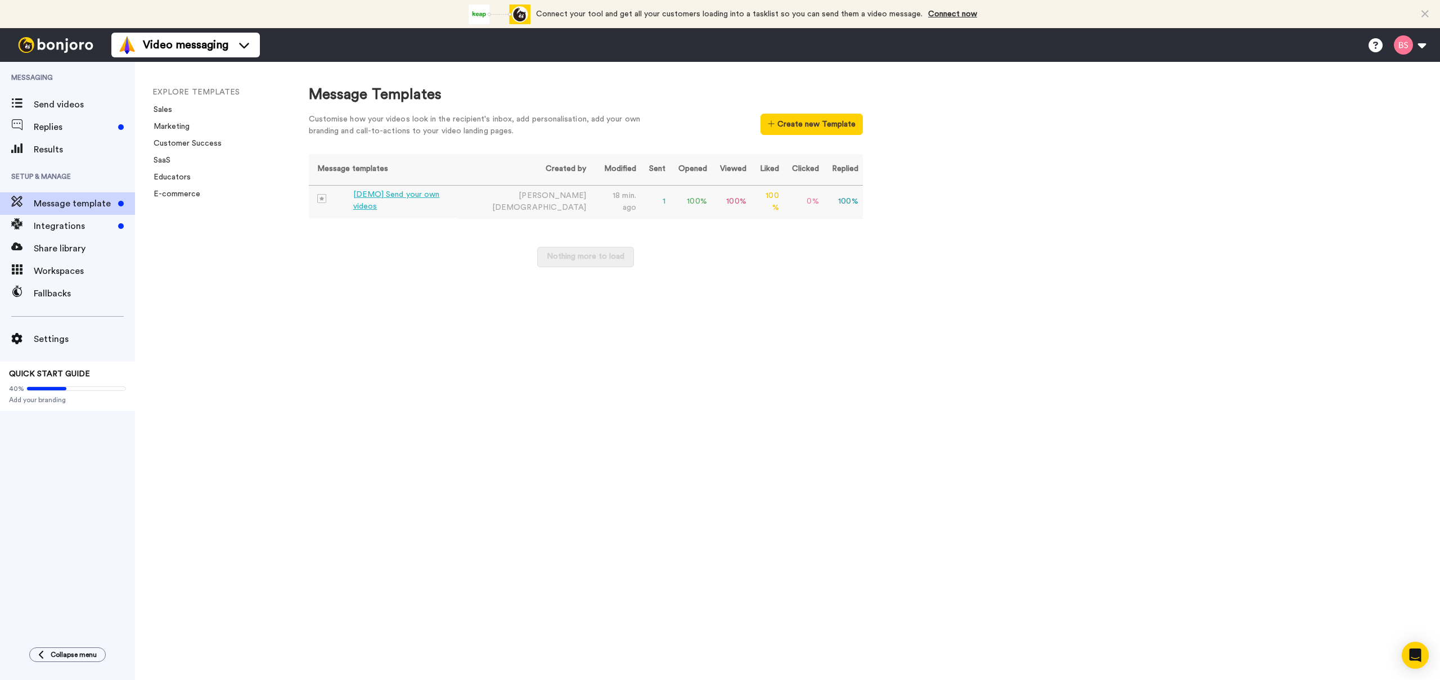
click at [422, 205] on div "[DEMO] Send your own videos" at bounding box center [402, 201] width 99 height 24
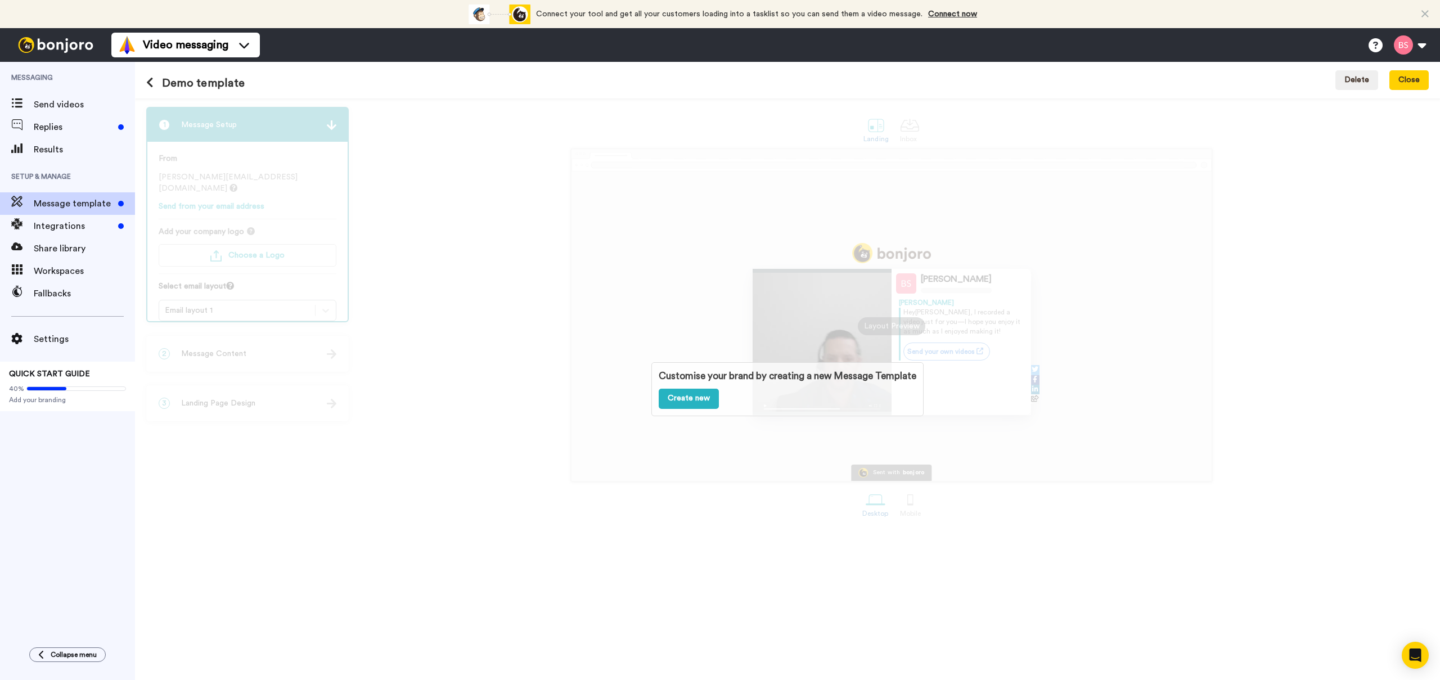
click at [423, 361] on div "Customise your brand by creating a new Message Template Create new" at bounding box center [787, 389] width 1305 height 582
click at [72, 196] on div "Message template" at bounding box center [67, 203] width 135 height 23
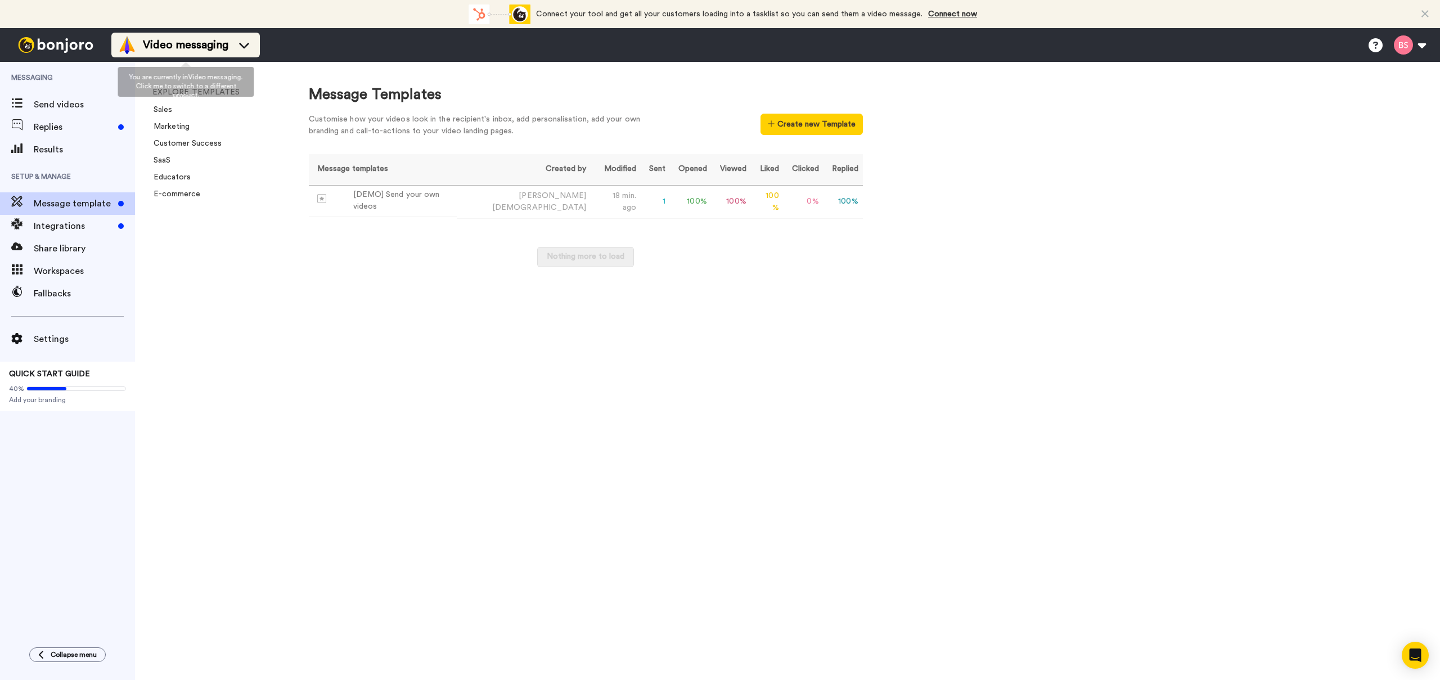
click at [199, 48] on span "Video messaging" at bounding box center [186, 45] width 86 height 16
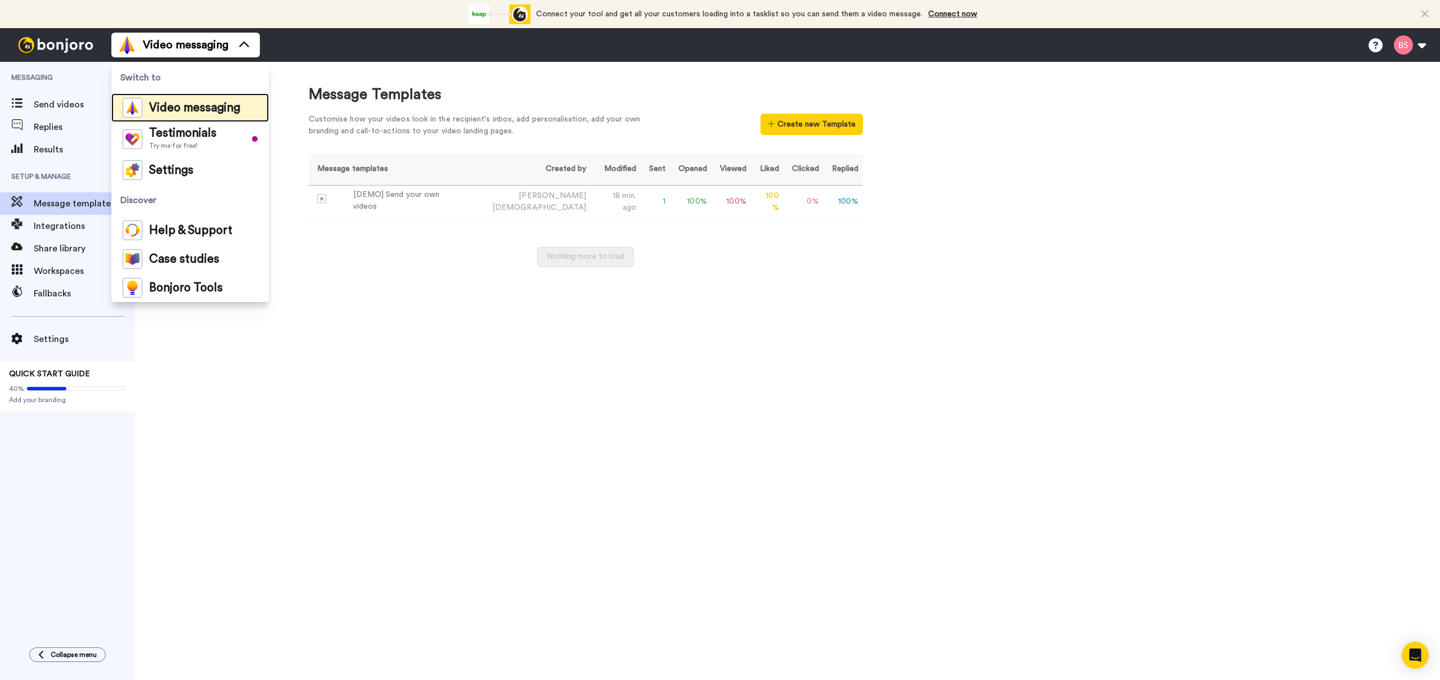
click at [197, 111] on span "Video messaging" at bounding box center [194, 107] width 91 height 11
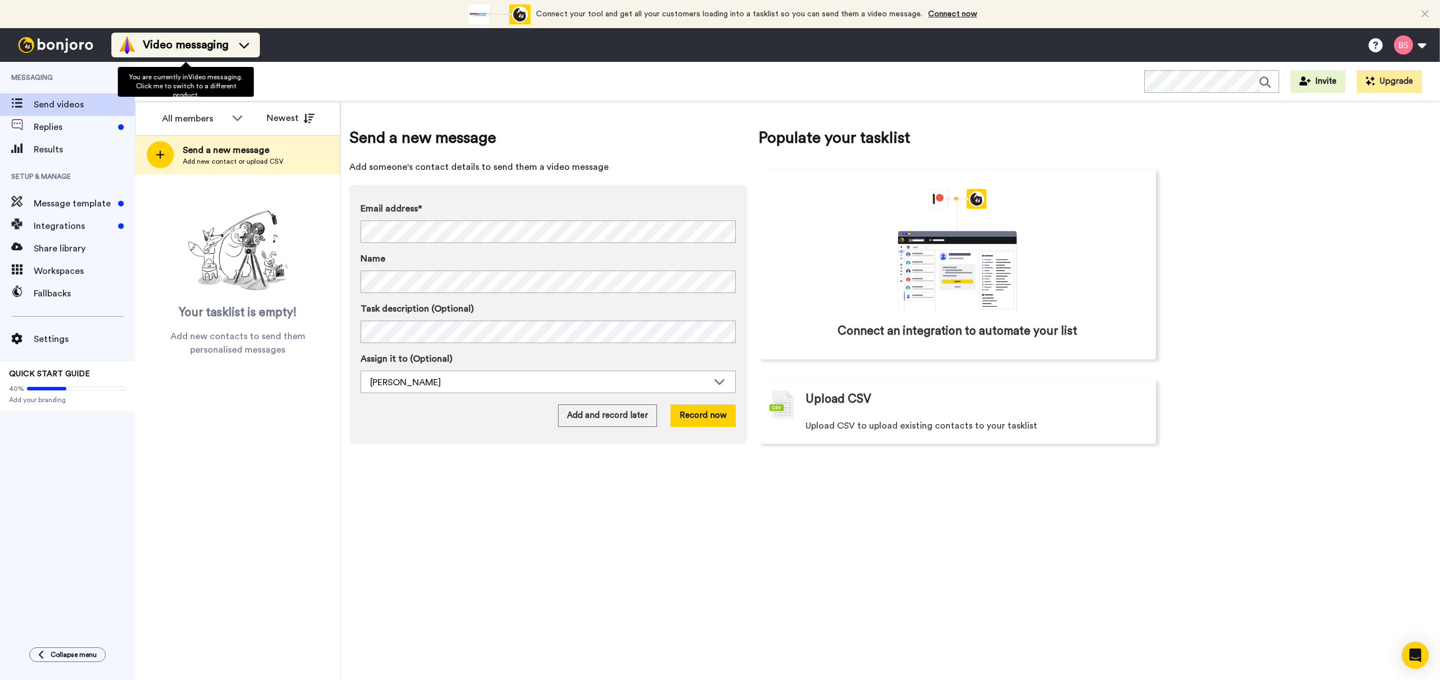
click at [238, 47] on icon at bounding box center [244, 44] width 18 height 11
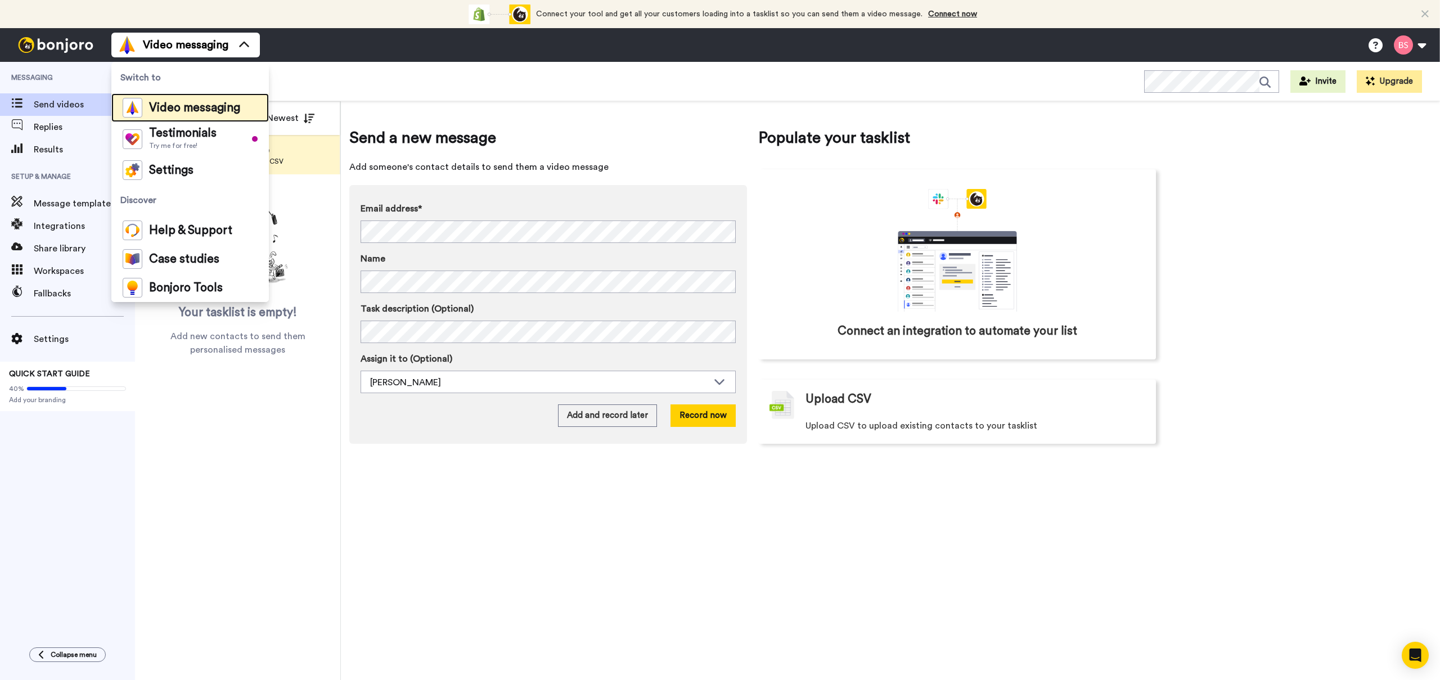
click at [183, 103] on span "Video messaging" at bounding box center [194, 107] width 91 height 11
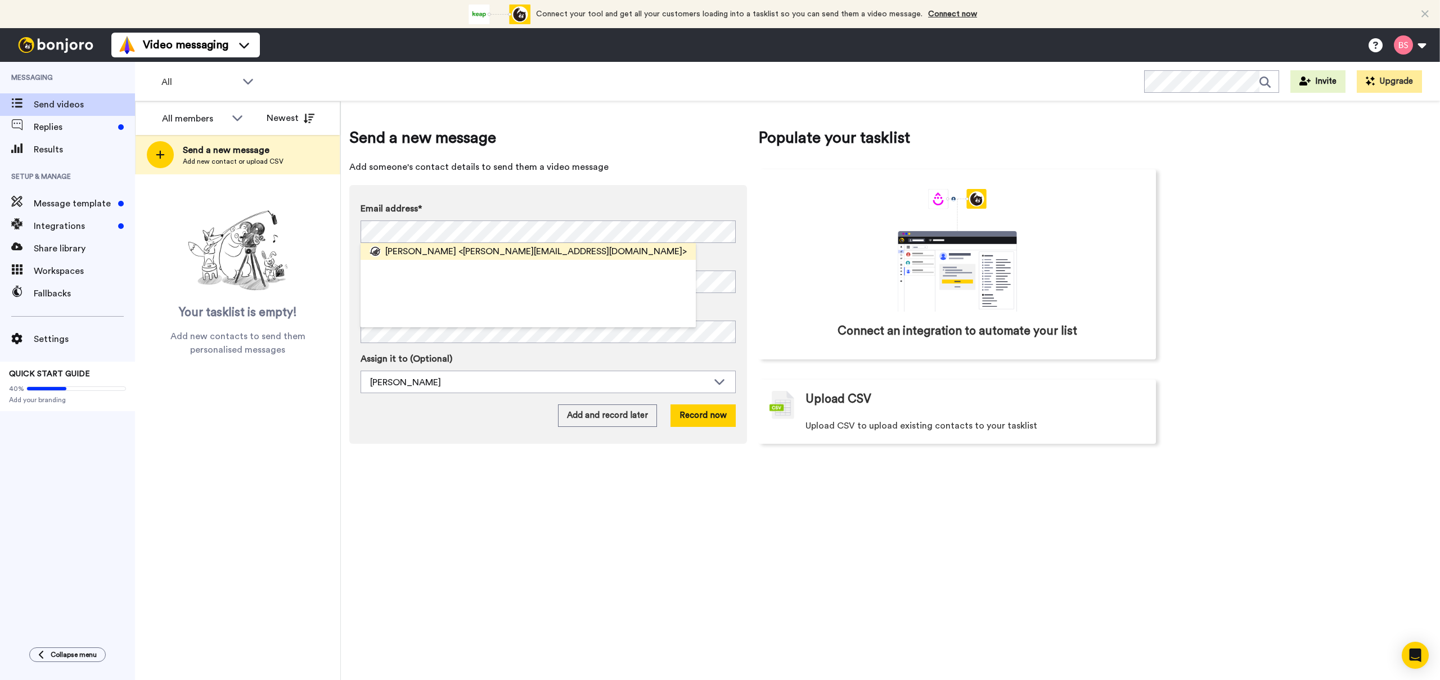
click at [459, 252] on span "<[PERSON_NAME][EMAIL_ADDRESS][DOMAIN_NAME]>" at bounding box center [573, 252] width 228 height 14
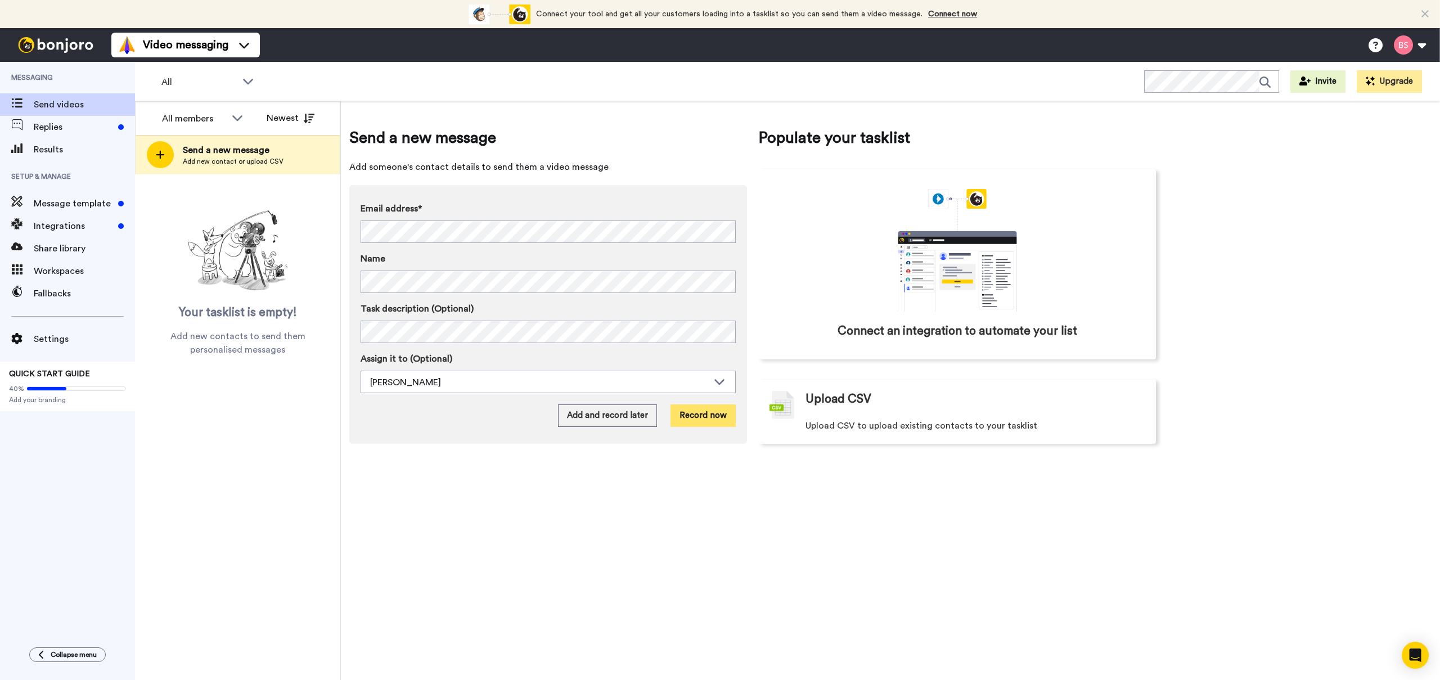
click at [699, 420] on button "Record now" at bounding box center [703, 416] width 65 height 23
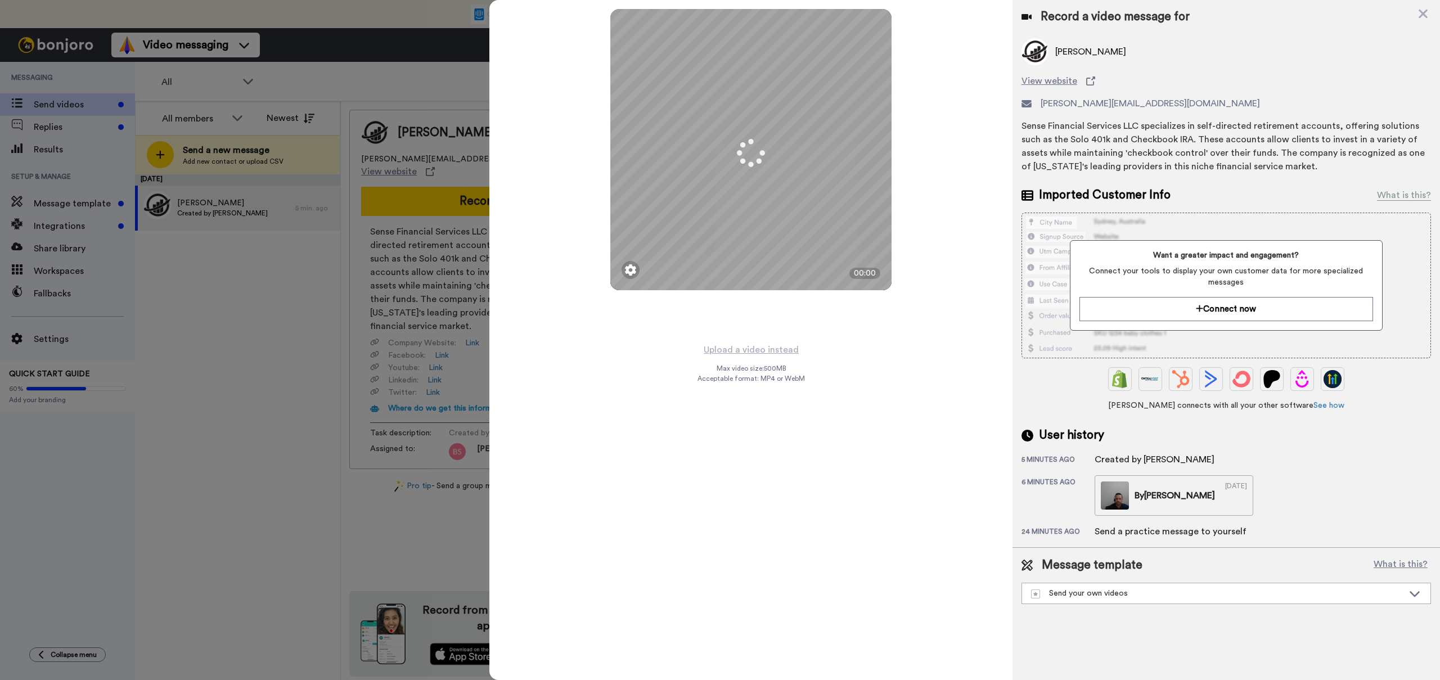
click at [627, 279] on div at bounding box center [631, 270] width 18 height 18
click at [590, 257] on div "Mirrored Redo 3 00:00" at bounding box center [751, 171] width 523 height 343
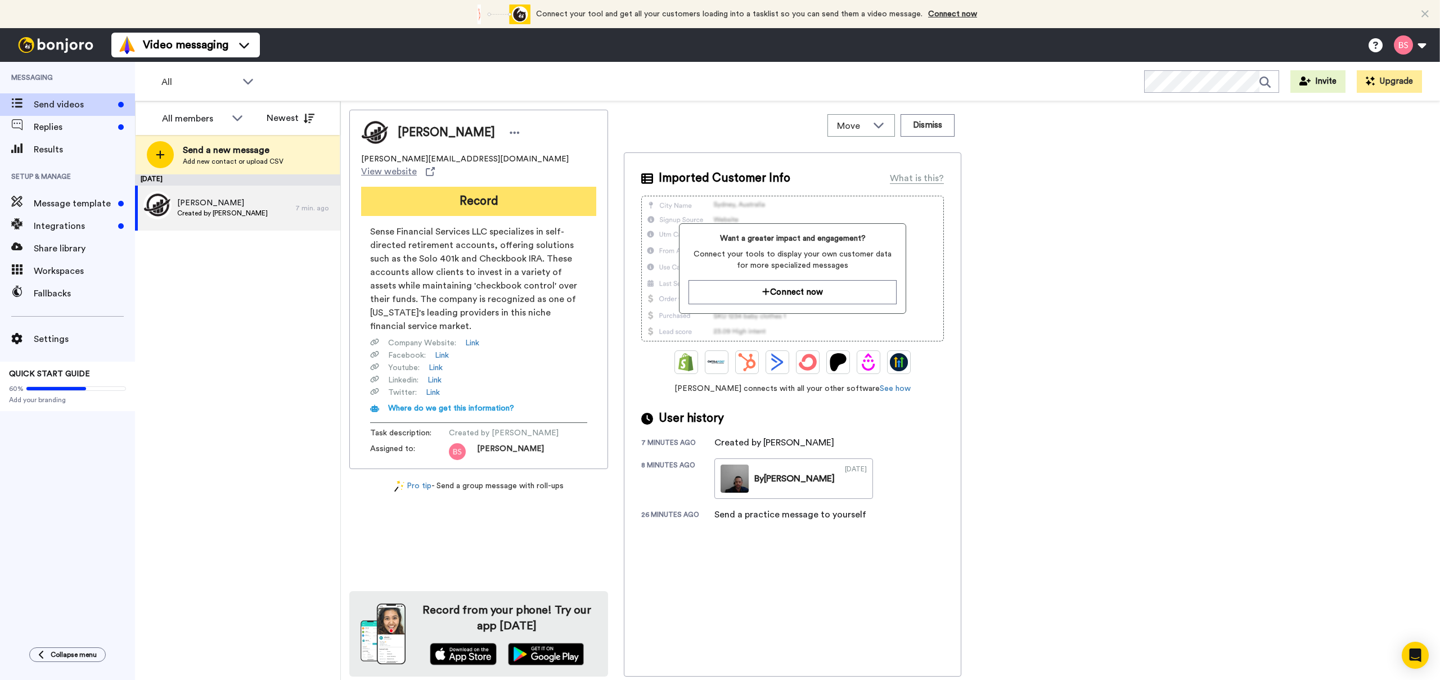
click at [496, 195] on button "Record" at bounding box center [478, 201] width 235 height 29
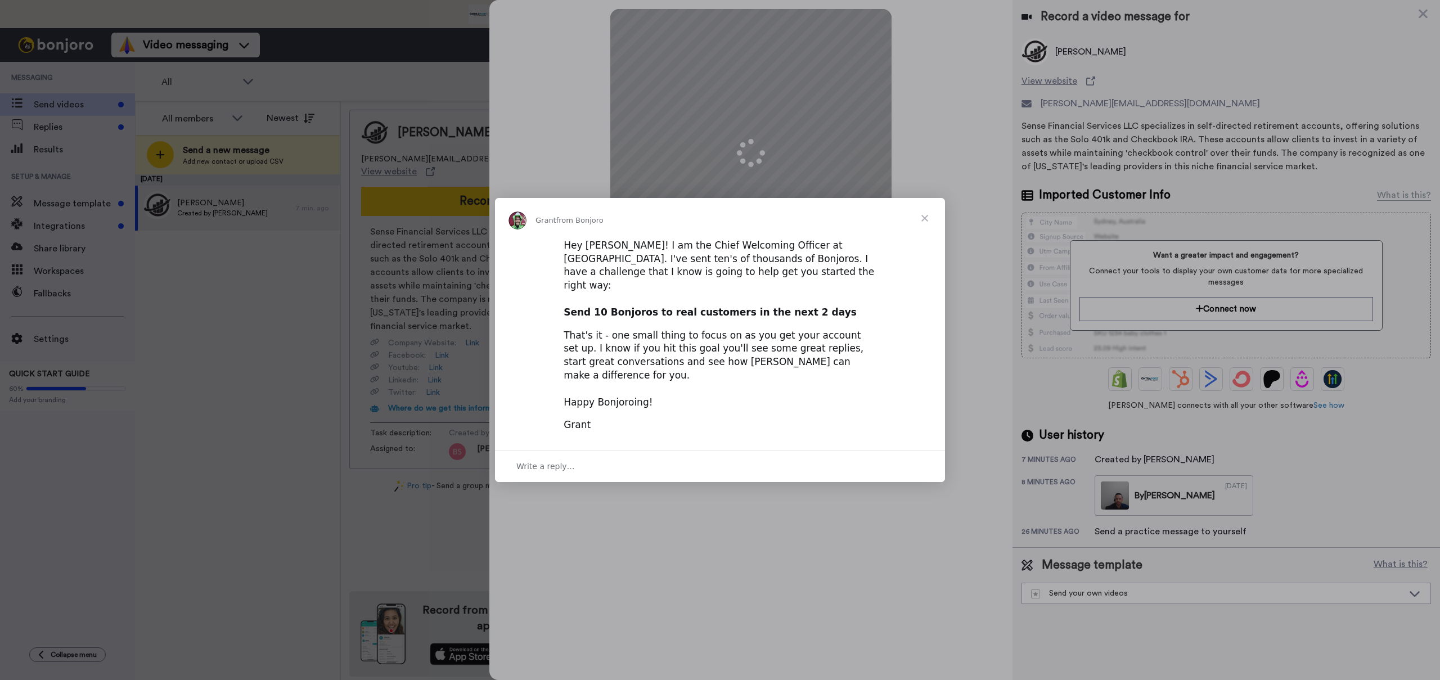
click at [549, 203] on div "Intercom messenger" at bounding box center [720, 340] width 1440 height 680
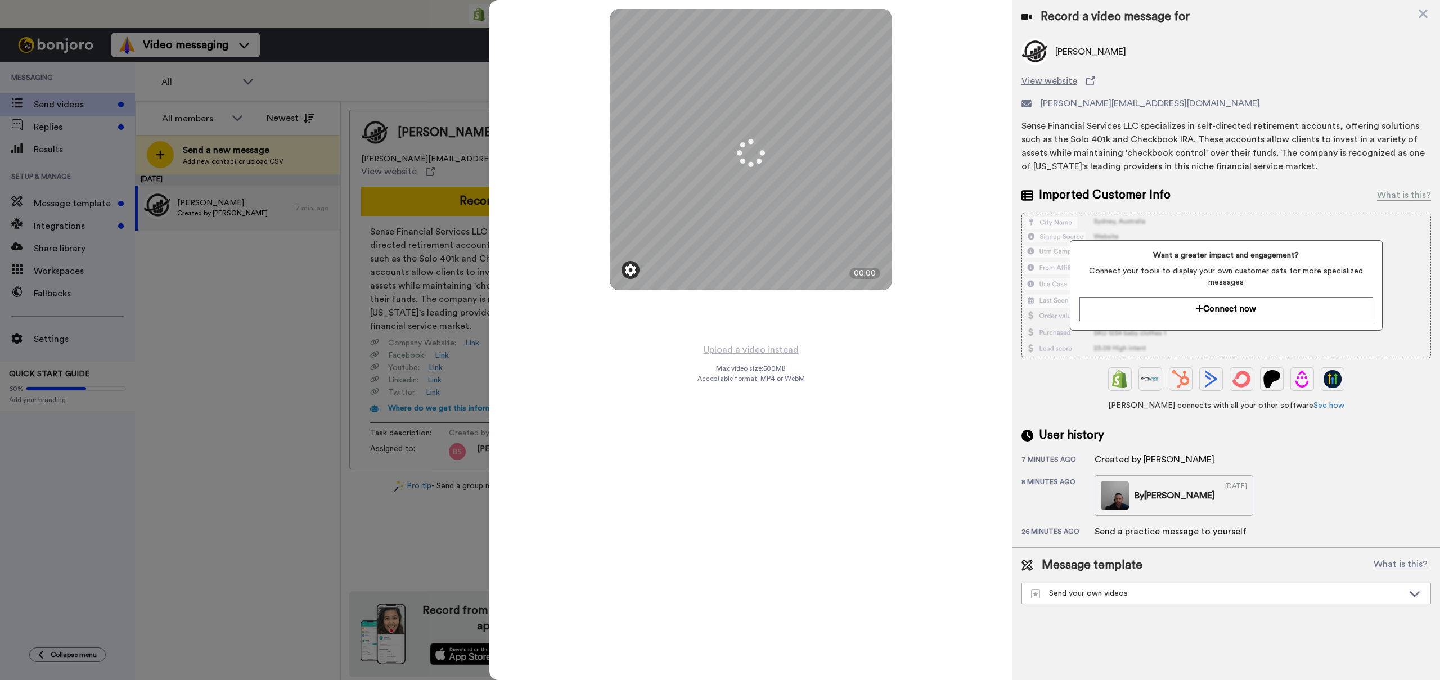
click at [632, 273] on img at bounding box center [630, 269] width 11 height 11
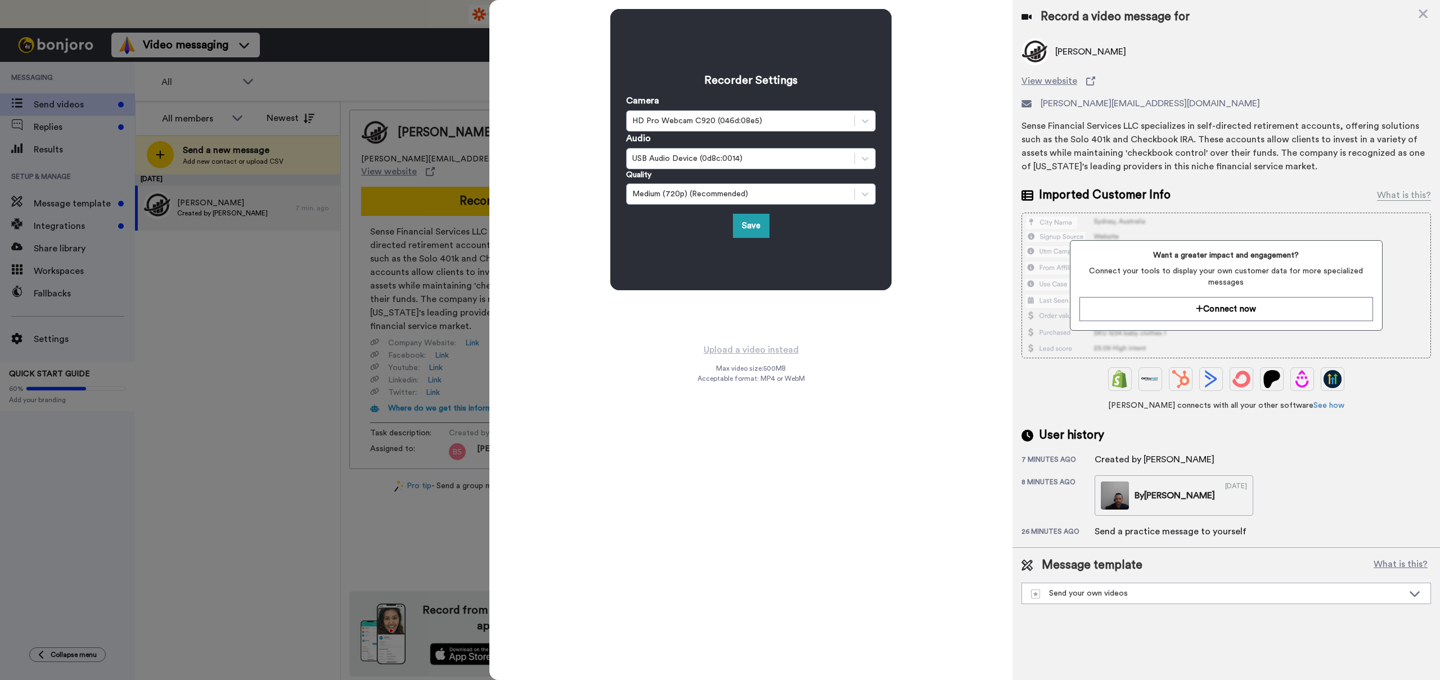
click at [632, 273] on div "Recorder Settings Camera HD Pro Webcam C920 (046d:08e5) Audio USB Audio Device …" at bounding box center [751, 149] width 281 height 281
click at [622, 353] on div "Recorder Settings Camera HD Pro Webcam C920 (046d:08e5) Audio USB Audio Device …" at bounding box center [751, 340] width 523 height 680
click at [753, 234] on button "Save" at bounding box center [751, 226] width 37 height 24
click at [581, 312] on div "Recorder Settings Camera HD Pro Webcam C920 (046d:08e5) Audio USB Audio Device …" at bounding box center [751, 171] width 523 height 343
click at [582, 315] on div "Recorder Settings Camera HD Pro Webcam C920 (046d:08e5) Audio USB Audio Device …" at bounding box center [751, 171] width 523 height 343
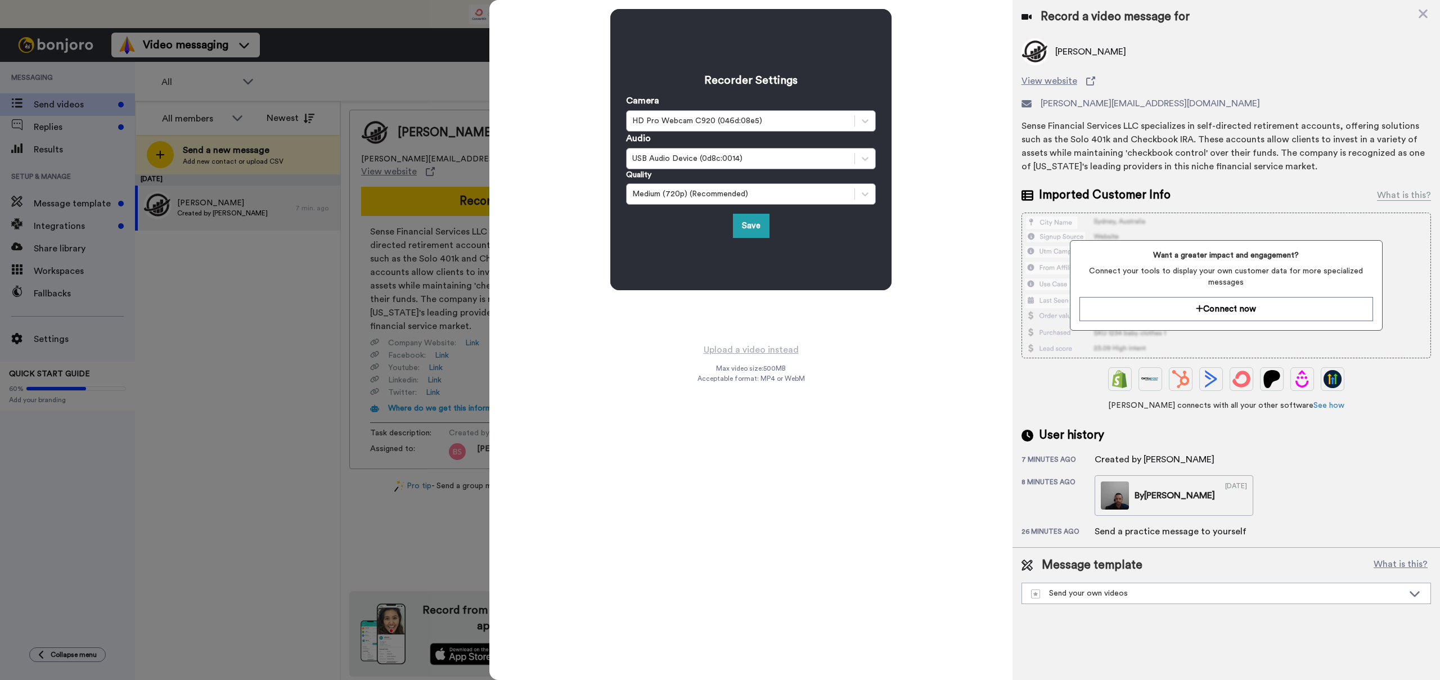
click at [583, 317] on div "Recorder Settings Camera HD Pro Webcam C920 (046d:08e5) Audio USB Audio Device …" at bounding box center [751, 171] width 523 height 343
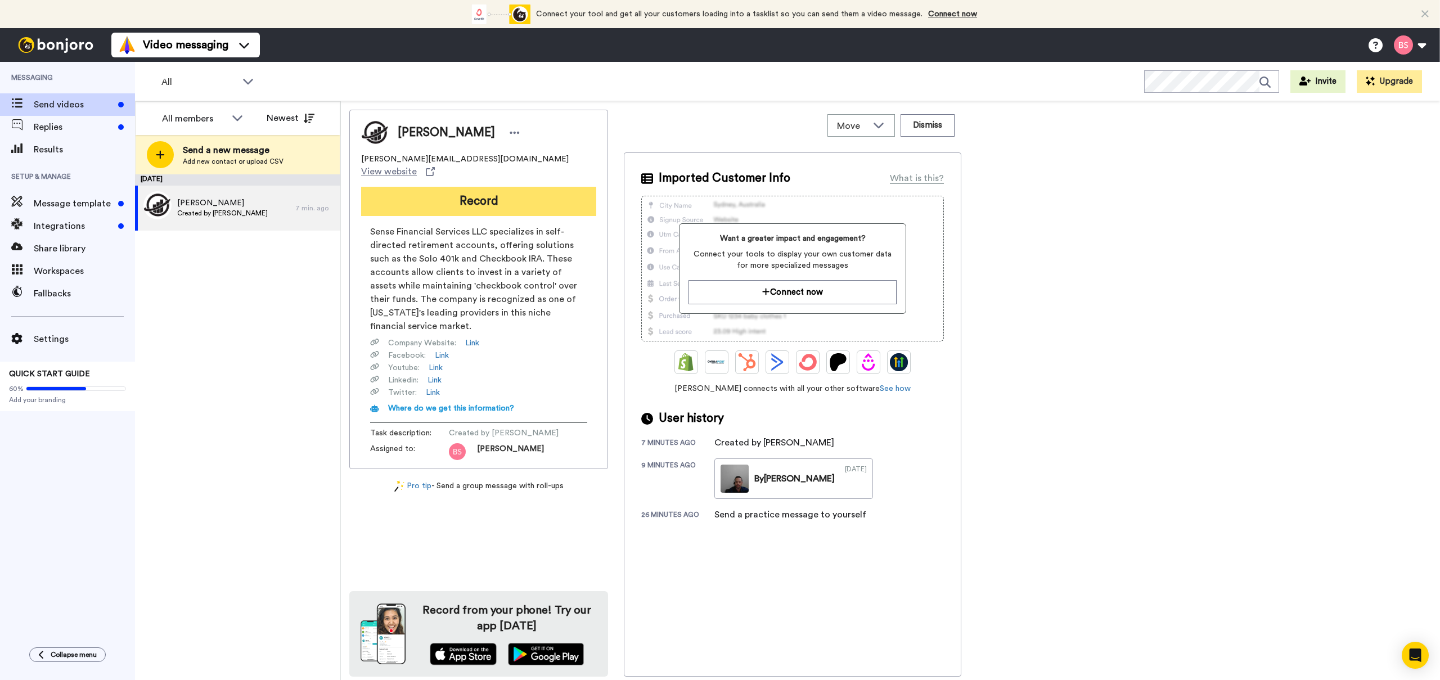
click at [459, 194] on button "Record" at bounding box center [478, 201] width 235 height 29
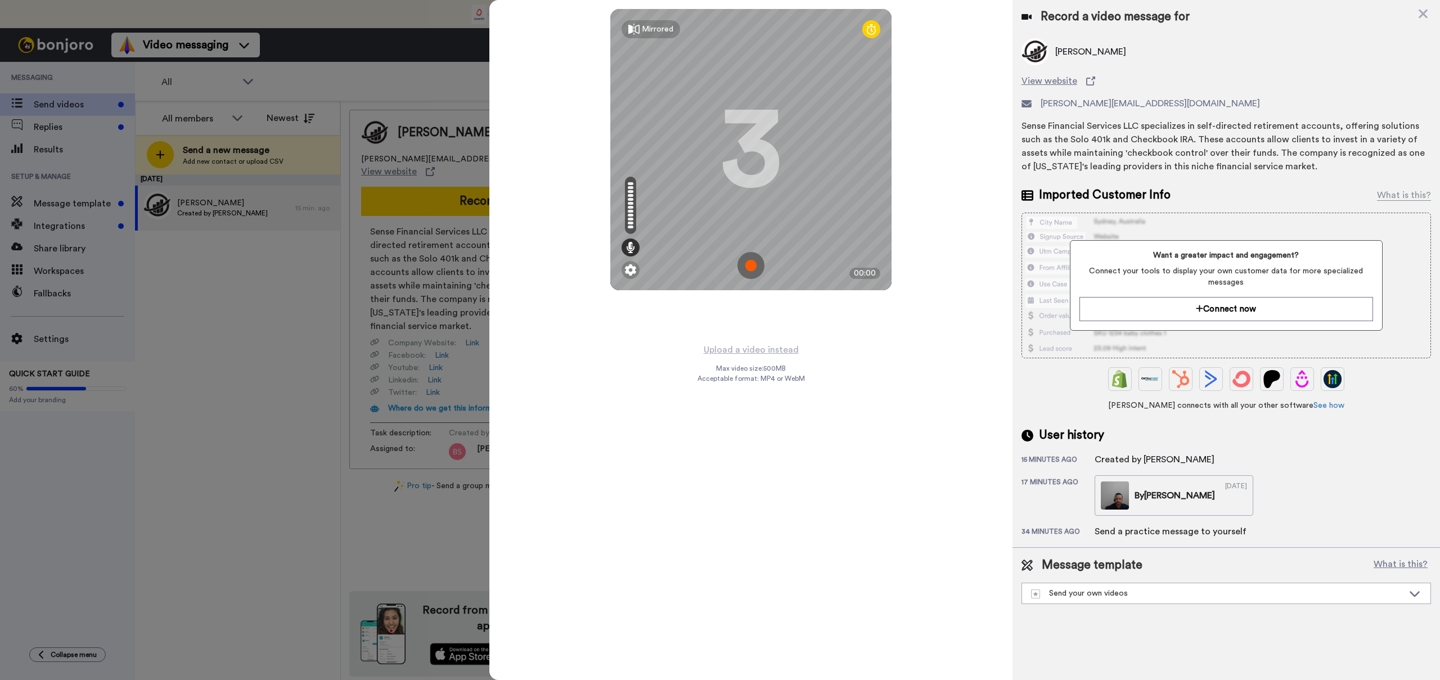
click at [547, 397] on div "Mirrored Redo 3 00:00 Upload a video instead Max video size: 500 MB Acceptable …" at bounding box center [751, 340] width 523 height 680
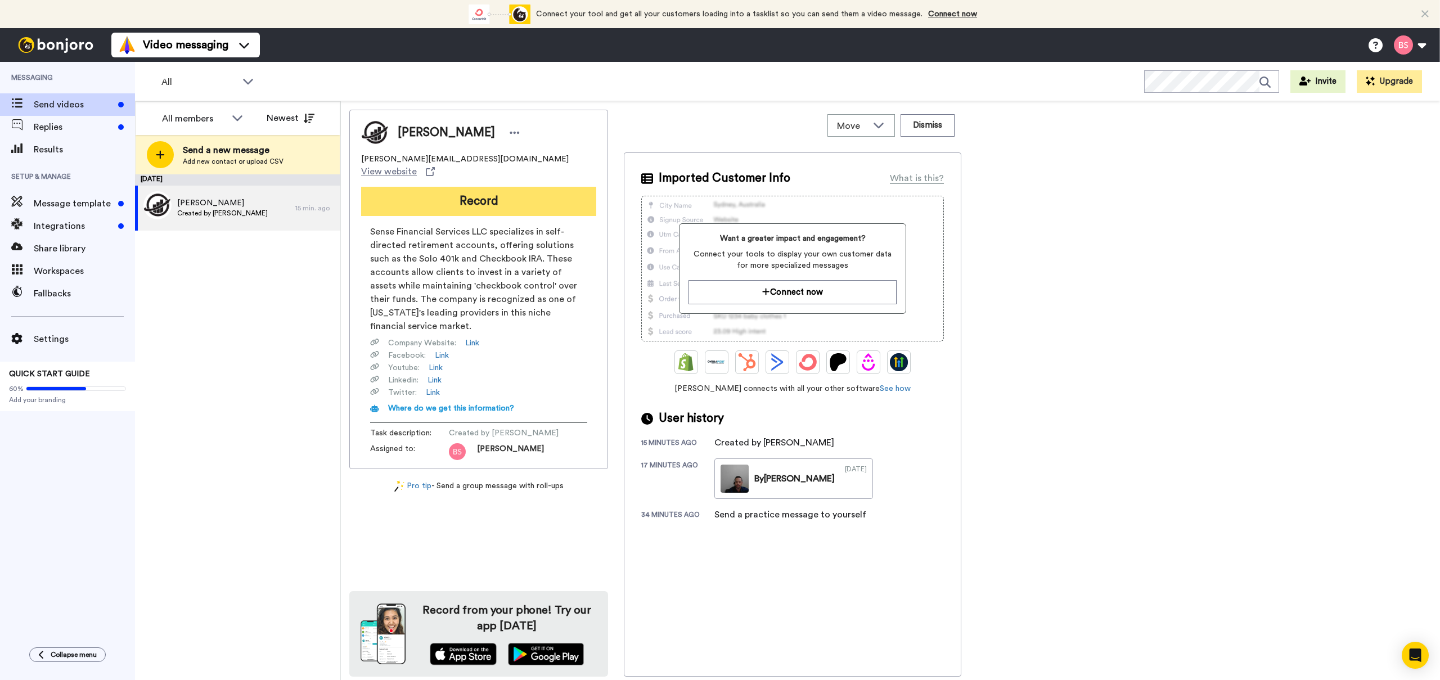
click at [525, 190] on button "Record" at bounding box center [478, 201] width 235 height 29
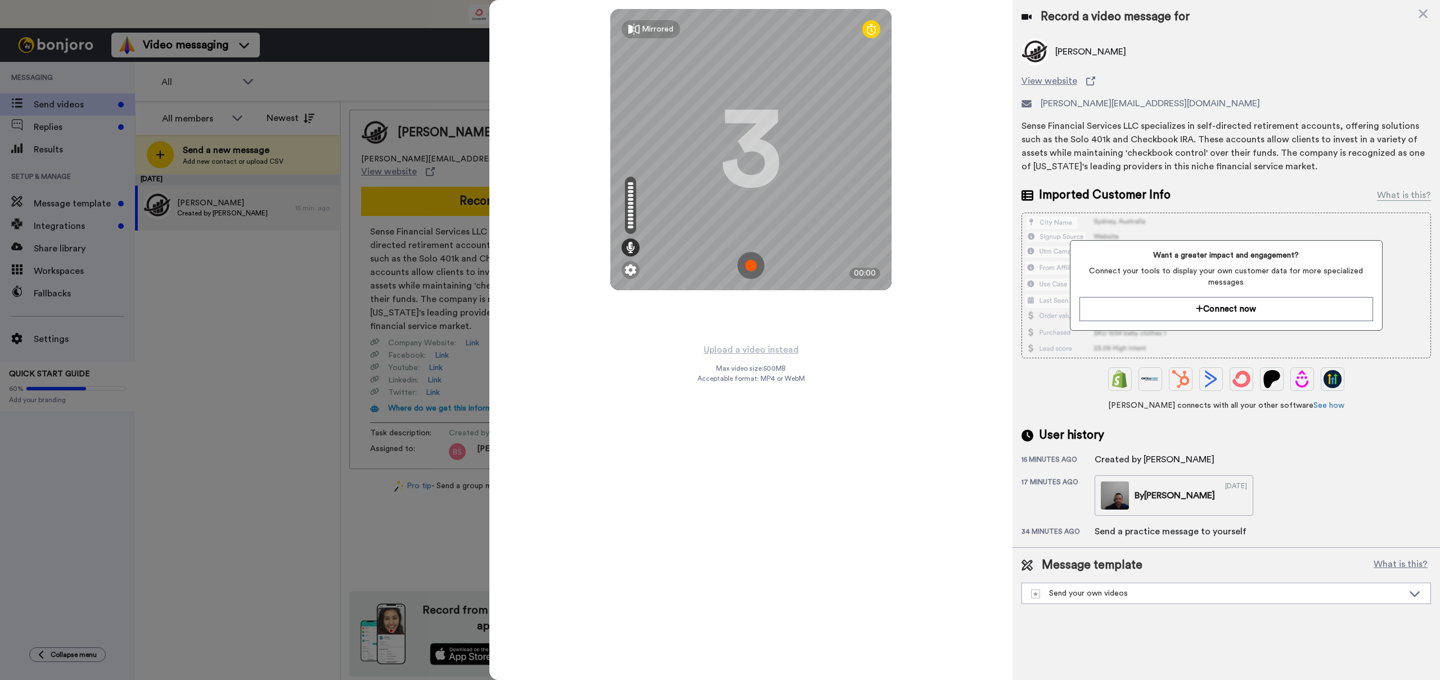
click at [583, 384] on div "Mirrored Redo 3 00:00 Upload a video instead Max video size: 500 MB Acceptable …" at bounding box center [751, 340] width 523 height 680
